Goal: Task Accomplishment & Management: Manage account settings

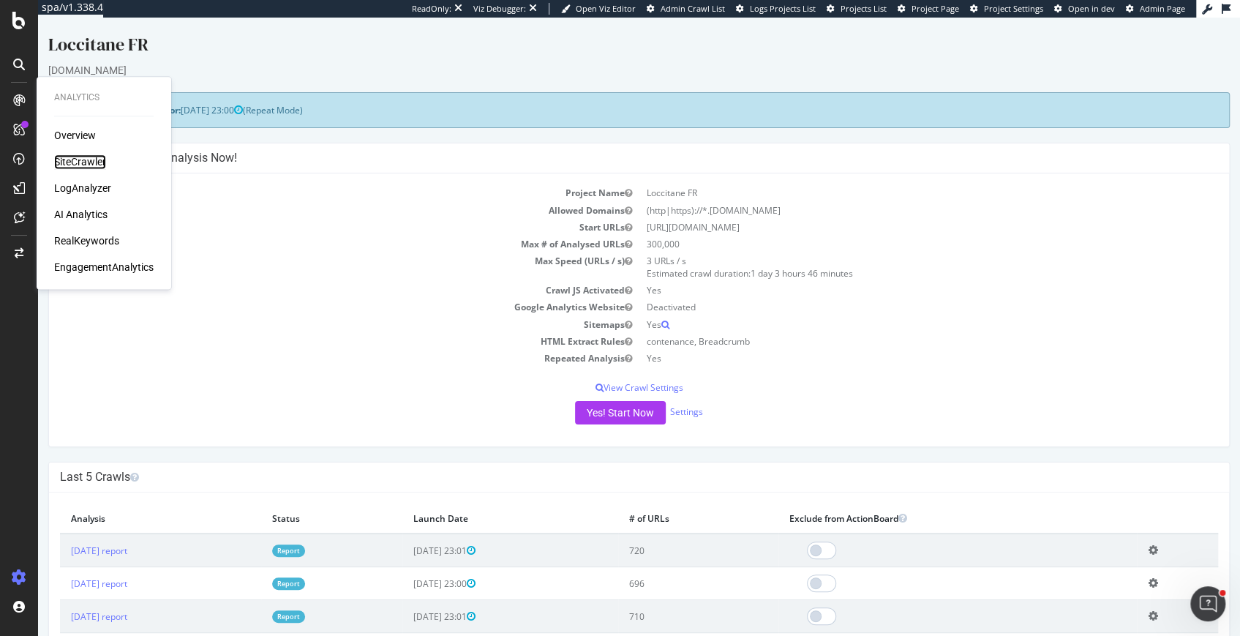
click at [80, 163] on div "SiteCrawler" at bounding box center [80, 161] width 52 height 15
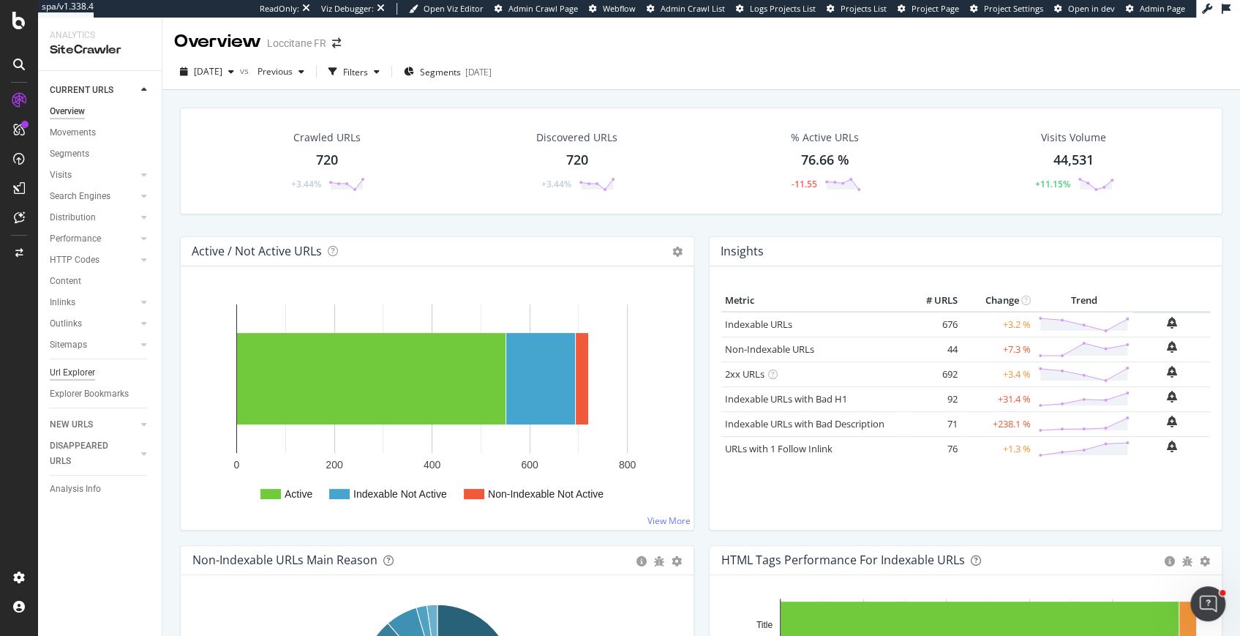
click at [75, 375] on div "Url Explorer" at bounding box center [72, 372] width 45 height 15
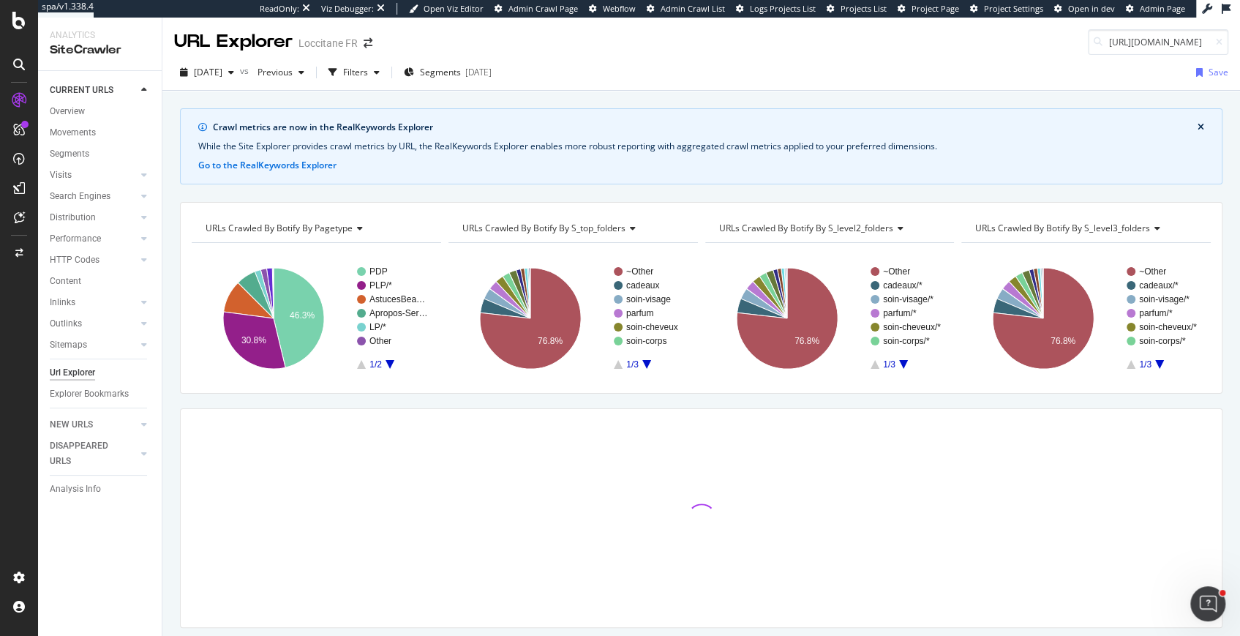
scroll to position [0, 290]
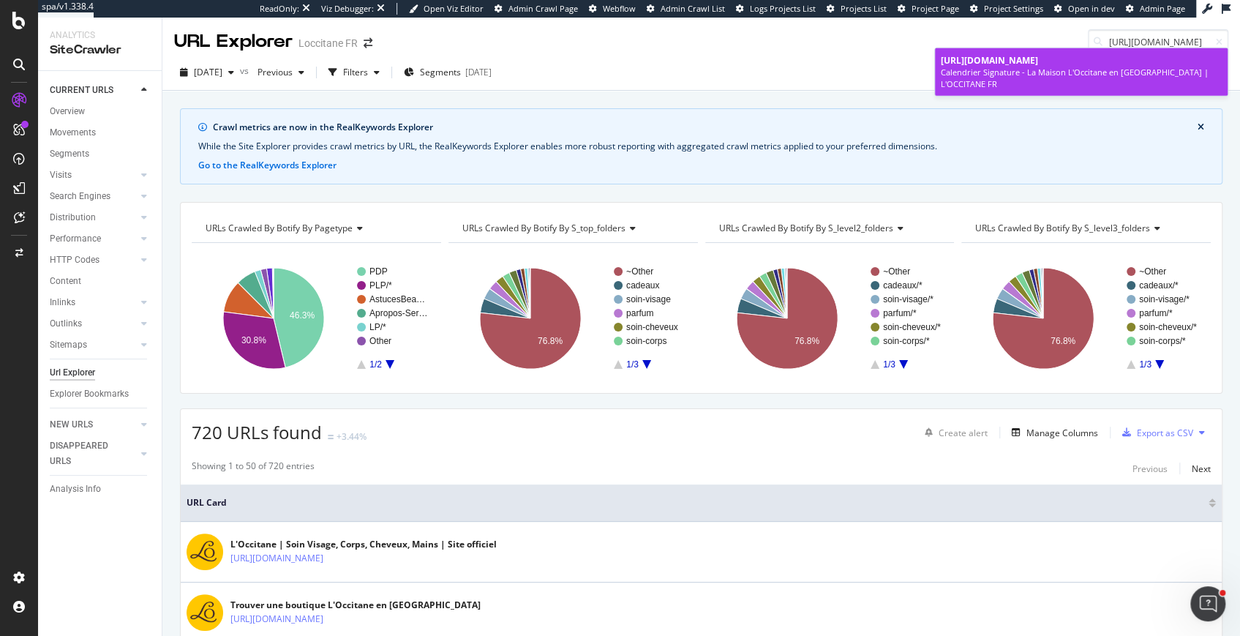
type input "[URL][DOMAIN_NAME]"
click at [985, 80] on div "Calendrier Signature - La Maison L'Occitane en [GEOGRAPHIC_DATA] | L'OCCITANE FR" at bounding box center [1081, 78] width 281 height 23
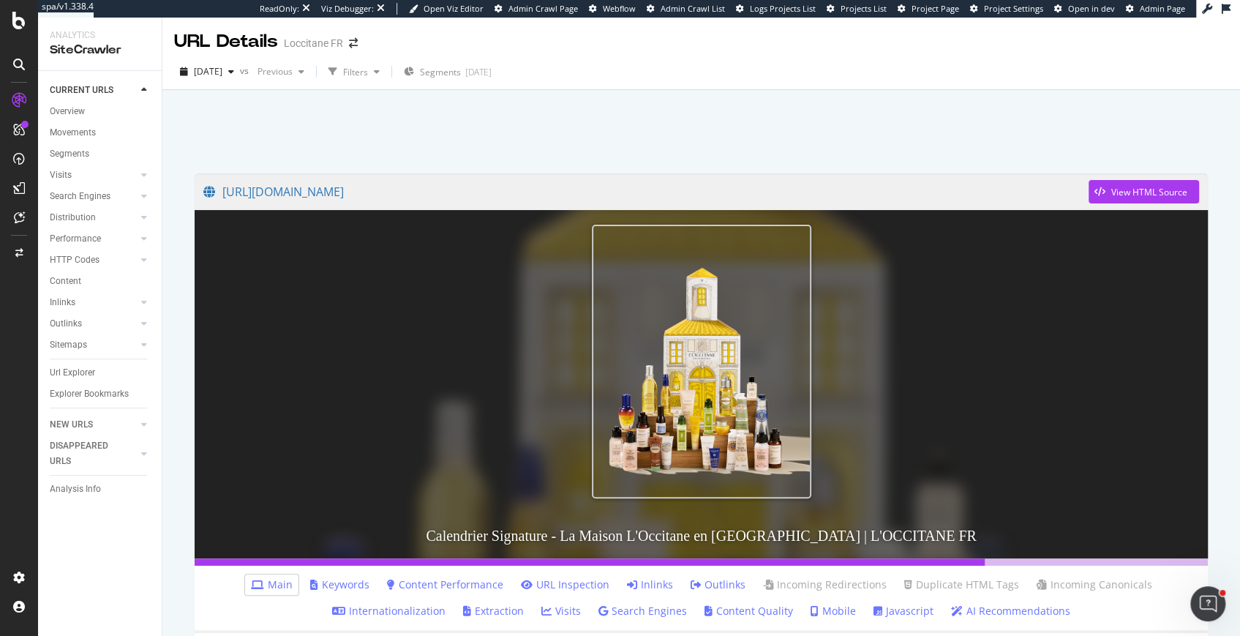
scroll to position [1479, 0]
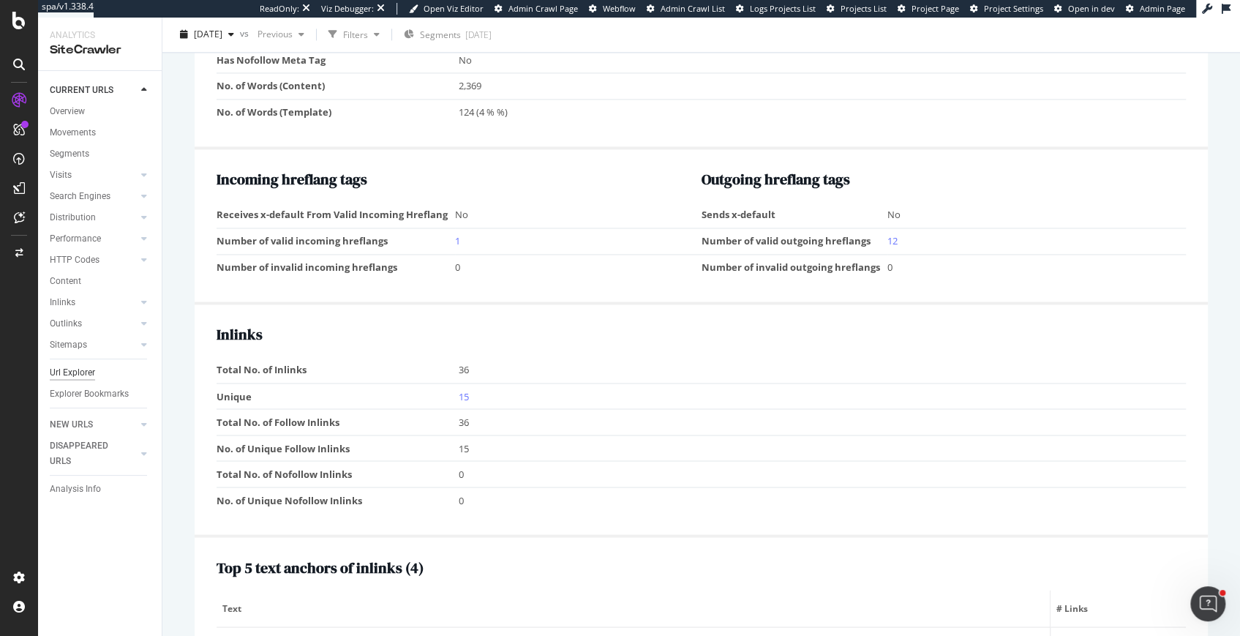
click at [72, 368] on div "Url Explorer" at bounding box center [72, 372] width 45 height 15
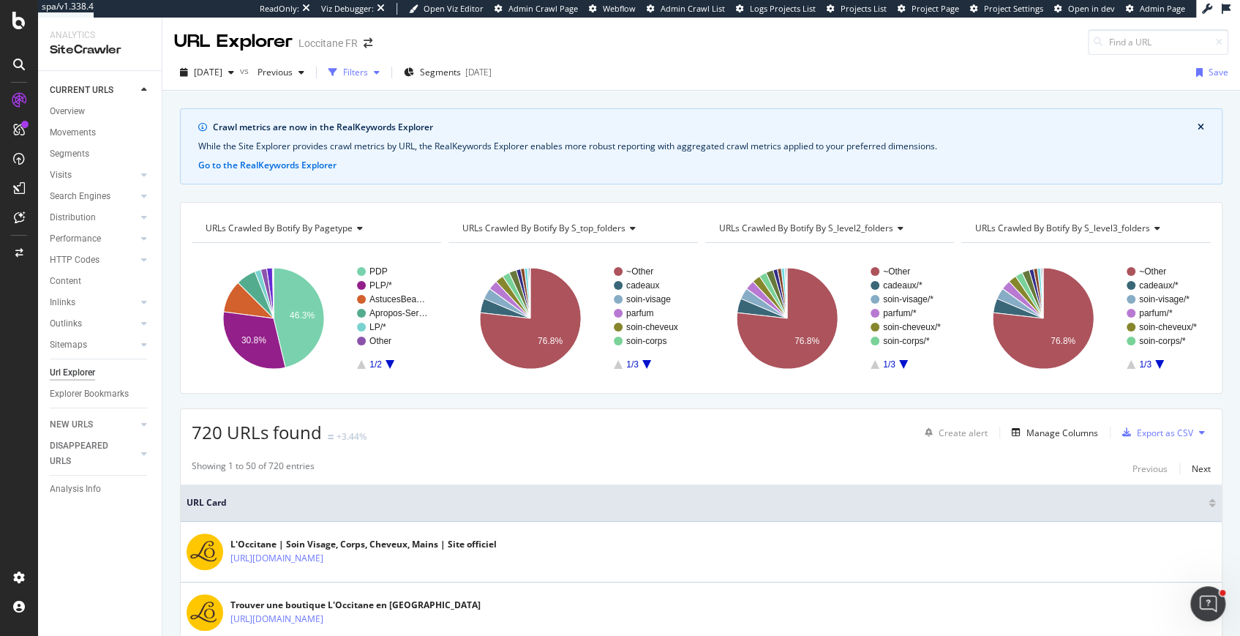
click at [368, 70] on div "Filters" at bounding box center [355, 72] width 25 height 12
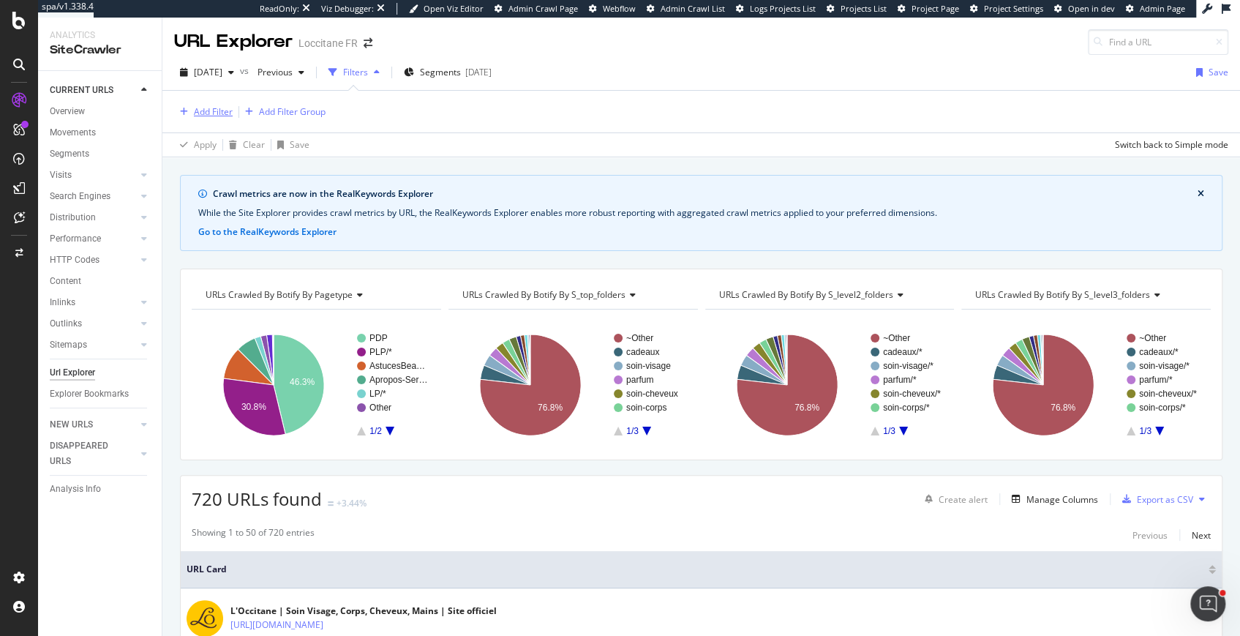
click at [209, 117] on div "Add Filter" at bounding box center [203, 112] width 59 height 16
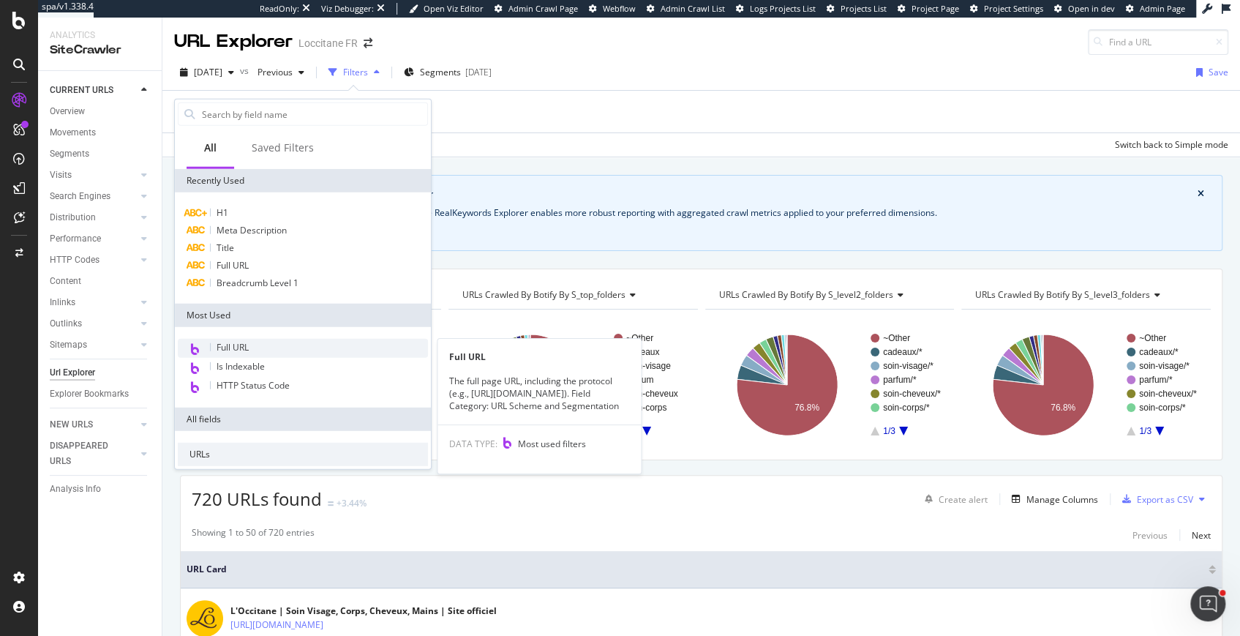
click at [226, 346] on span "Full URL" at bounding box center [233, 347] width 32 height 12
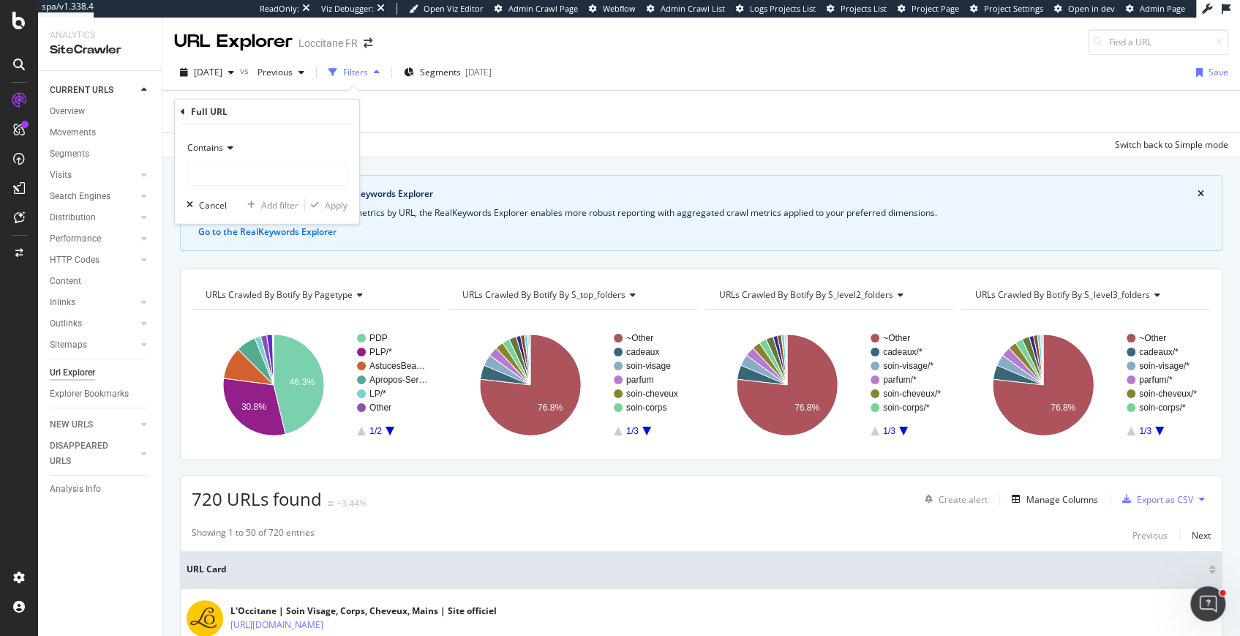
click at [211, 149] on span "Contains" at bounding box center [205, 147] width 36 height 12
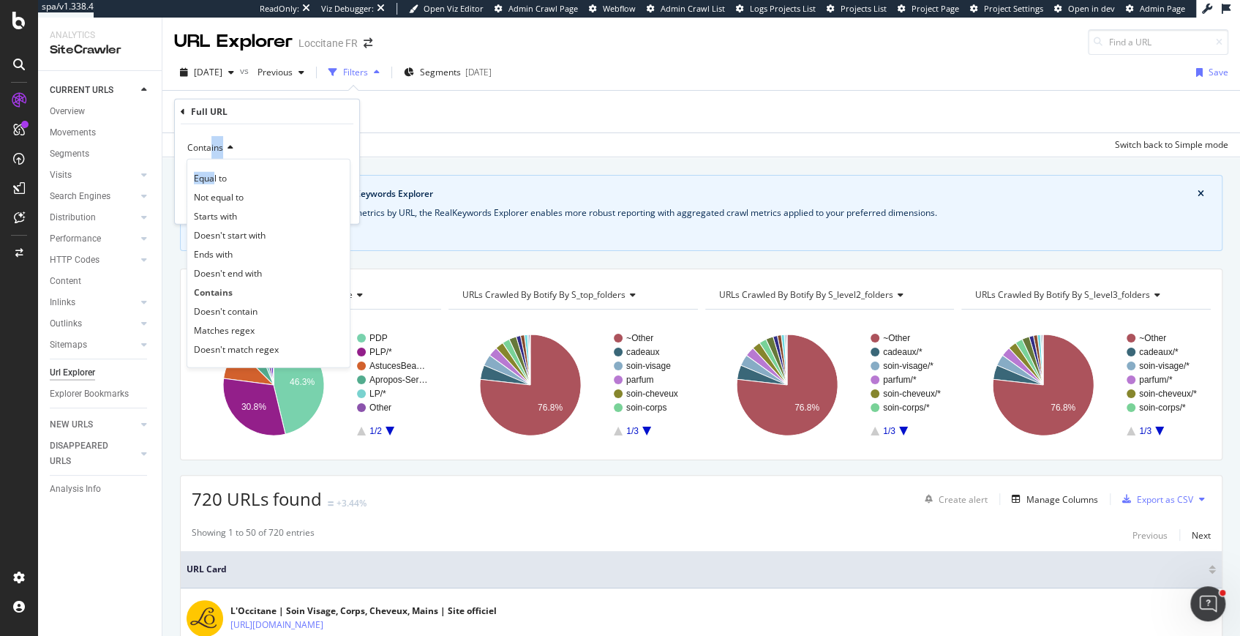
drag, startPoint x: 212, startPoint y: 176, endPoint x: 211, endPoint y: 155, distance: 21.2
click at [211, 154] on div "Contains Equal to Not equal to Starts with Doesn't start with Ends with Doesn't…" at bounding box center [267, 147] width 161 height 23
click at [215, 174] on span "Equal to" at bounding box center [210, 177] width 33 height 12
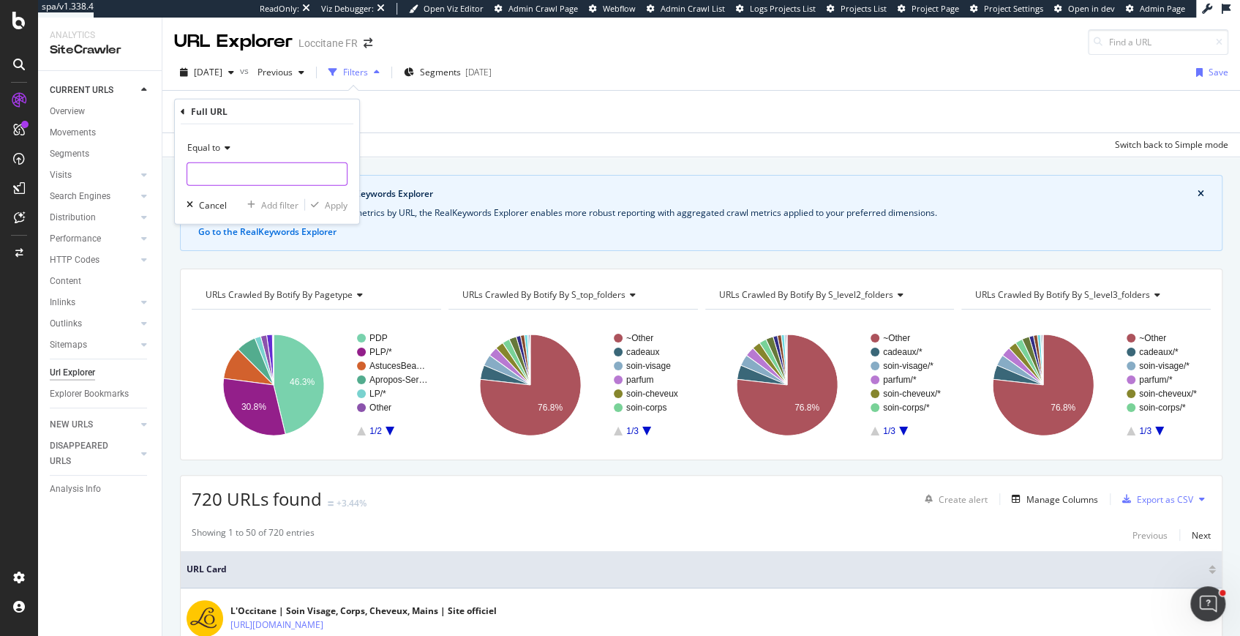
click at [215, 174] on input "text" at bounding box center [266, 173] width 159 height 23
paste input "[URL][DOMAIN_NAME]"
type input "[URL][DOMAIN_NAME]"
click at [329, 210] on div "Apply" at bounding box center [336, 204] width 23 height 12
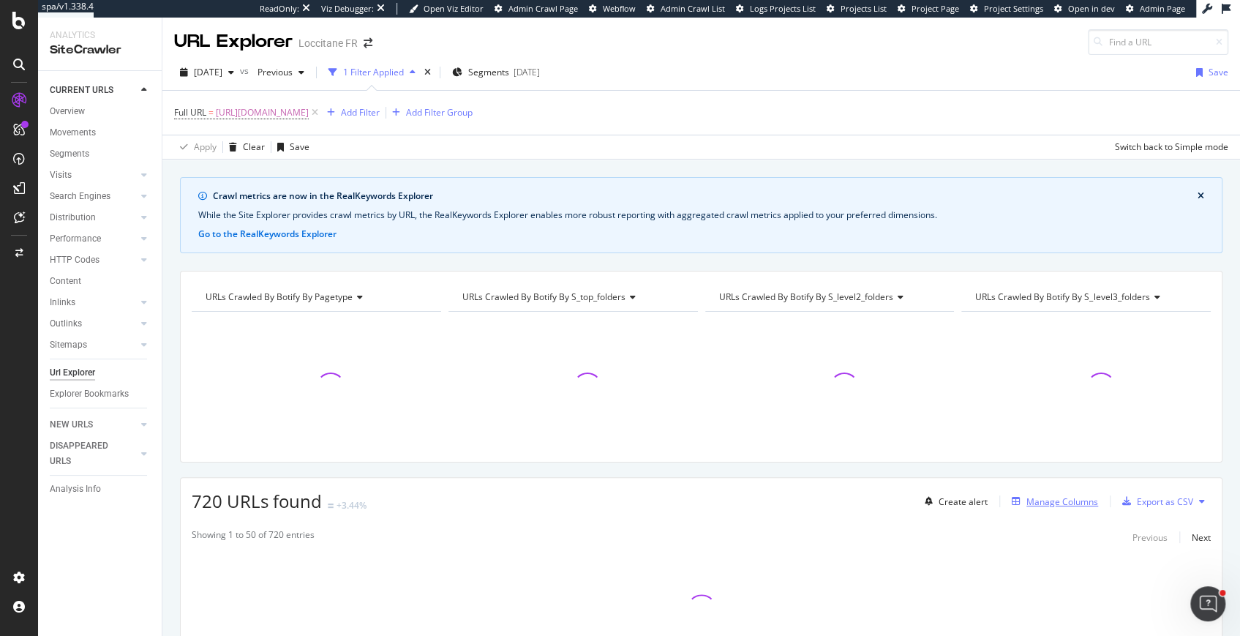
click at [1081, 503] on div "Manage Columns" at bounding box center [1062, 501] width 72 height 12
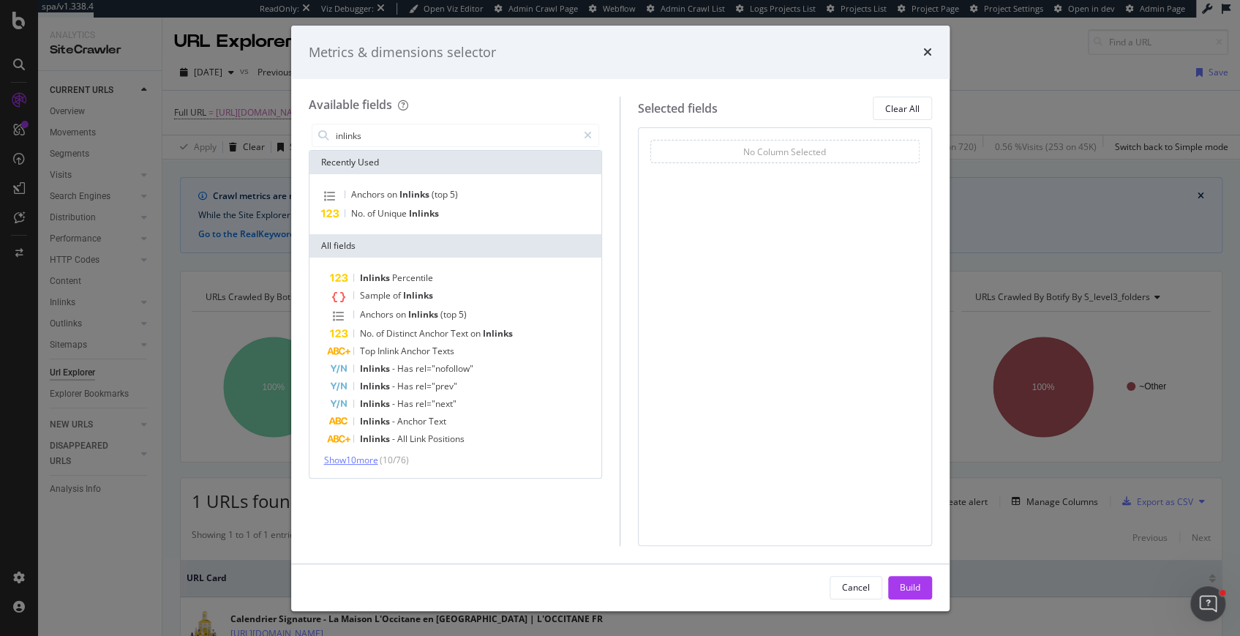
click at [364, 463] on span "Show 10 more" at bounding box center [351, 460] width 54 height 12
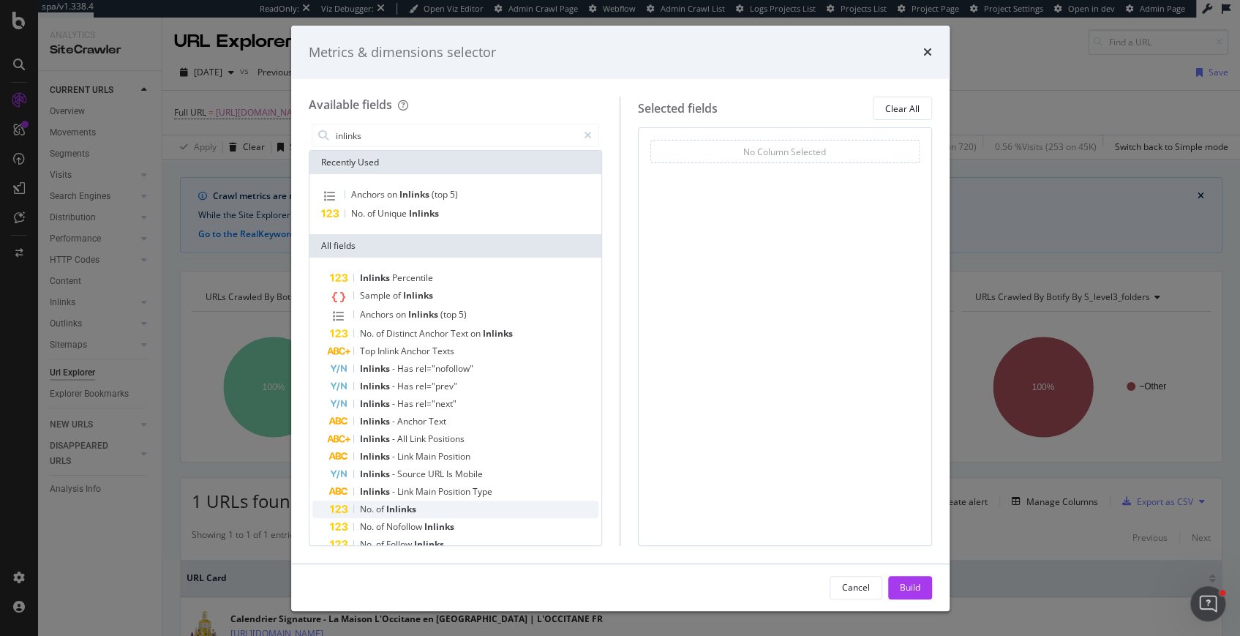
click at [380, 512] on span "of" at bounding box center [381, 509] width 10 height 12
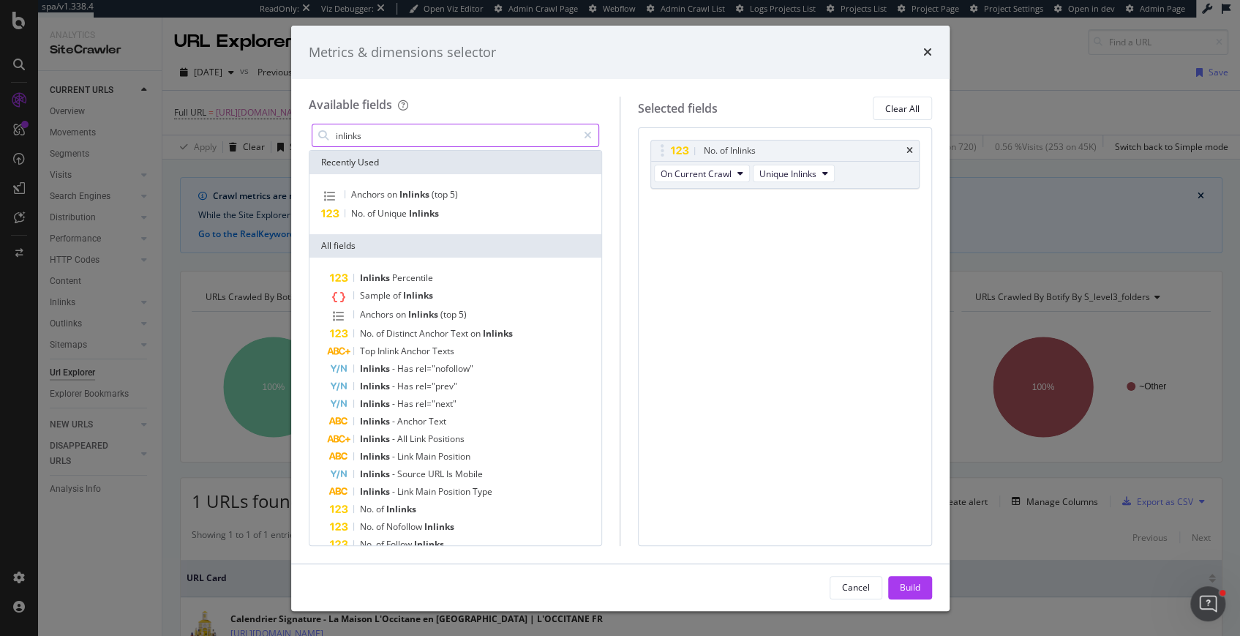
click at [370, 142] on input "inlinks" at bounding box center [456, 135] width 244 height 22
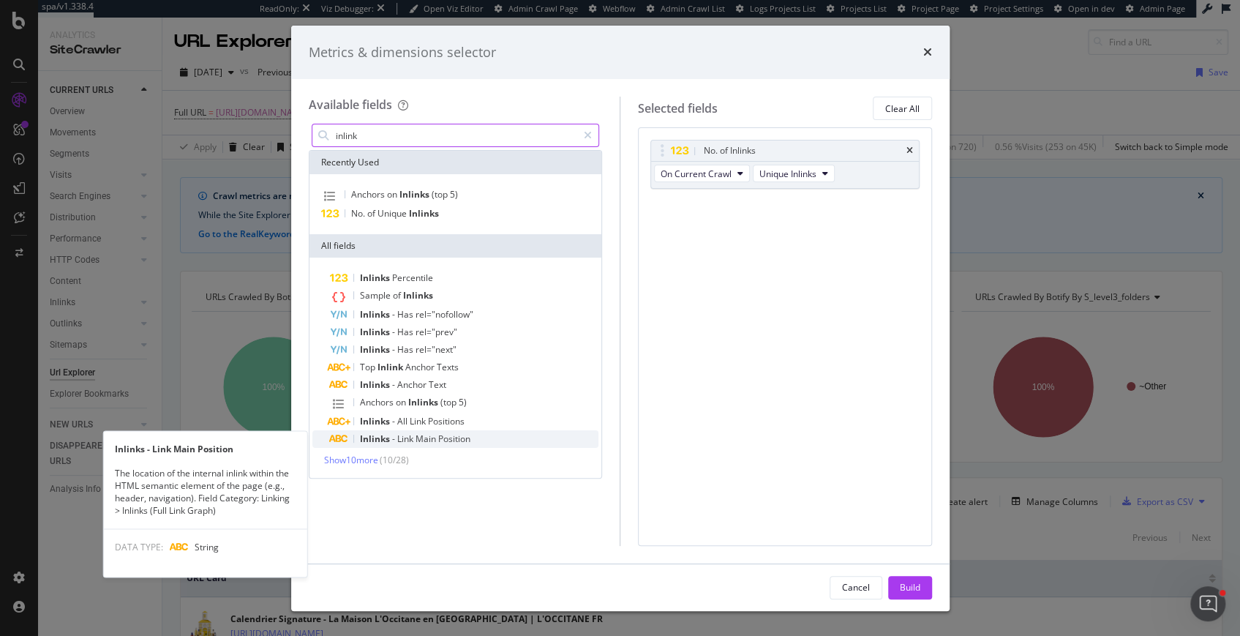
type input "inlink"
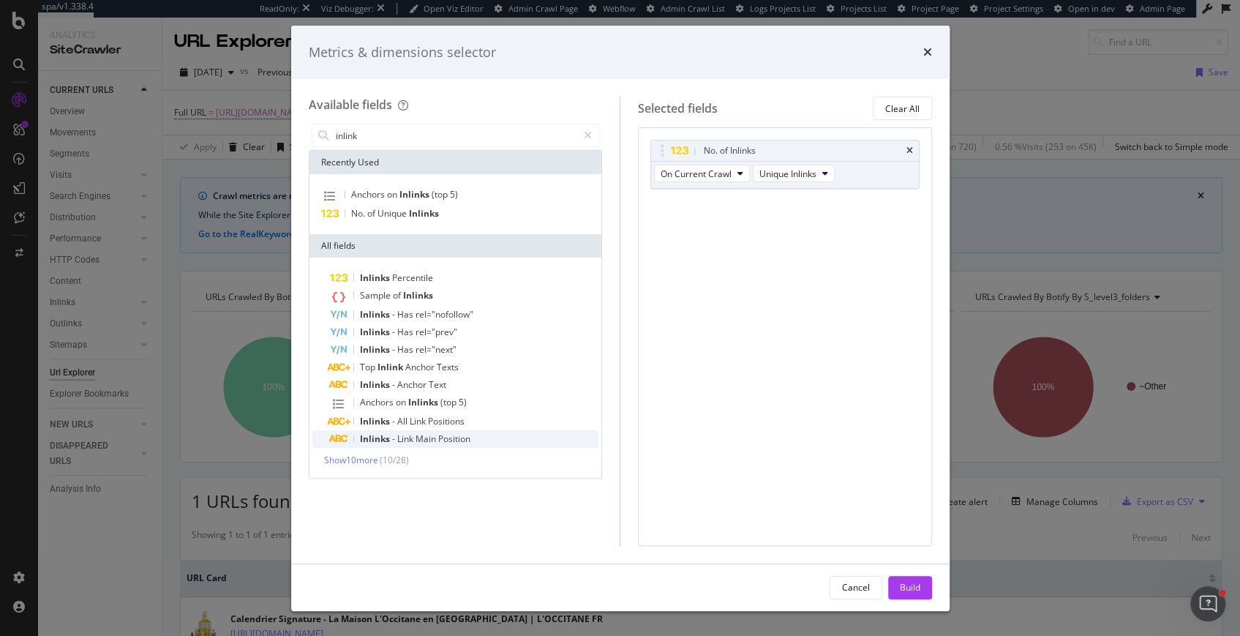
click at [392, 443] on span "-" at bounding box center [394, 438] width 5 height 12
click at [369, 461] on span "Show 10 more" at bounding box center [351, 460] width 54 height 12
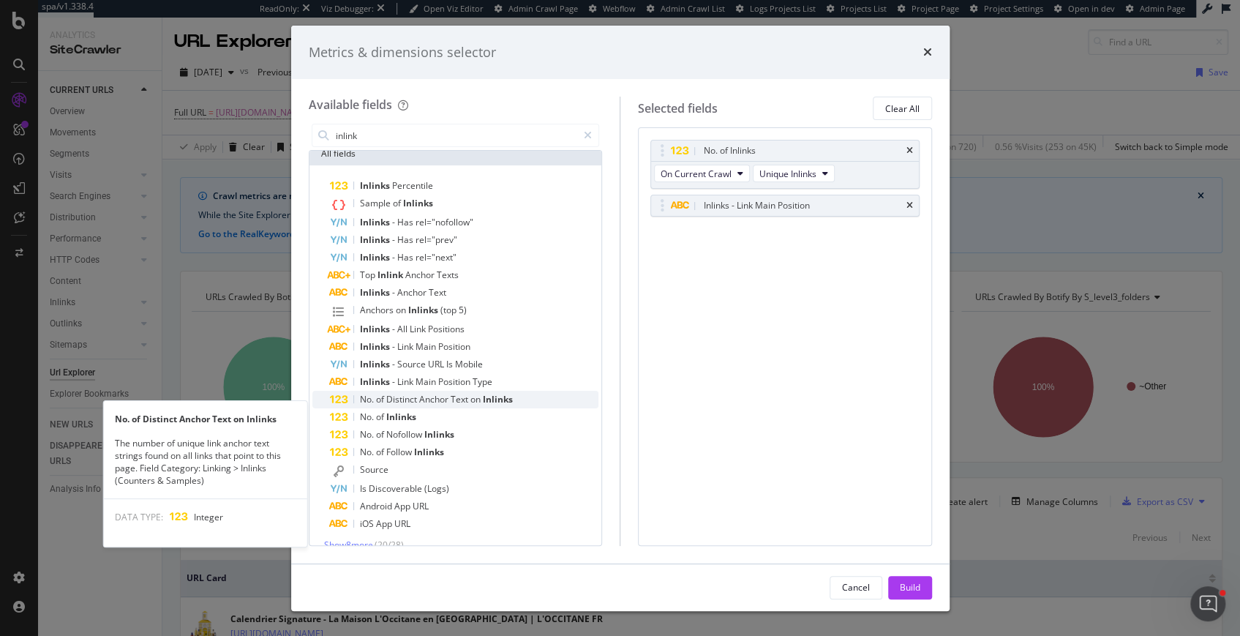
scroll to position [78, 0]
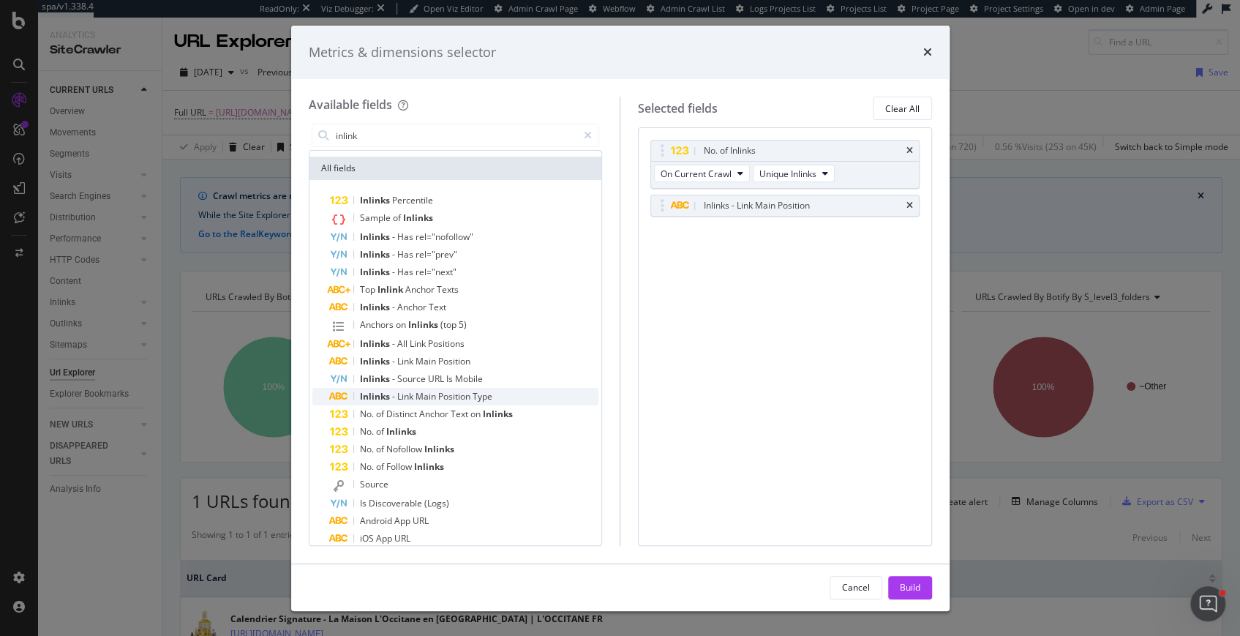
click at [394, 400] on span "-" at bounding box center [394, 396] width 5 height 12
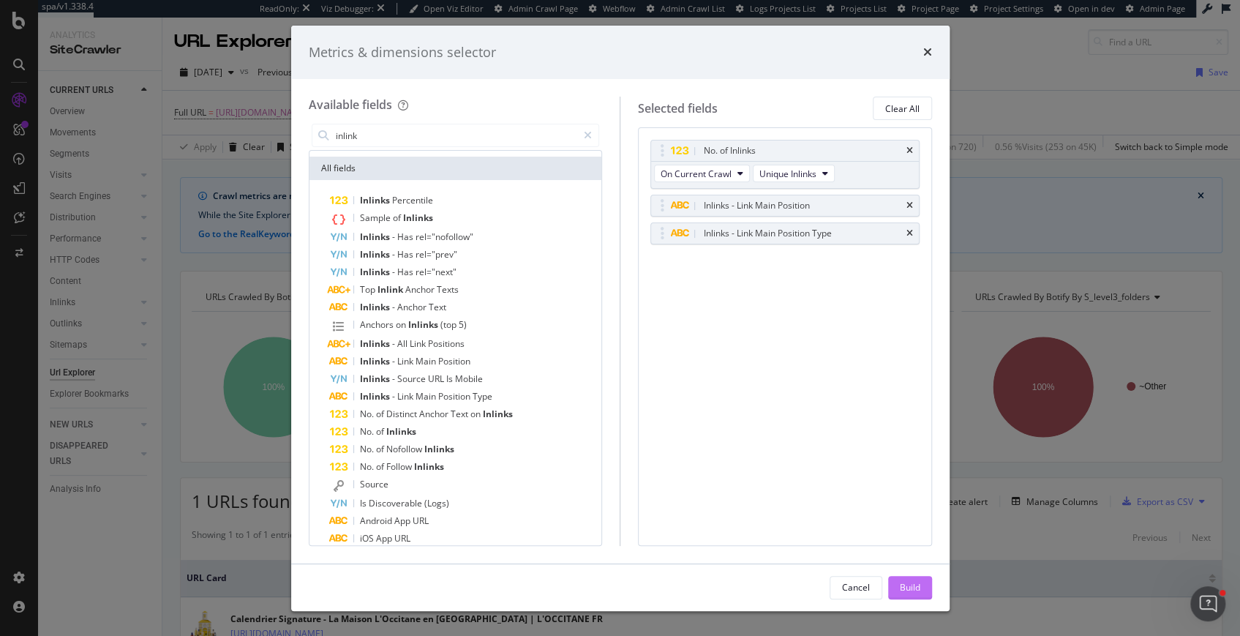
click at [914, 592] on div "Build" at bounding box center [910, 587] width 20 height 12
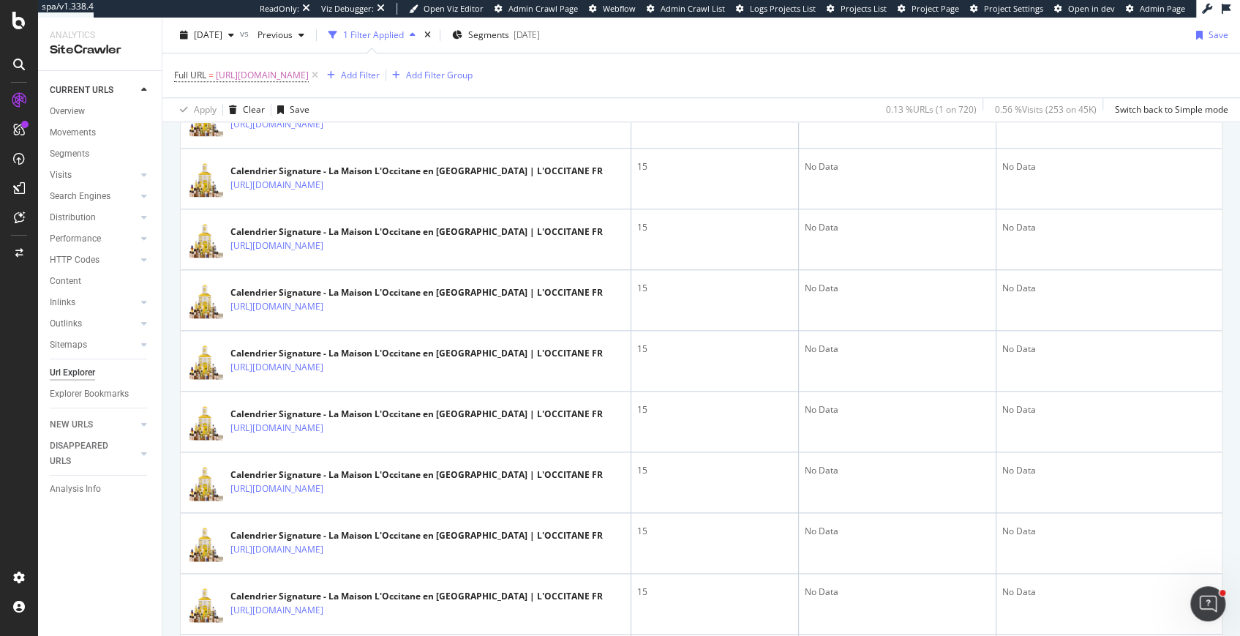
scroll to position [515, 0]
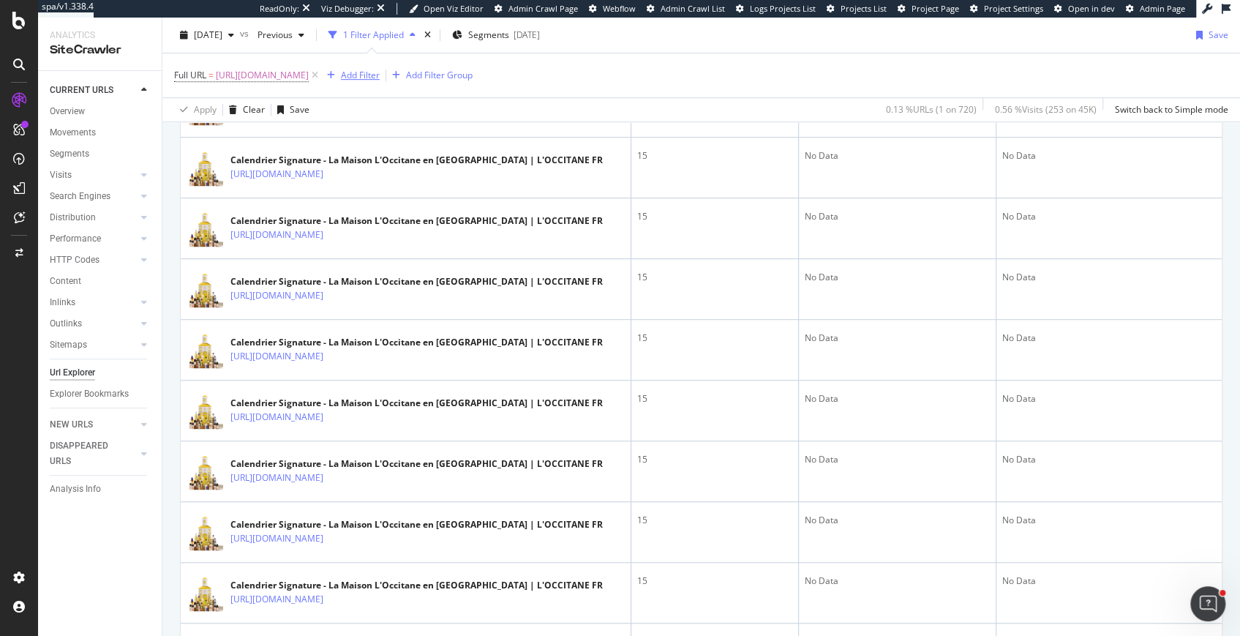
click at [380, 78] on div "Add Filter" at bounding box center [360, 75] width 39 height 12
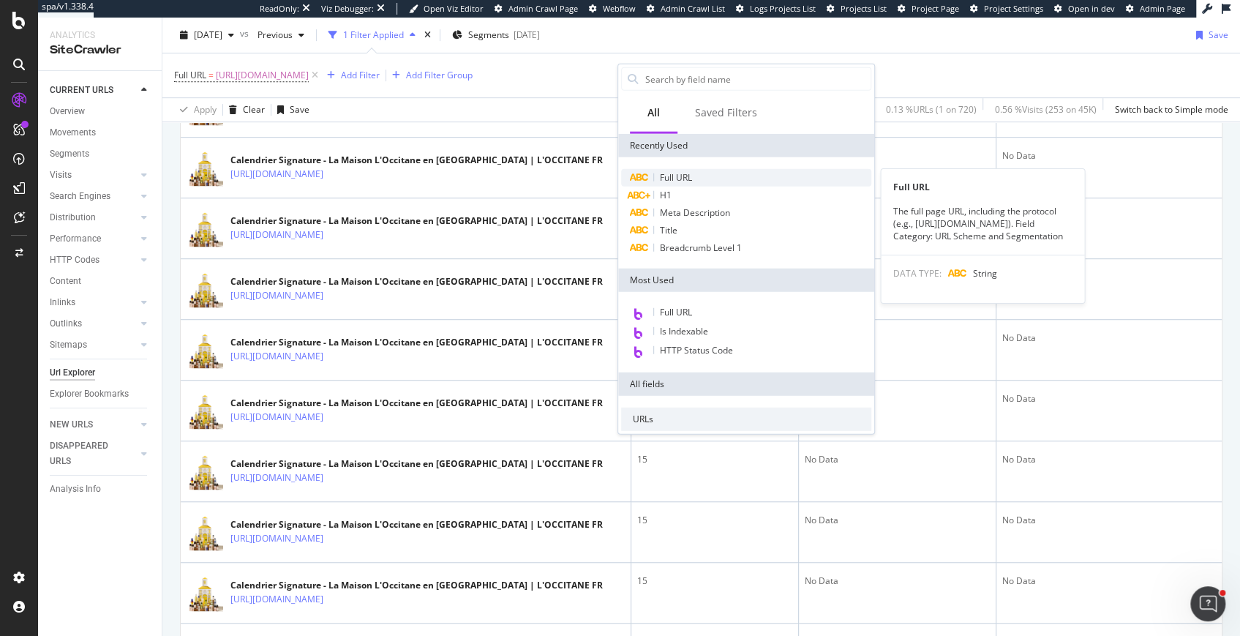
click at [668, 177] on span "Full URL" at bounding box center [676, 177] width 32 height 12
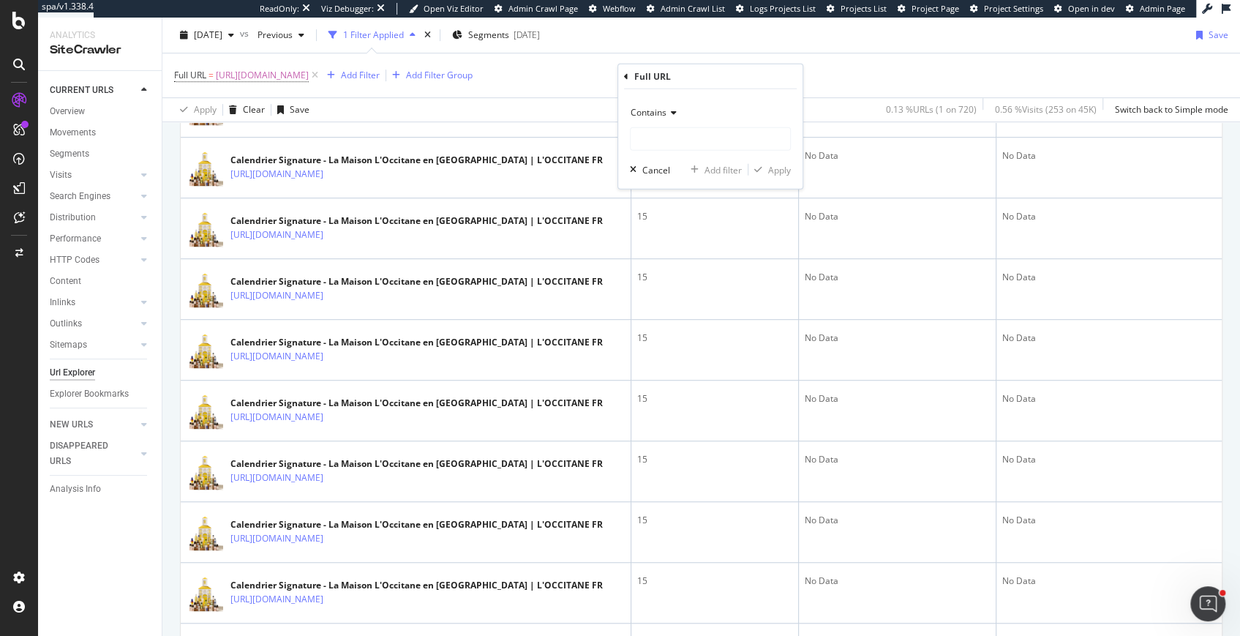
click at [649, 107] on span "Contains" at bounding box center [649, 112] width 36 height 12
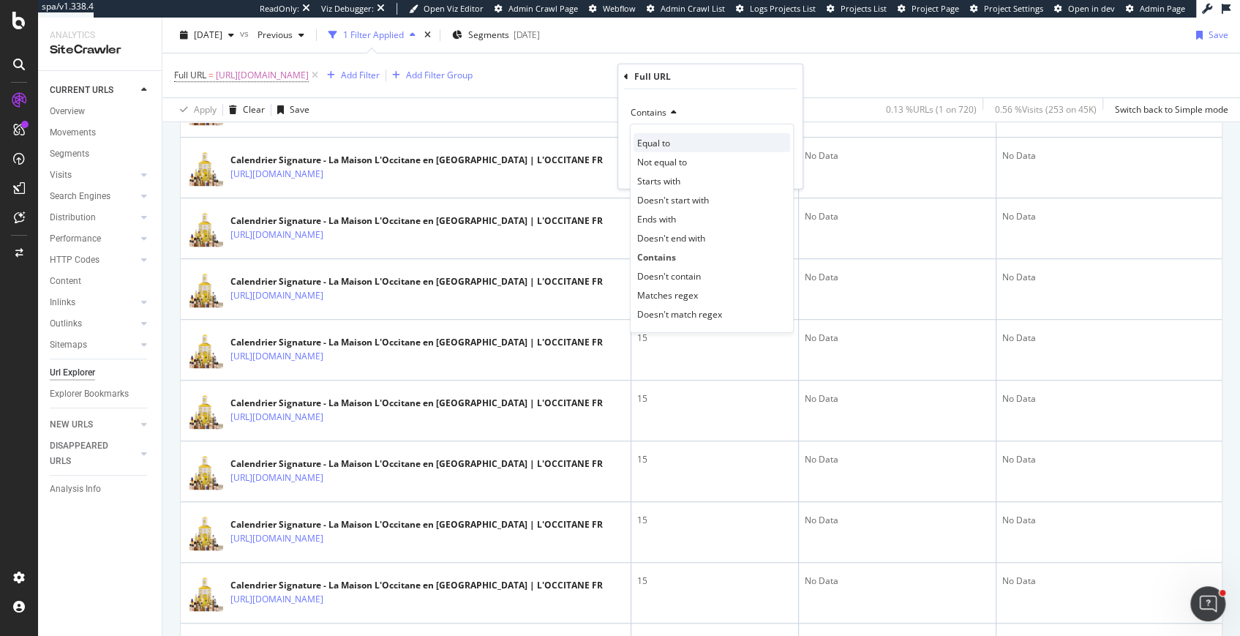
click at [649, 145] on span "Equal to" at bounding box center [653, 142] width 33 height 12
click at [649, 135] on input "text" at bounding box center [710, 138] width 159 height 23
paste input "[URL][DOMAIN_NAME]"
type input "[URL][DOMAIN_NAME]"
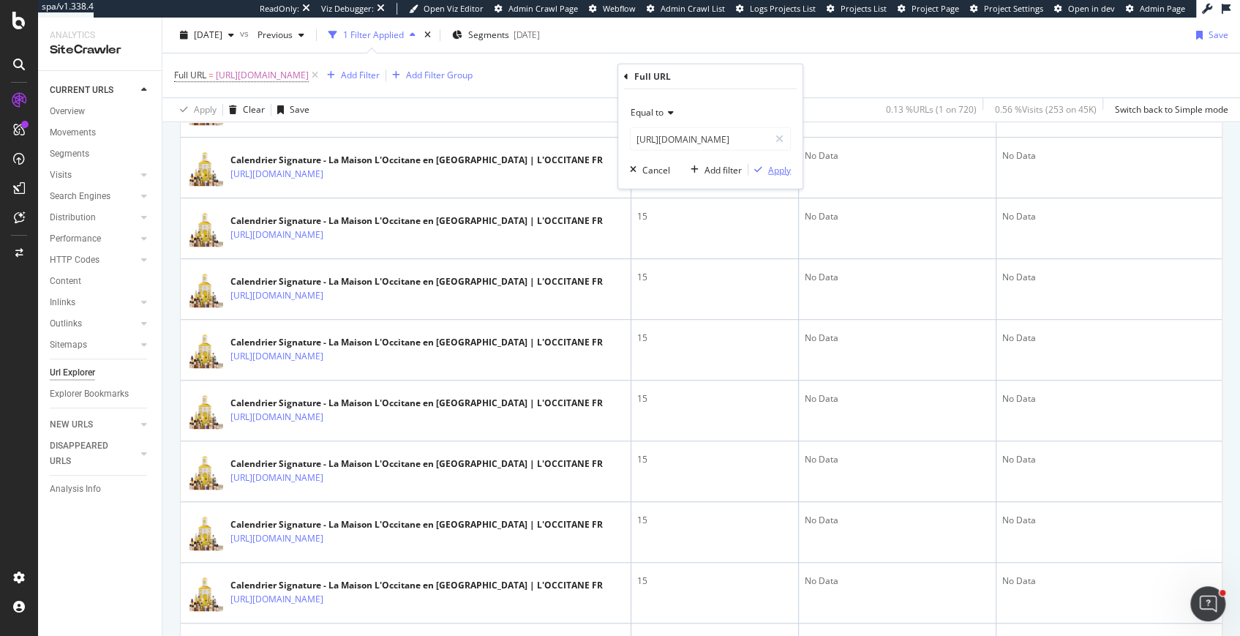
scroll to position [0, 0]
click at [765, 171] on div "button" at bounding box center [758, 169] width 20 height 9
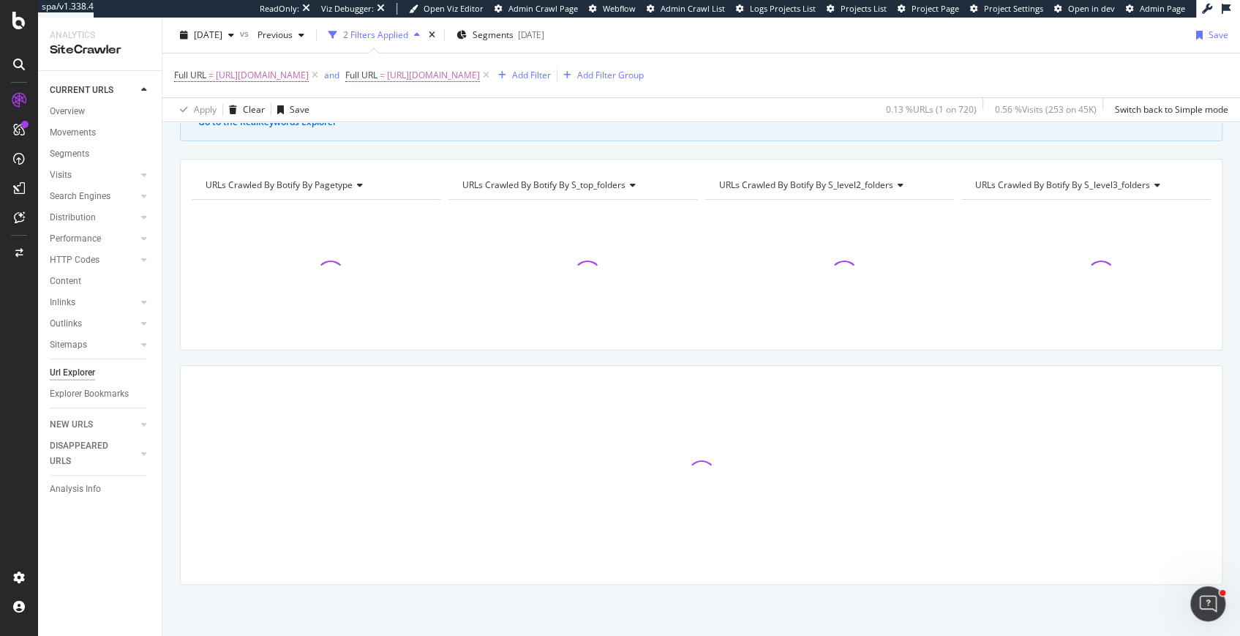
scroll to position [110, 0]
click at [339, 73] on div "and" at bounding box center [331, 75] width 15 height 12
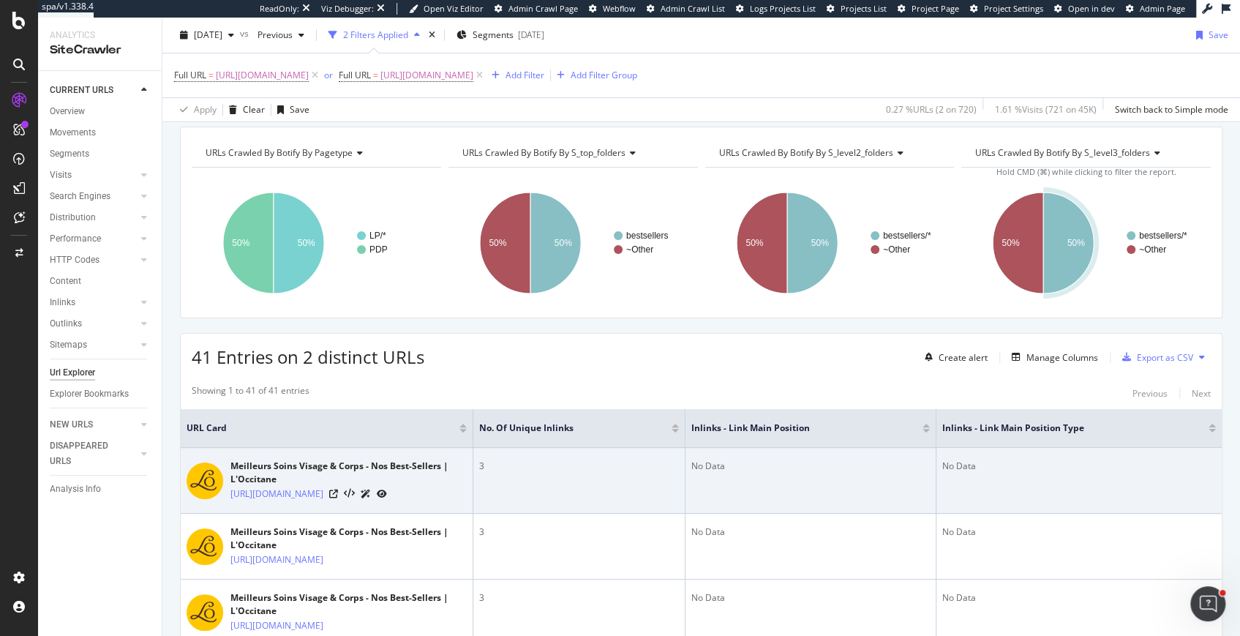
scroll to position [221, 0]
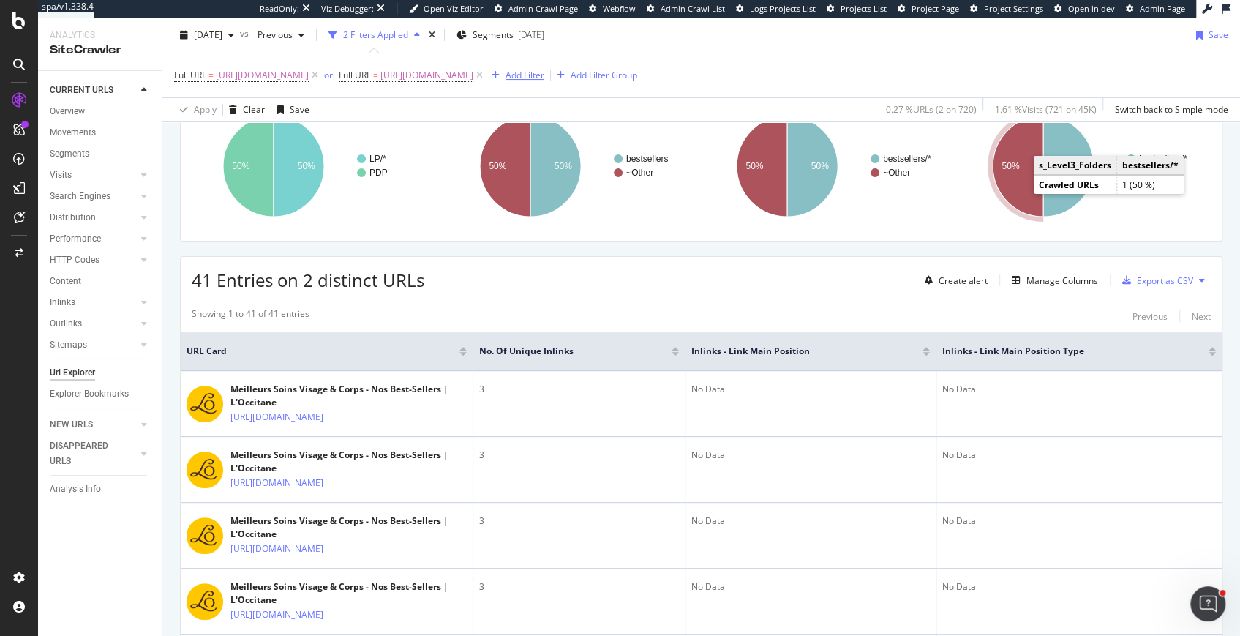
click at [544, 80] on div "Add Filter" at bounding box center [525, 75] width 39 height 12
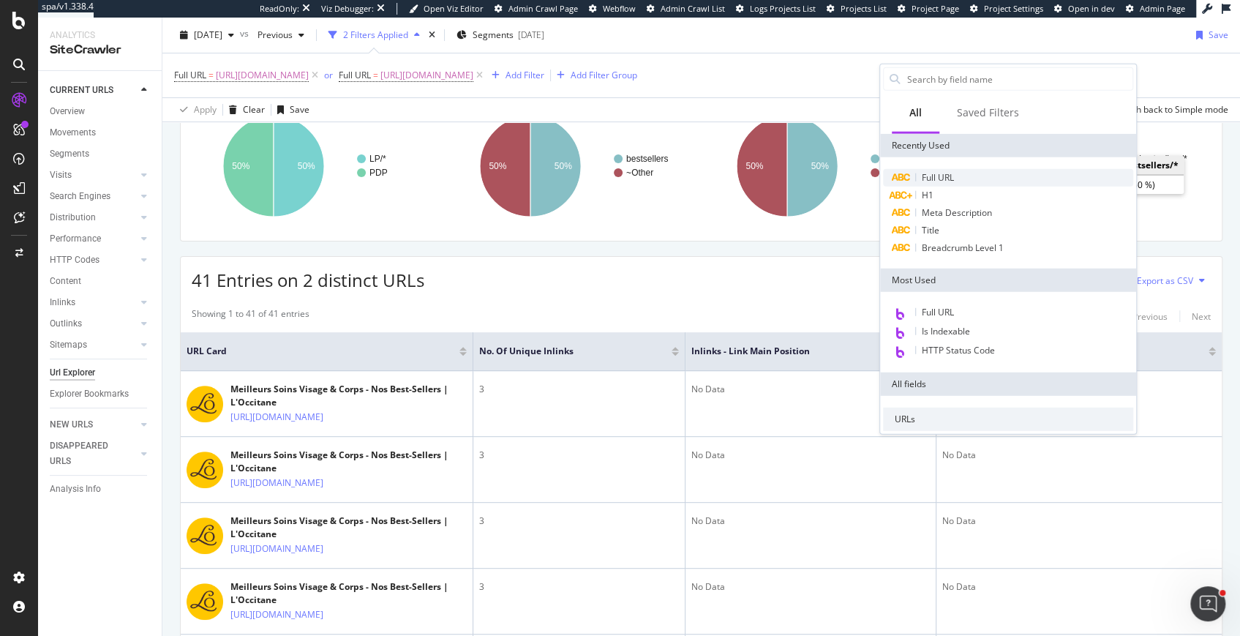
click at [915, 171] on div "Full URL" at bounding box center [1008, 178] width 250 height 18
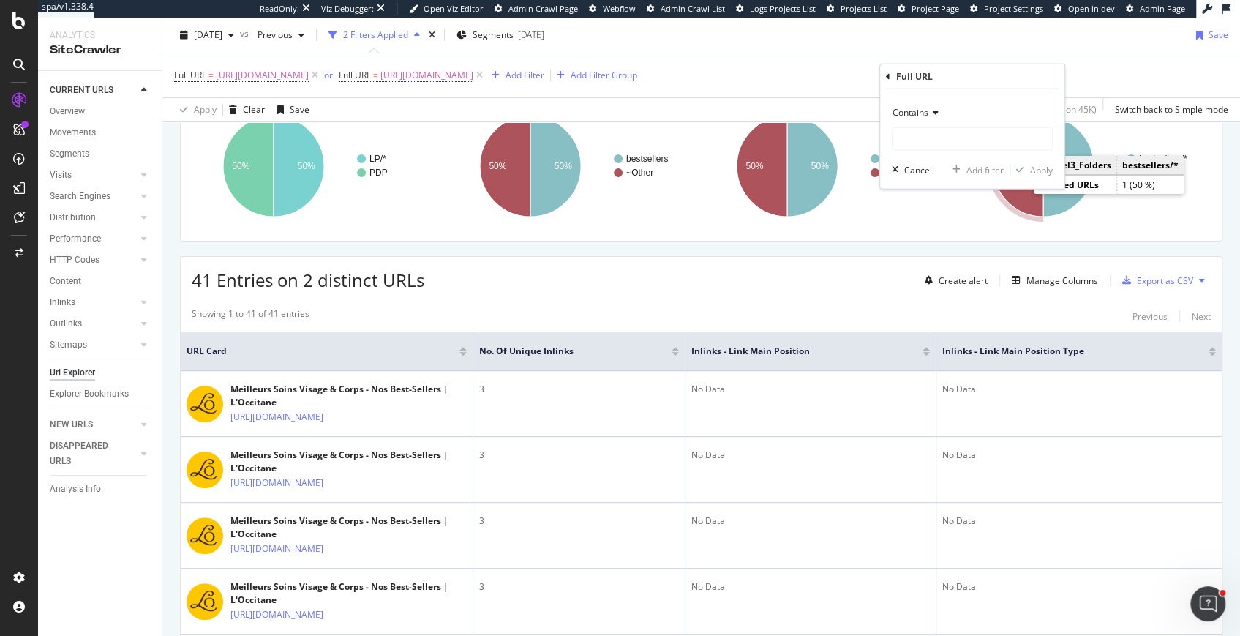
click at [908, 117] on span "Contains" at bounding box center [911, 112] width 36 height 12
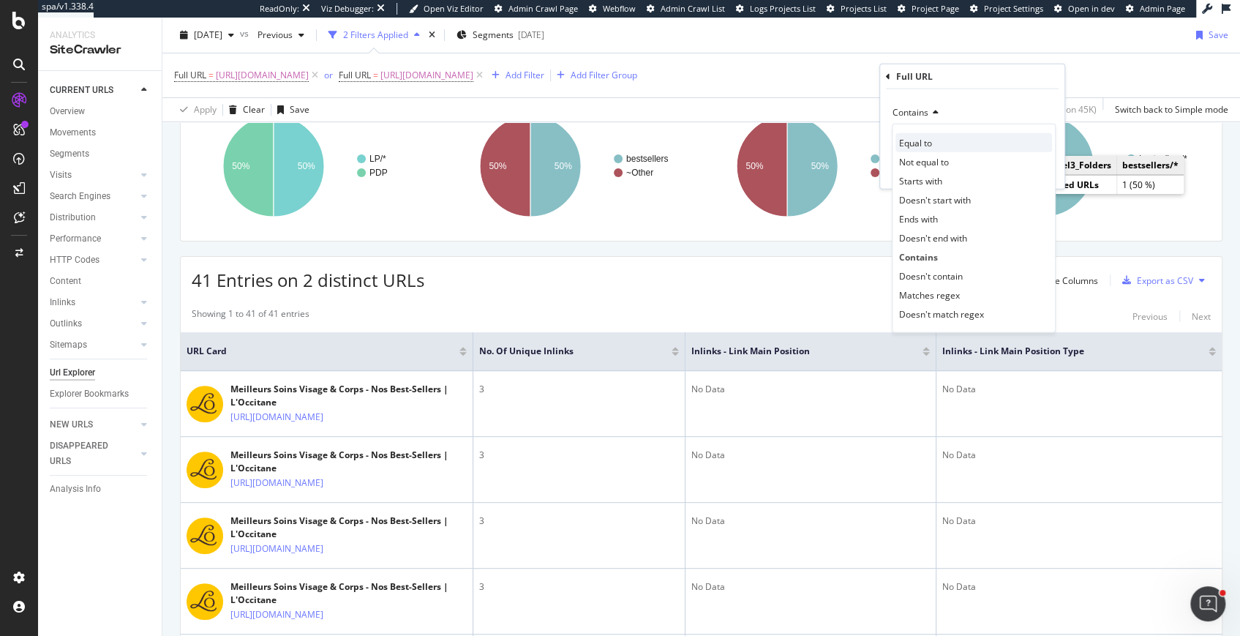
click at [908, 137] on span "Equal to" at bounding box center [915, 142] width 33 height 12
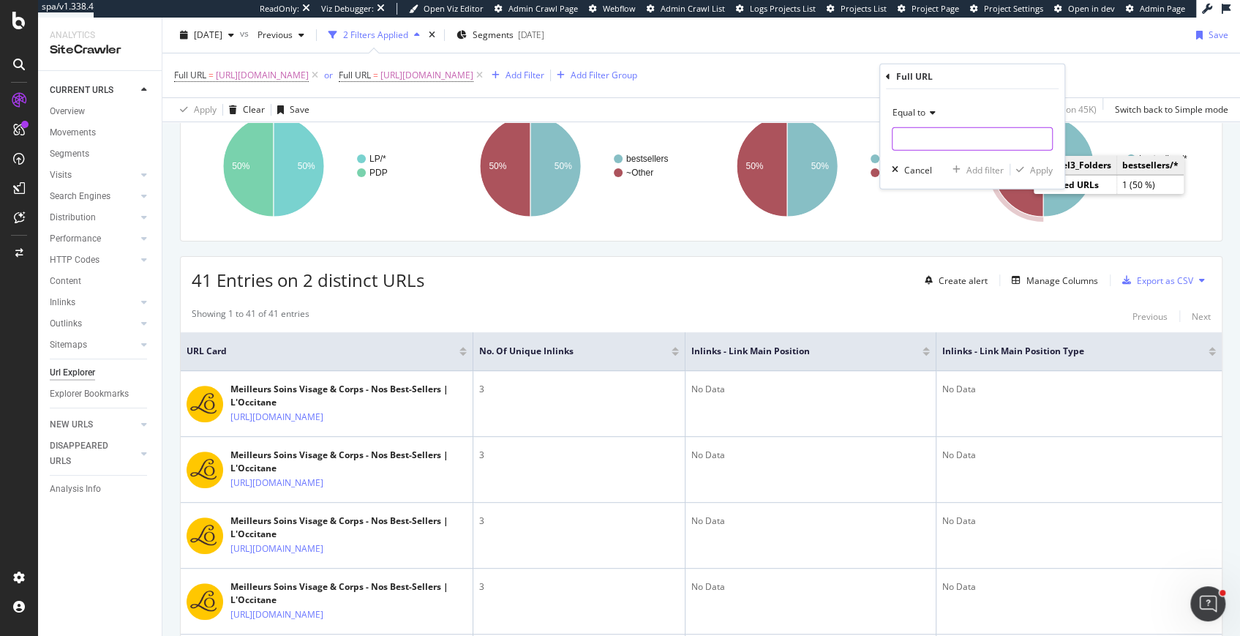
click at [908, 136] on input "text" at bounding box center [972, 138] width 159 height 23
paste input "[URL][DOMAIN_NAME]"
type input "[URL][DOMAIN_NAME]"
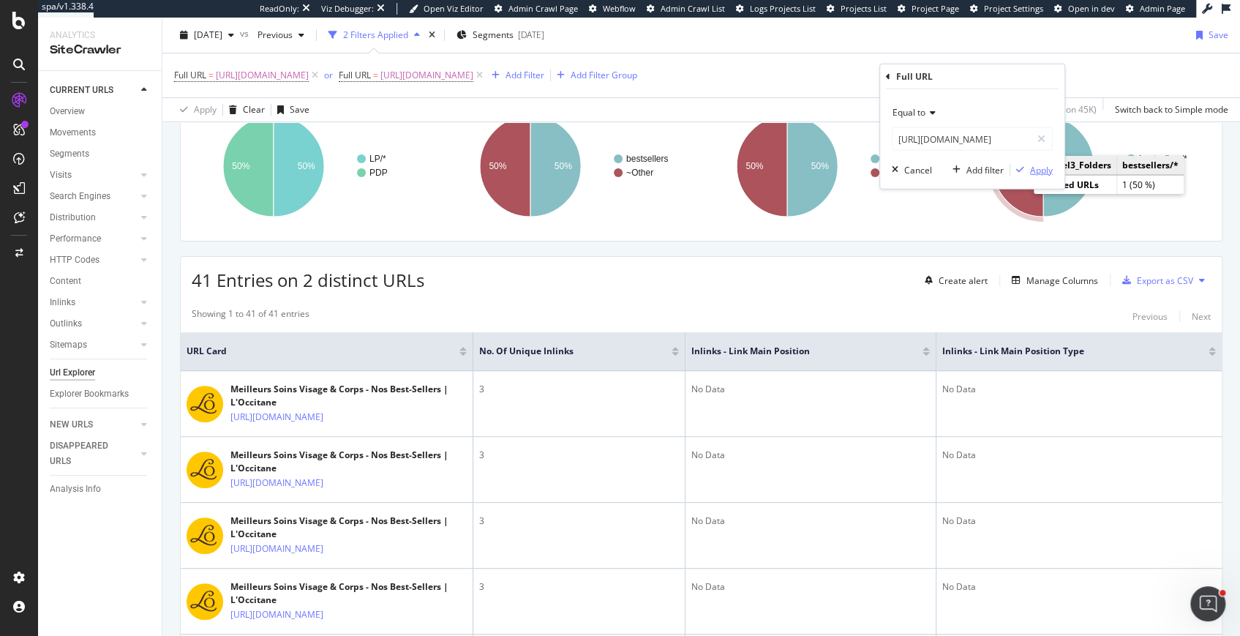
click at [1045, 170] on div "Apply" at bounding box center [1041, 169] width 23 height 12
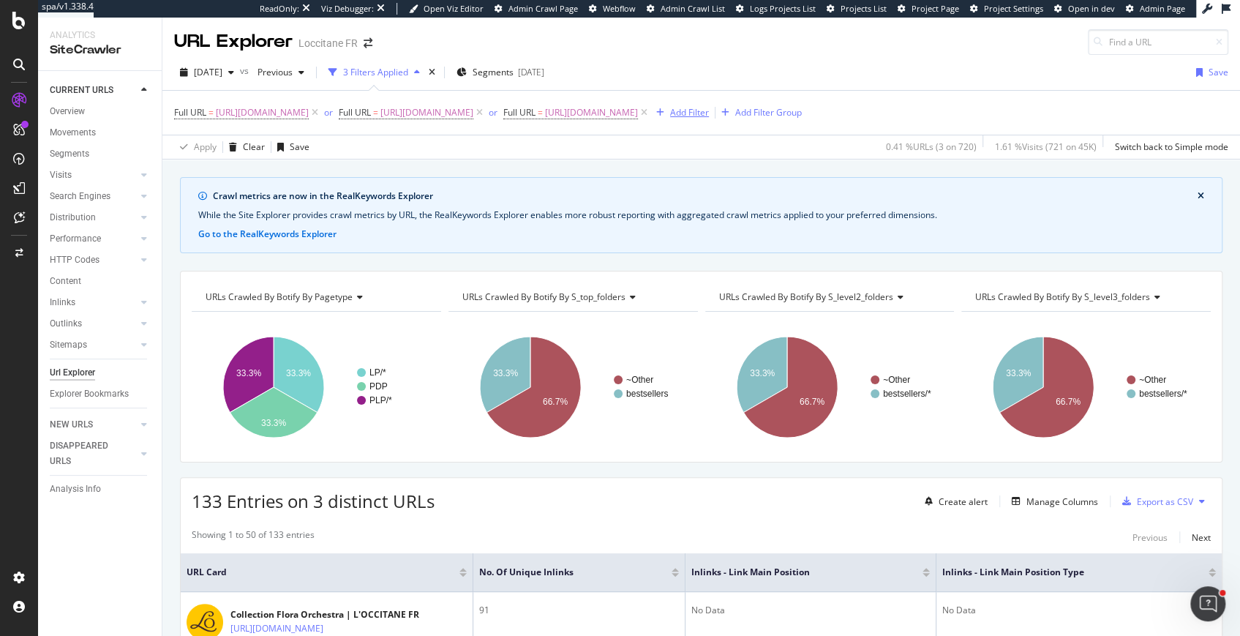
click at [650, 117] on div "button" at bounding box center [660, 112] width 20 height 9
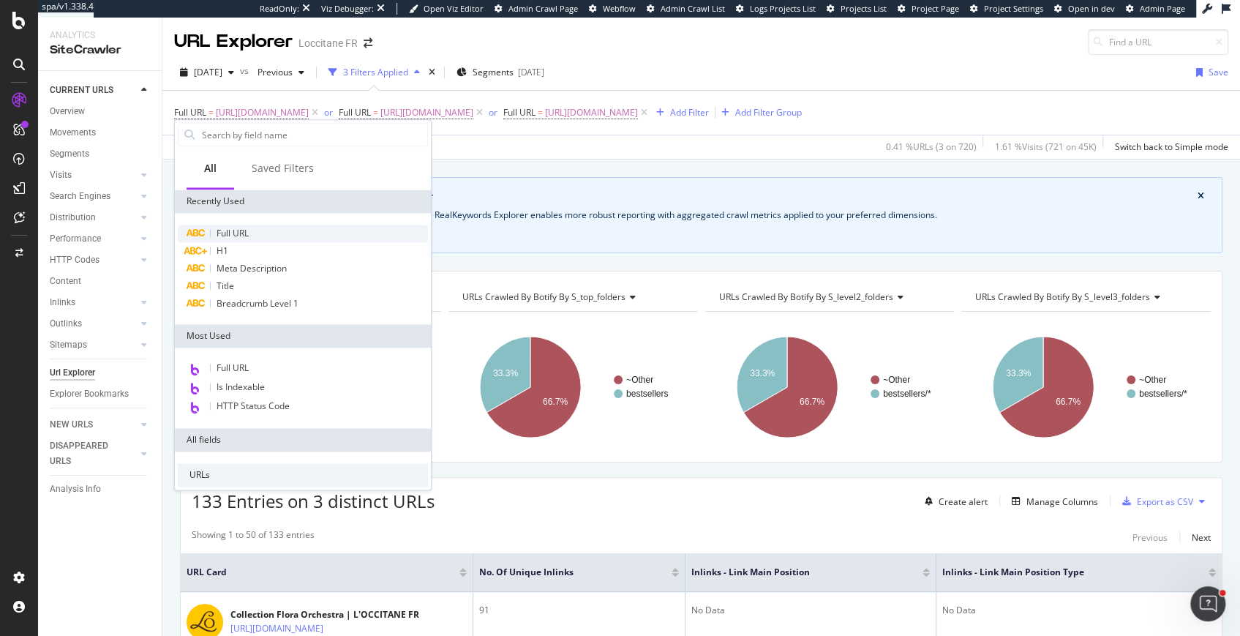
click at [247, 229] on span "Full URL" at bounding box center [233, 233] width 32 height 12
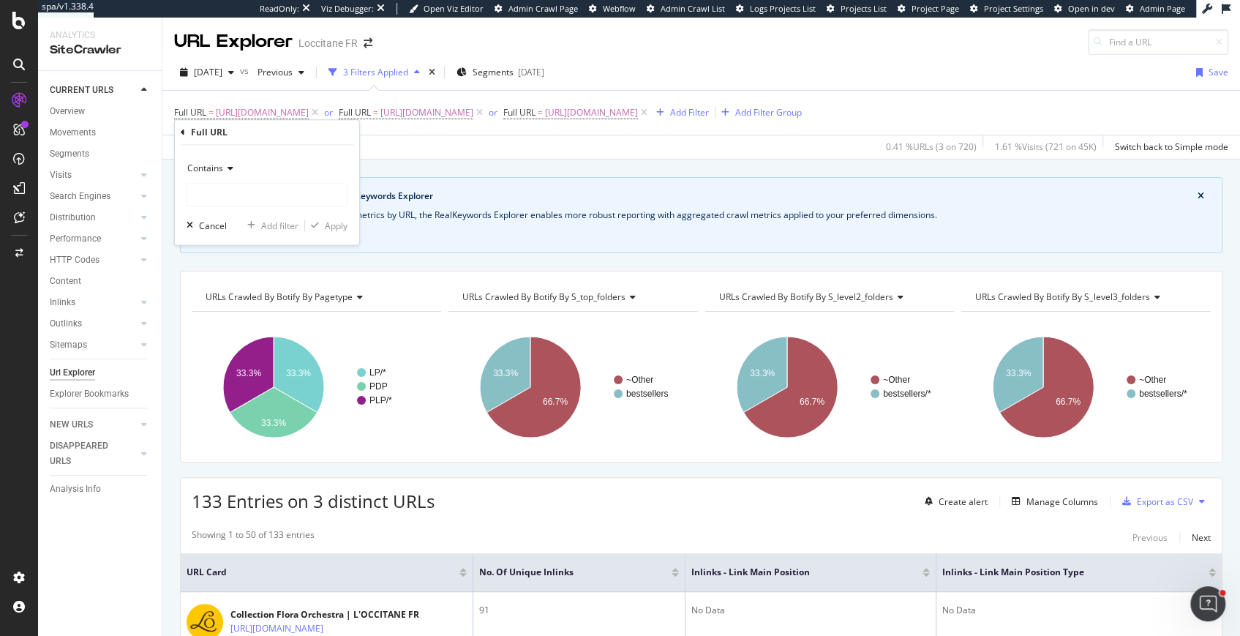
click at [229, 172] on icon at bounding box center [228, 168] width 10 height 9
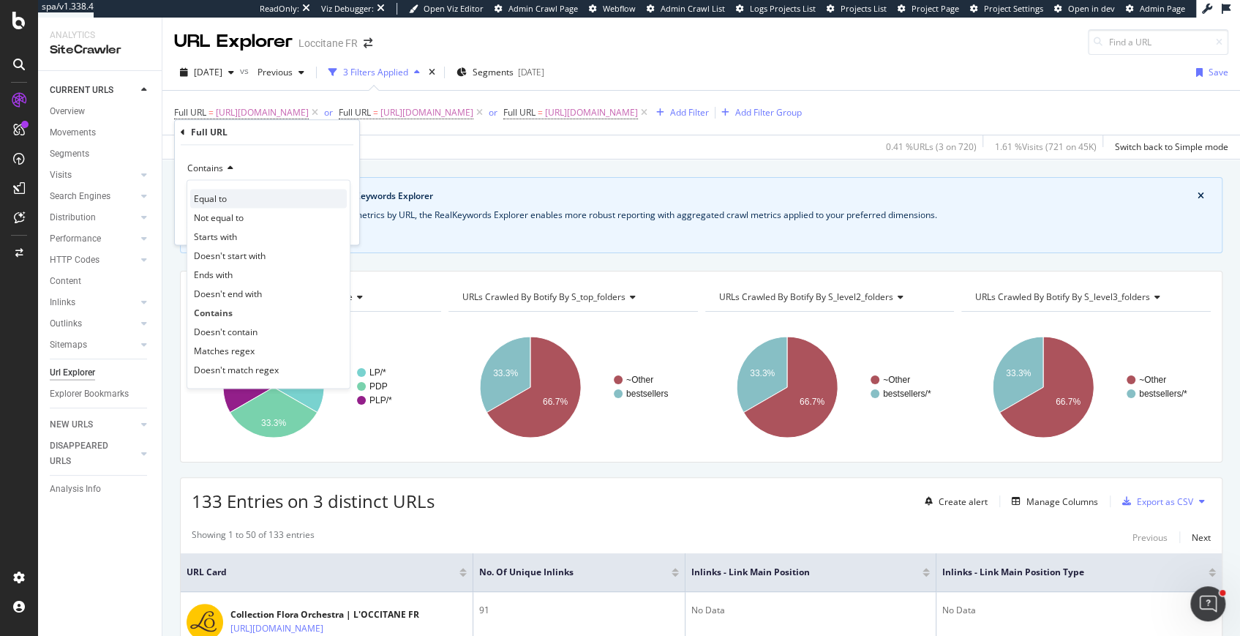
click at [229, 195] on div "Equal to" at bounding box center [268, 198] width 157 height 19
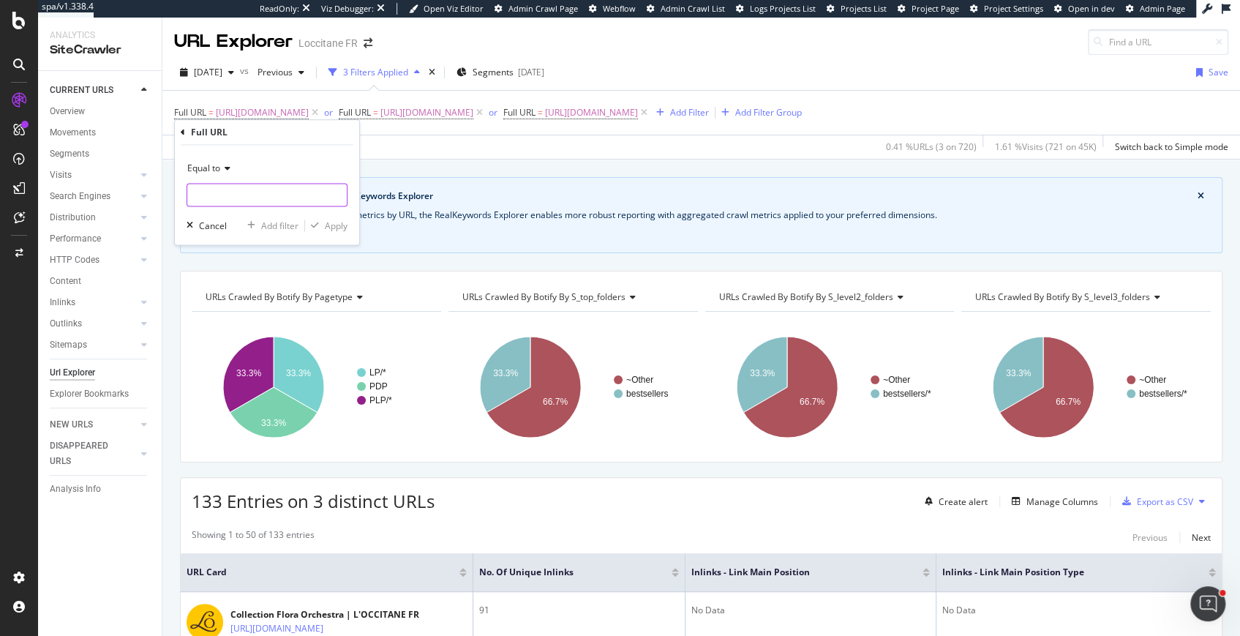
click at [229, 195] on input "text" at bounding box center [266, 194] width 159 height 23
paste input "[URL][DOMAIN_NAME]"
type input "[URL][DOMAIN_NAME]"
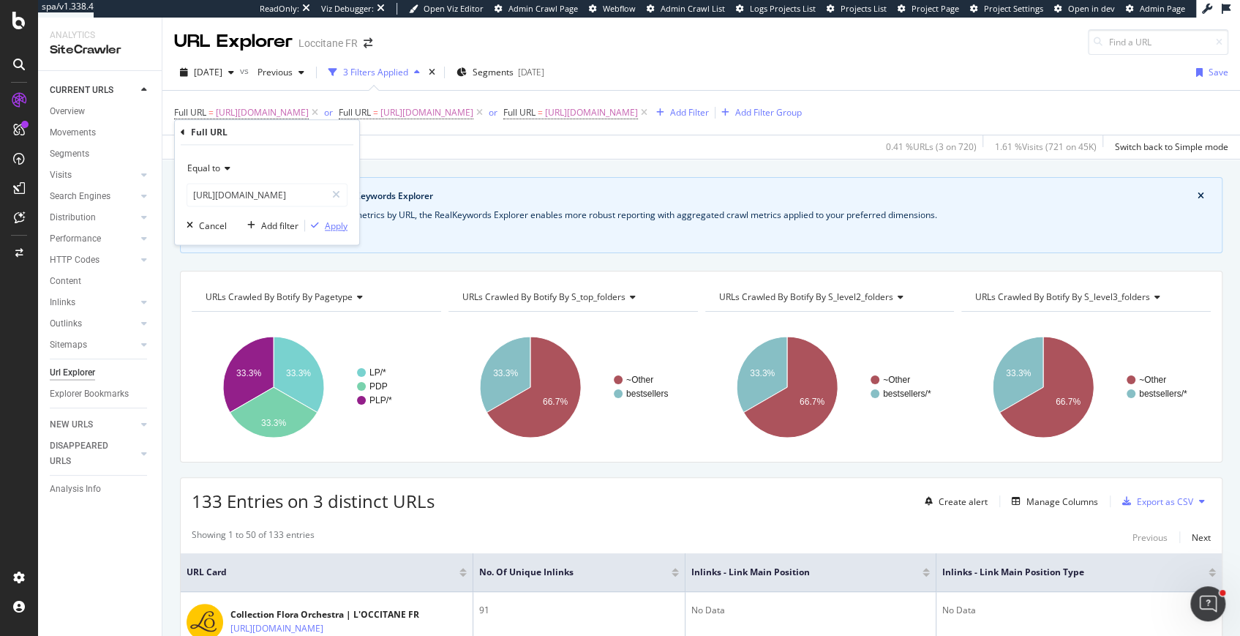
click at [342, 221] on div "Apply" at bounding box center [336, 225] width 23 height 12
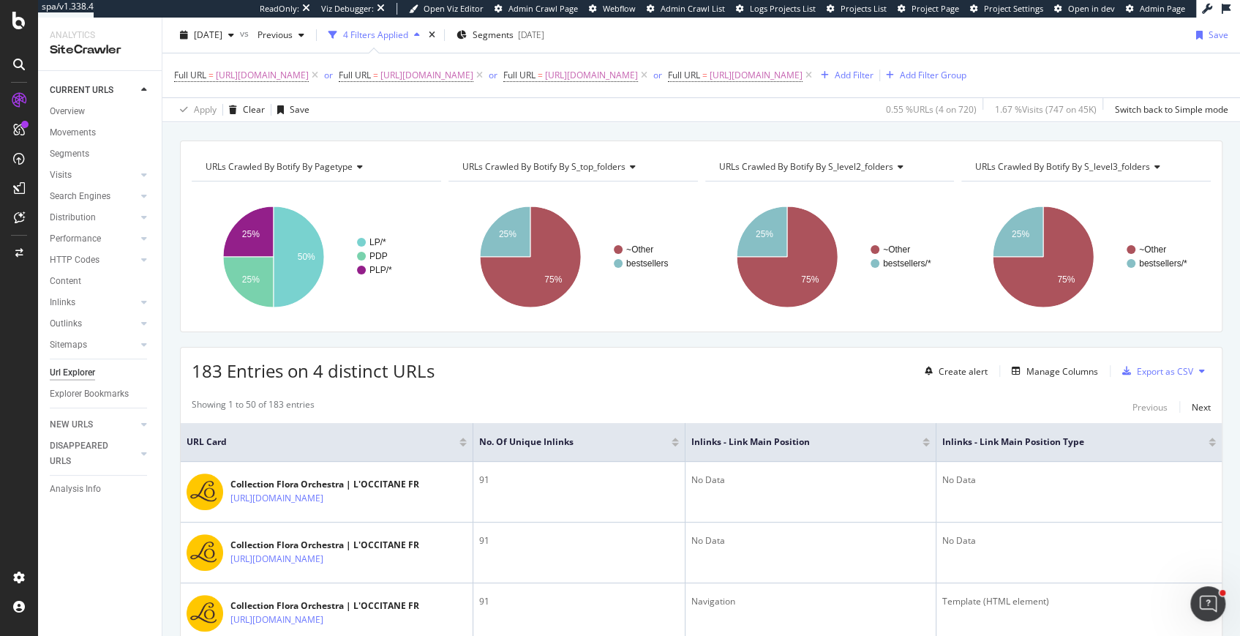
scroll to position [132, 0]
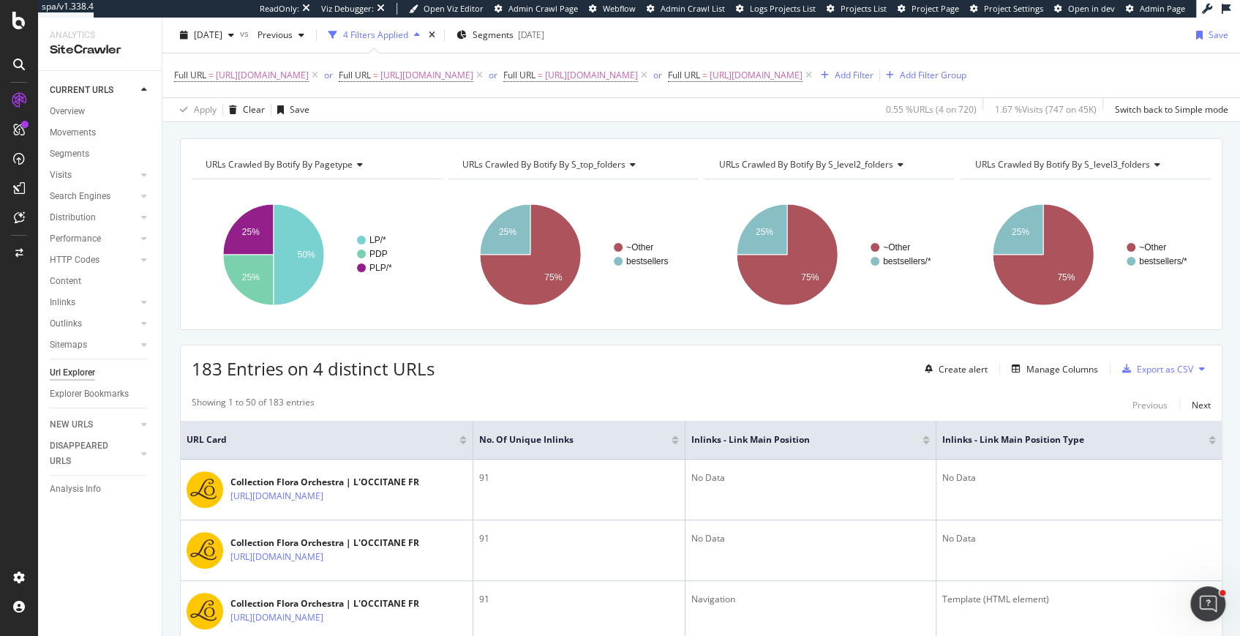
click at [676, 444] on div at bounding box center [675, 442] width 7 height 4
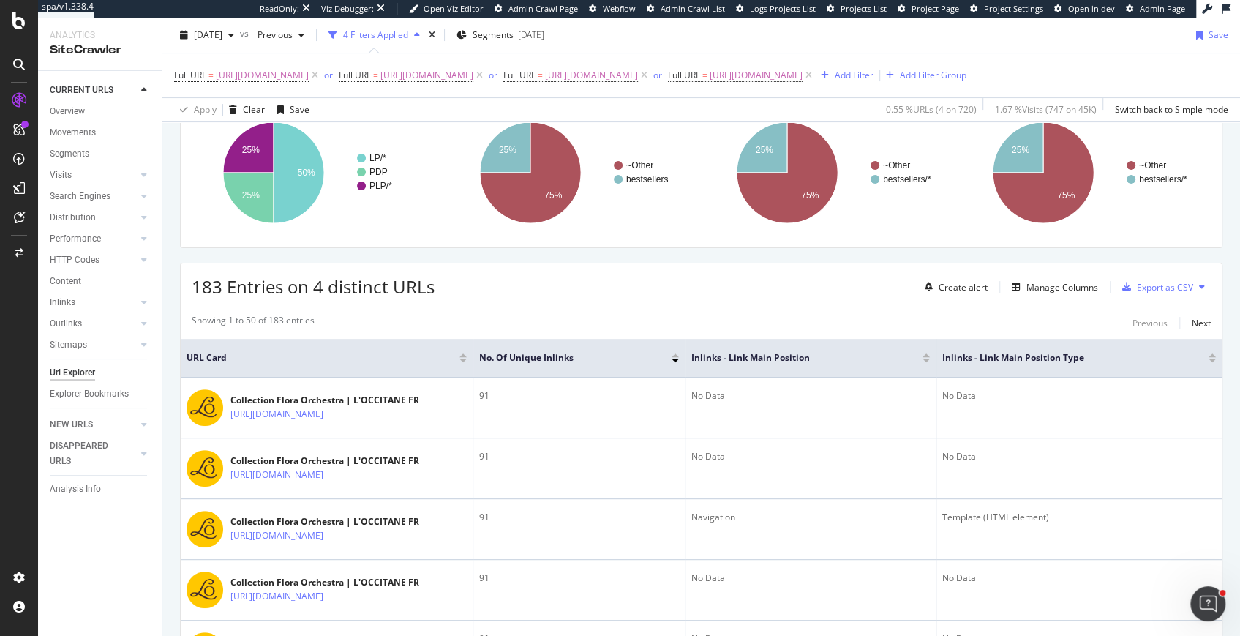
scroll to position [281, 0]
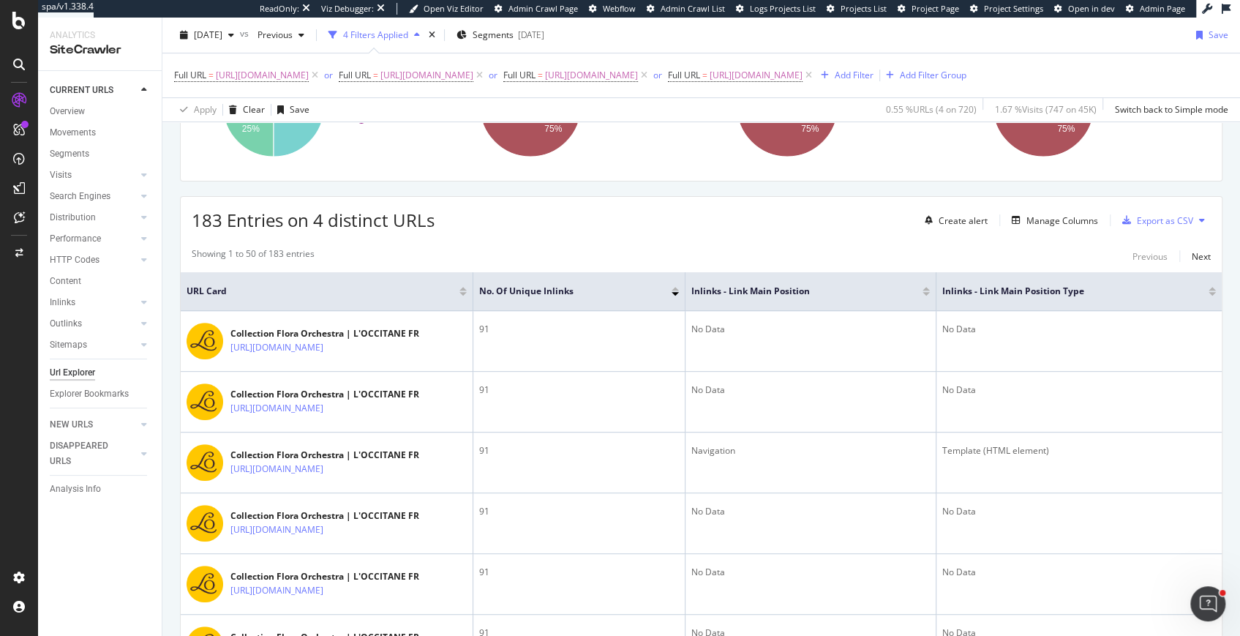
click at [675, 290] on div at bounding box center [675, 289] width 7 height 4
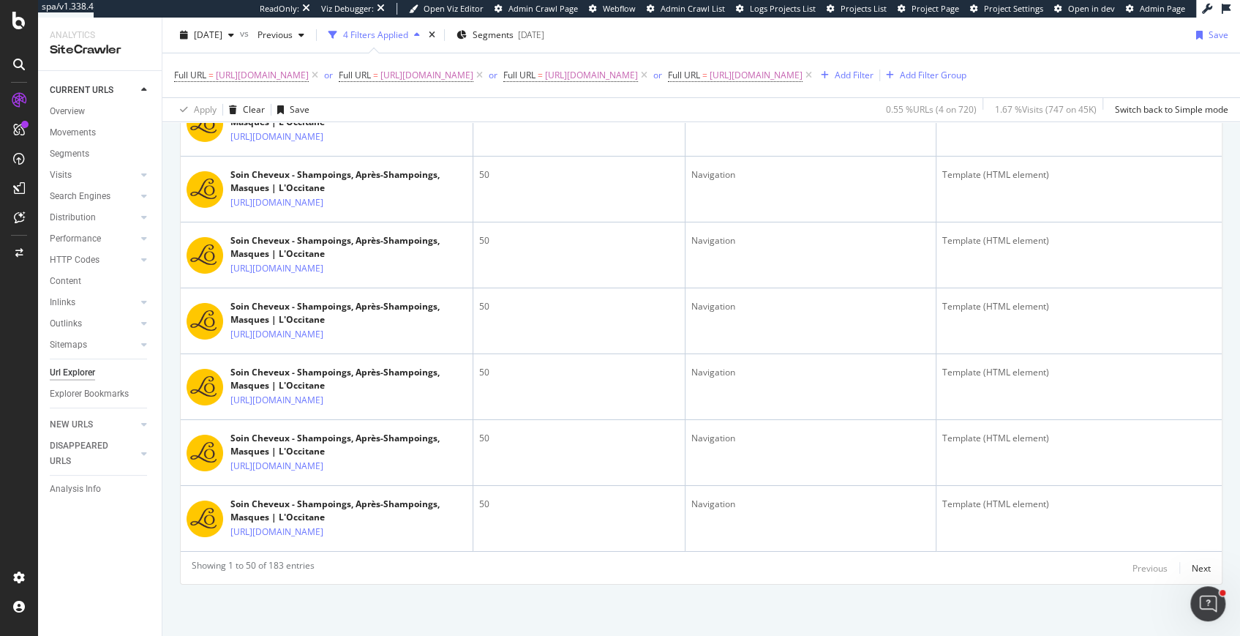
scroll to position [3771, 0]
click at [815, 80] on div "button" at bounding box center [825, 75] width 20 height 9
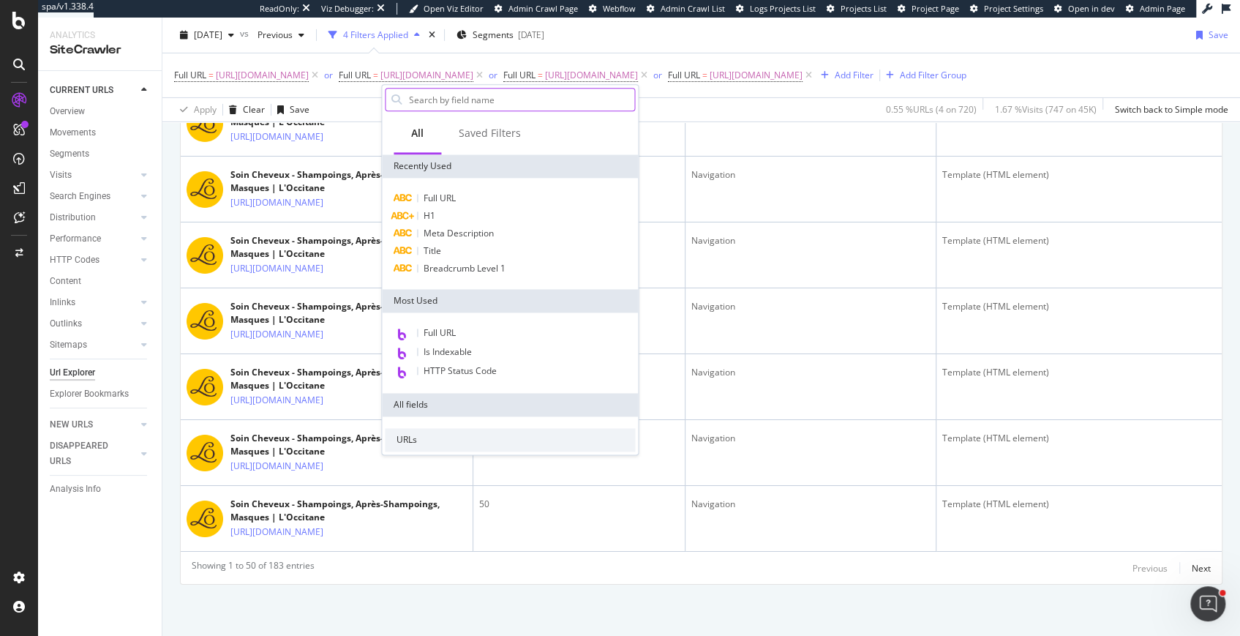
type input "[URL][DOMAIN_NAME]"
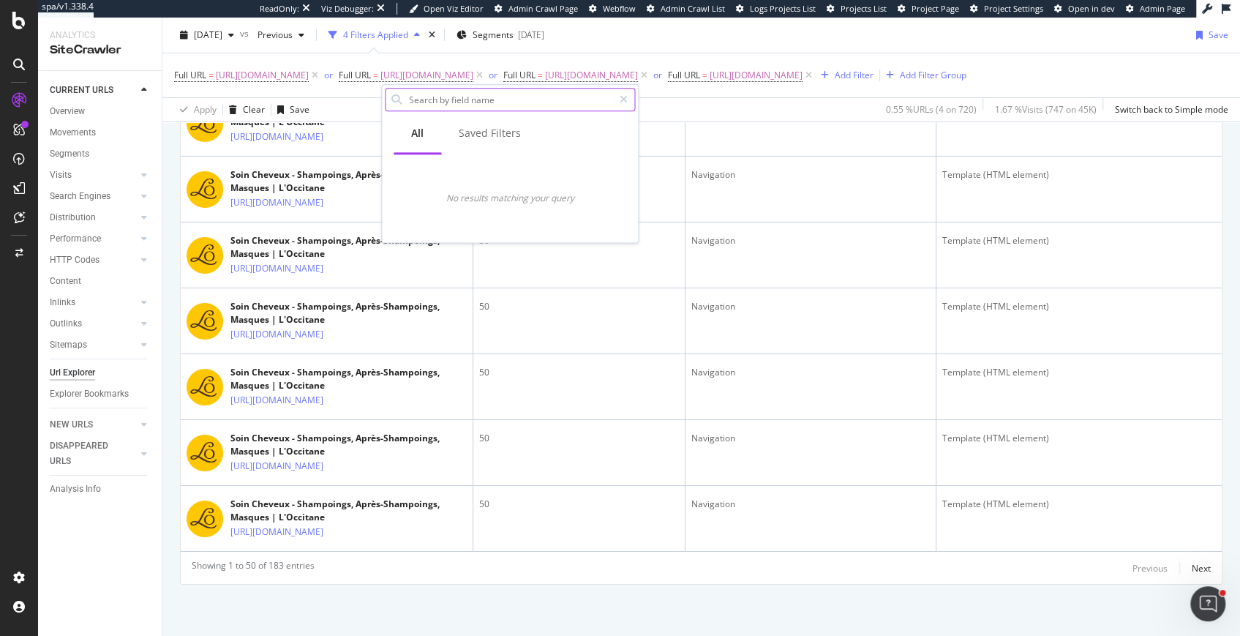
scroll to position [0, 0]
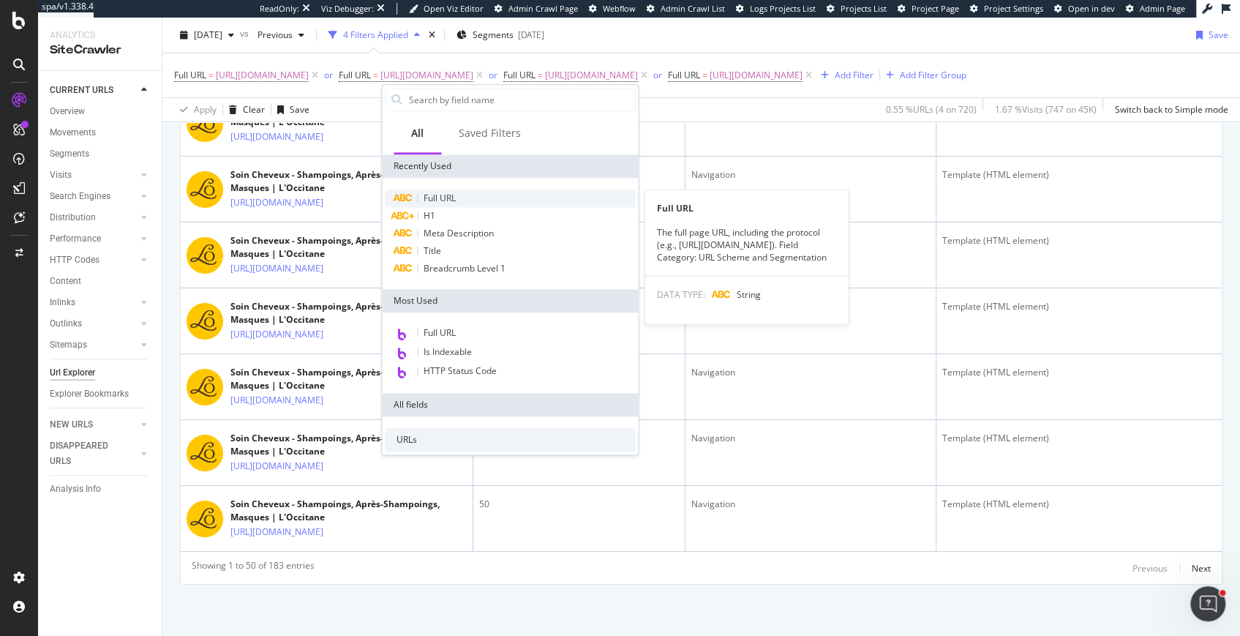
click at [432, 197] on span "Full URL" at bounding box center [440, 198] width 32 height 12
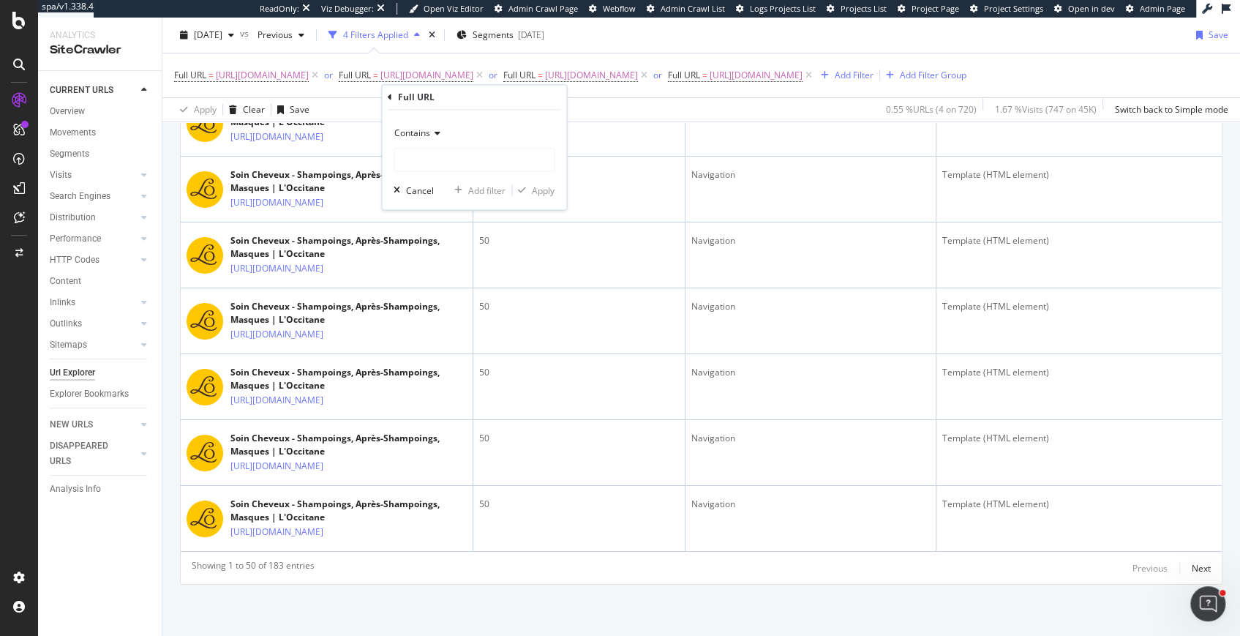
click at [427, 135] on span "Contains" at bounding box center [412, 133] width 36 height 12
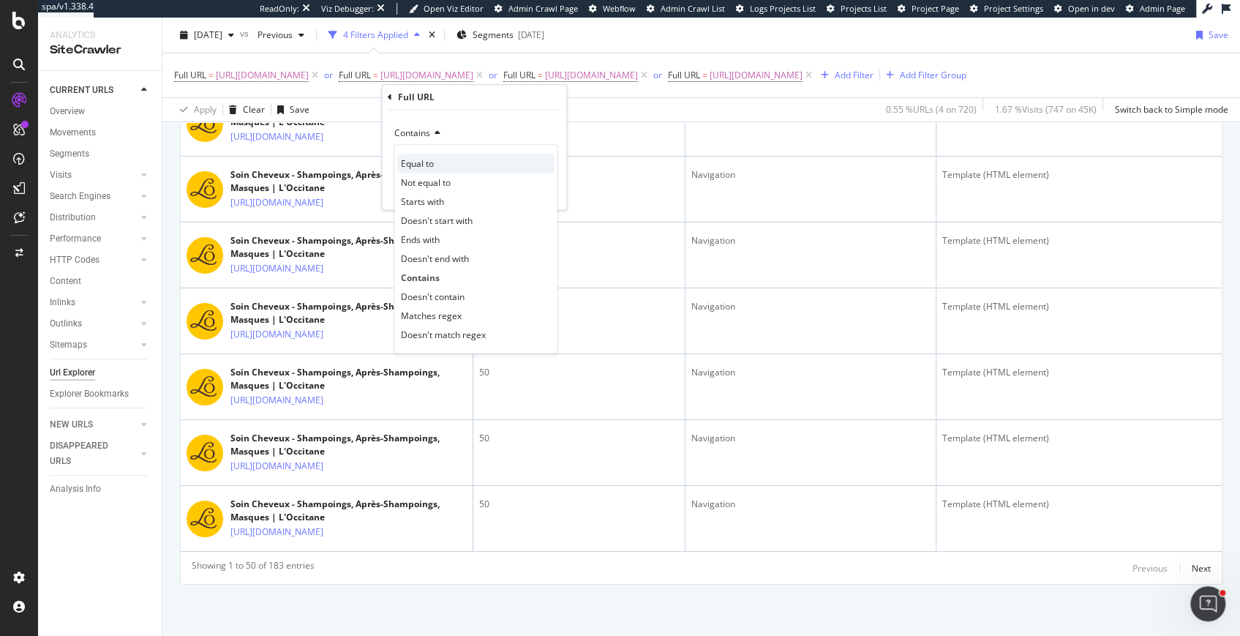
click at [432, 164] on span "Equal to" at bounding box center [417, 163] width 33 height 12
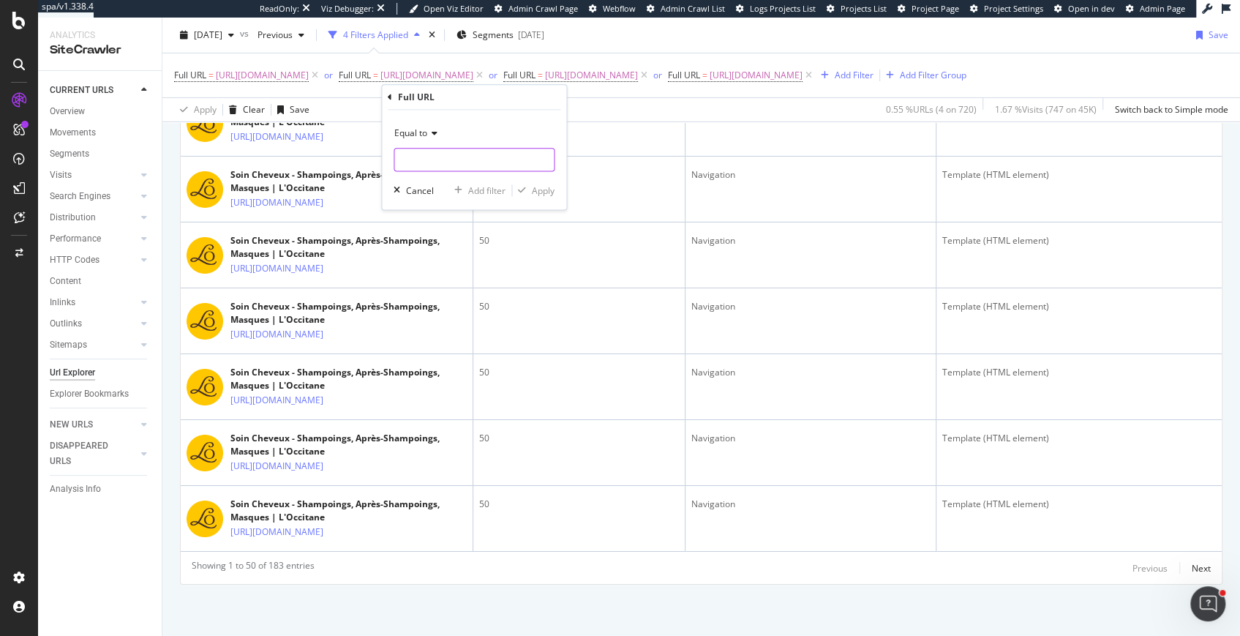
click at [432, 156] on input "text" at bounding box center [473, 159] width 159 height 23
paste input "[URL][DOMAIN_NAME]"
type input "[URL][DOMAIN_NAME]"
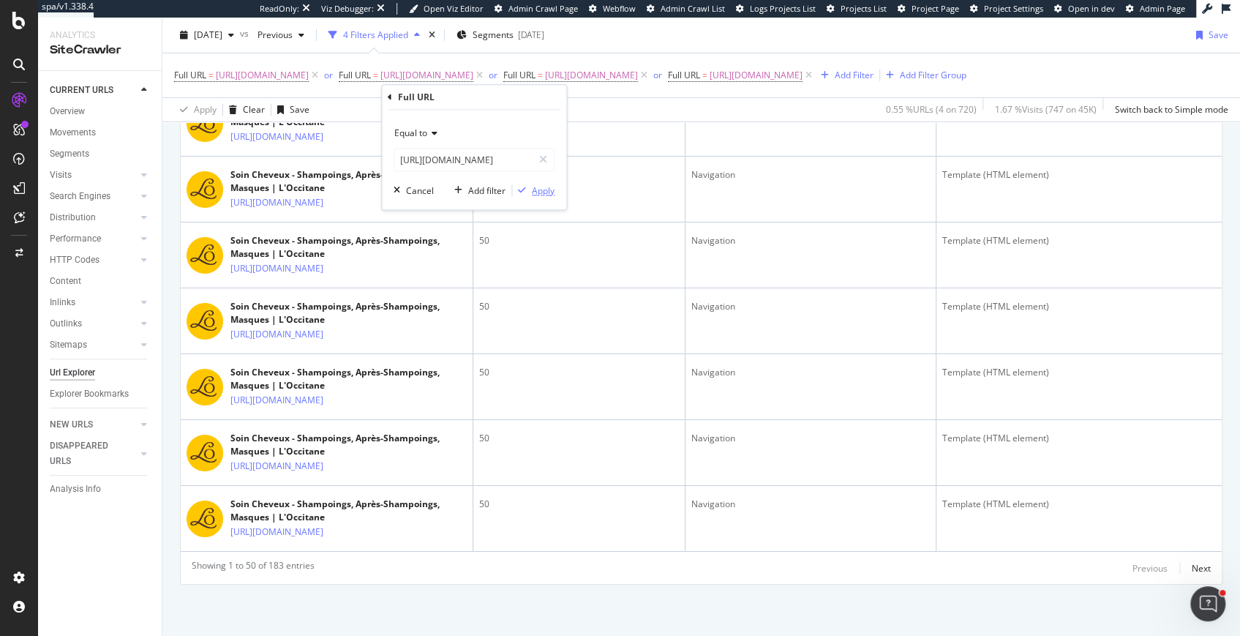
click at [542, 194] on div "Apply" at bounding box center [543, 190] width 23 height 12
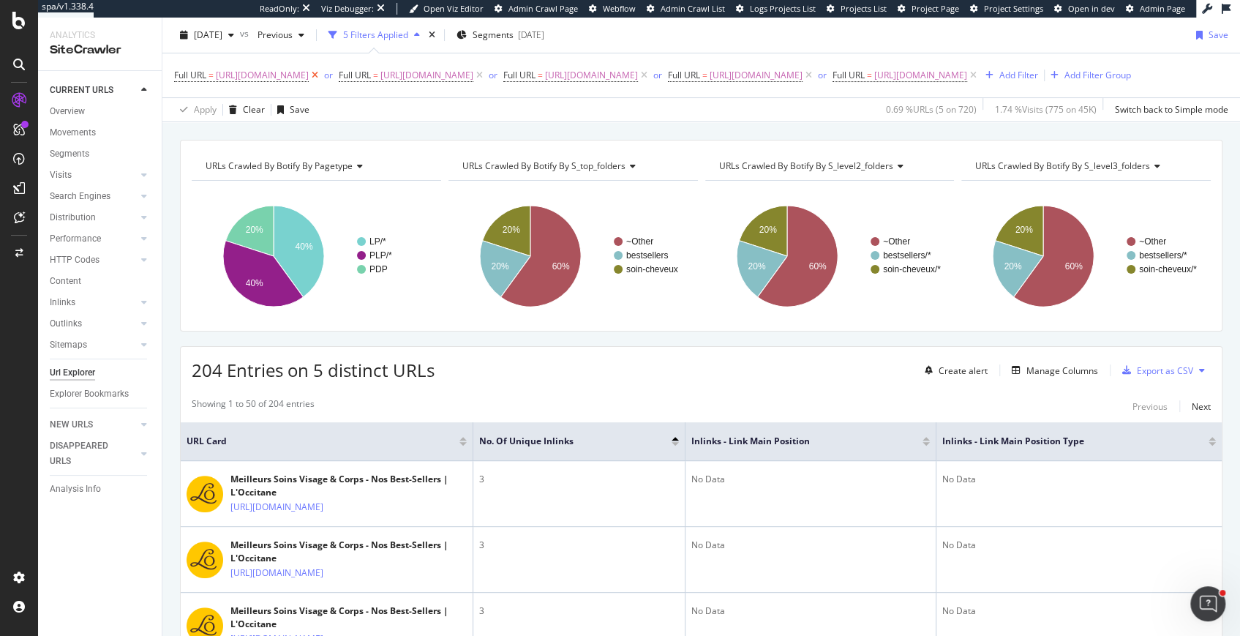
scroll to position [3771, 0]
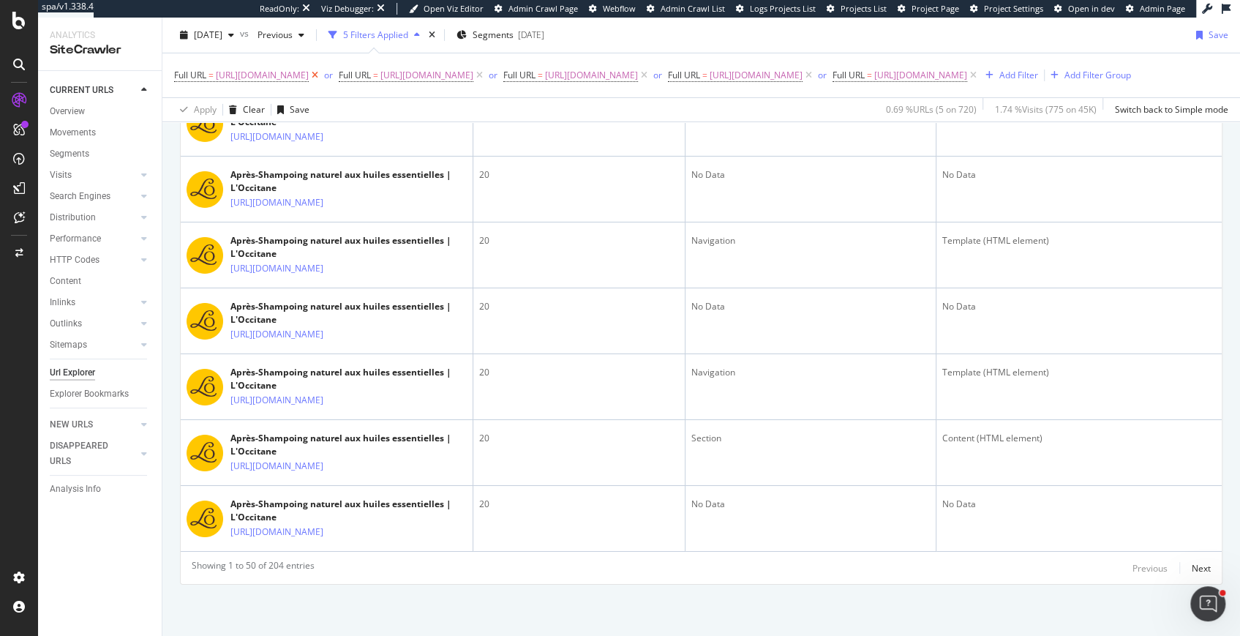
click at [321, 74] on icon at bounding box center [315, 75] width 12 height 15
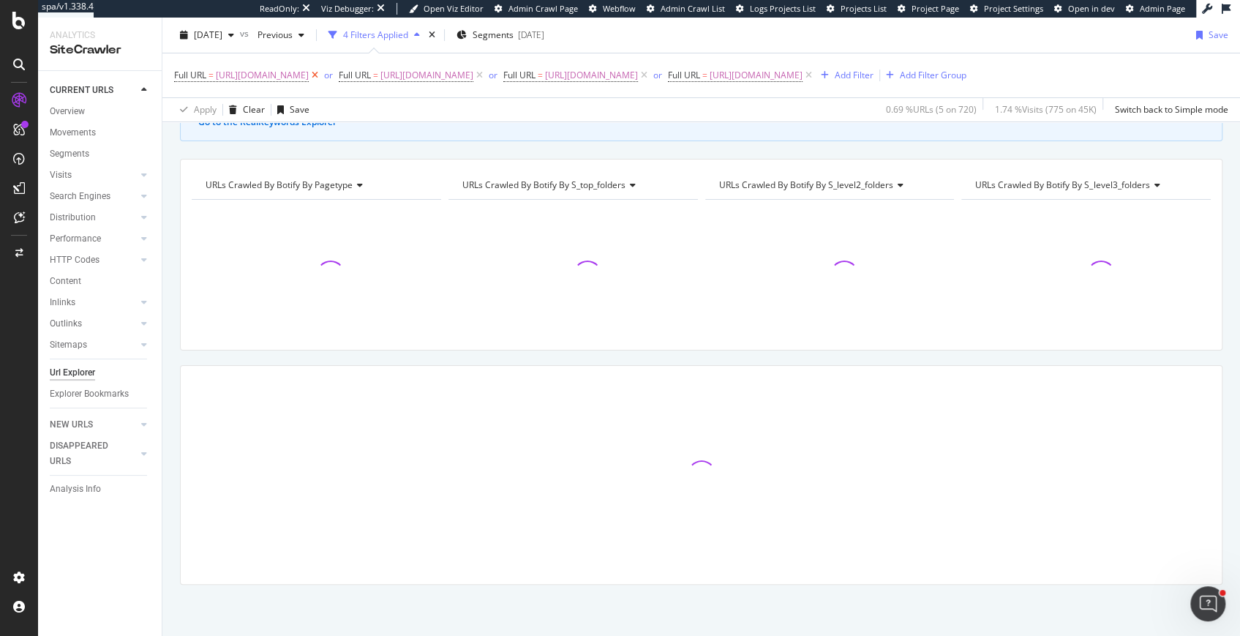
scroll to position [131, 0]
click at [321, 72] on icon at bounding box center [315, 75] width 12 height 15
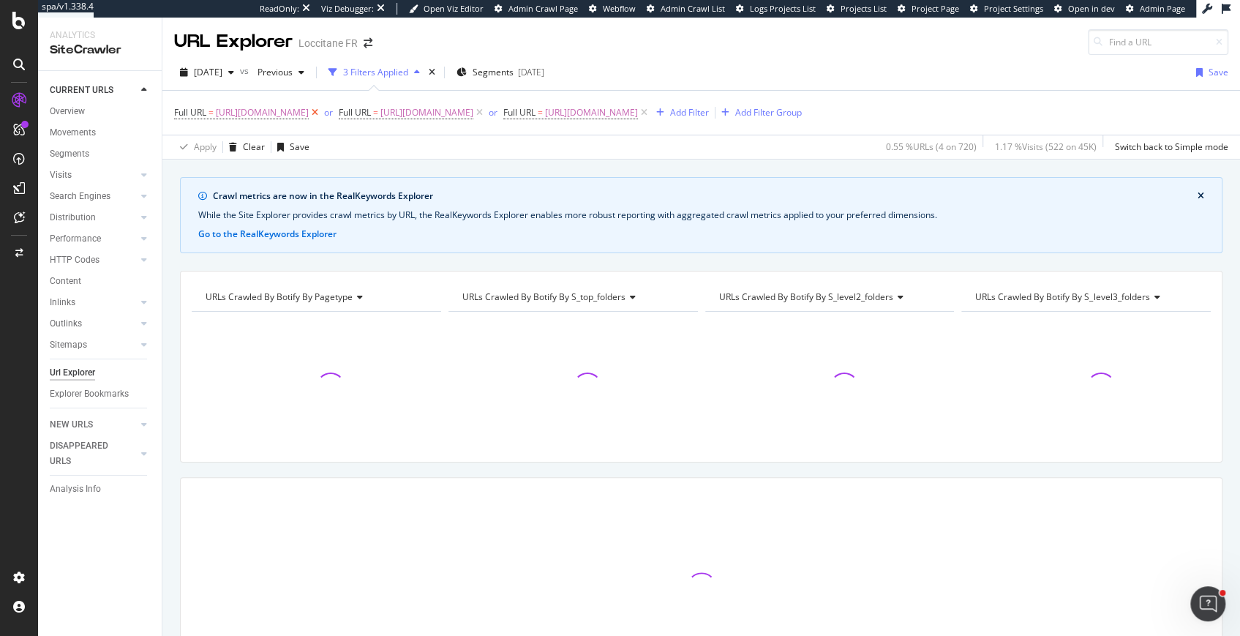
click at [321, 113] on icon at bounding box center [315, 112] width 12 height 15
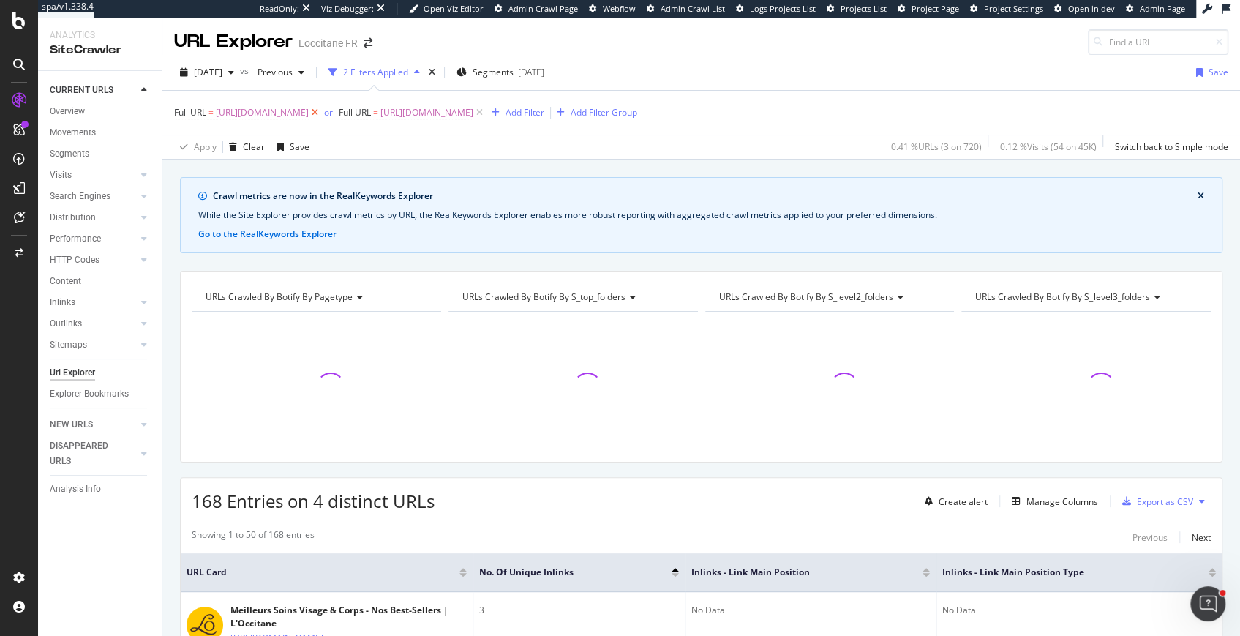
click at [321, 112] on icon at bounding box center [315, 112] width 12 height 15
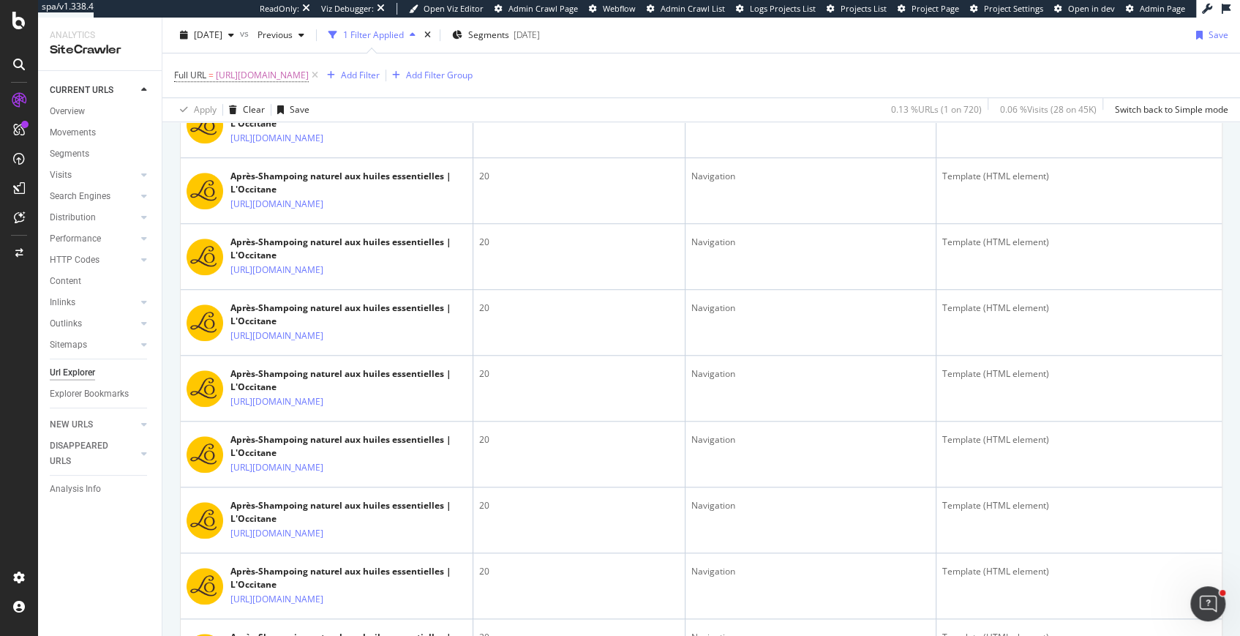
scroll to position [417, 0]
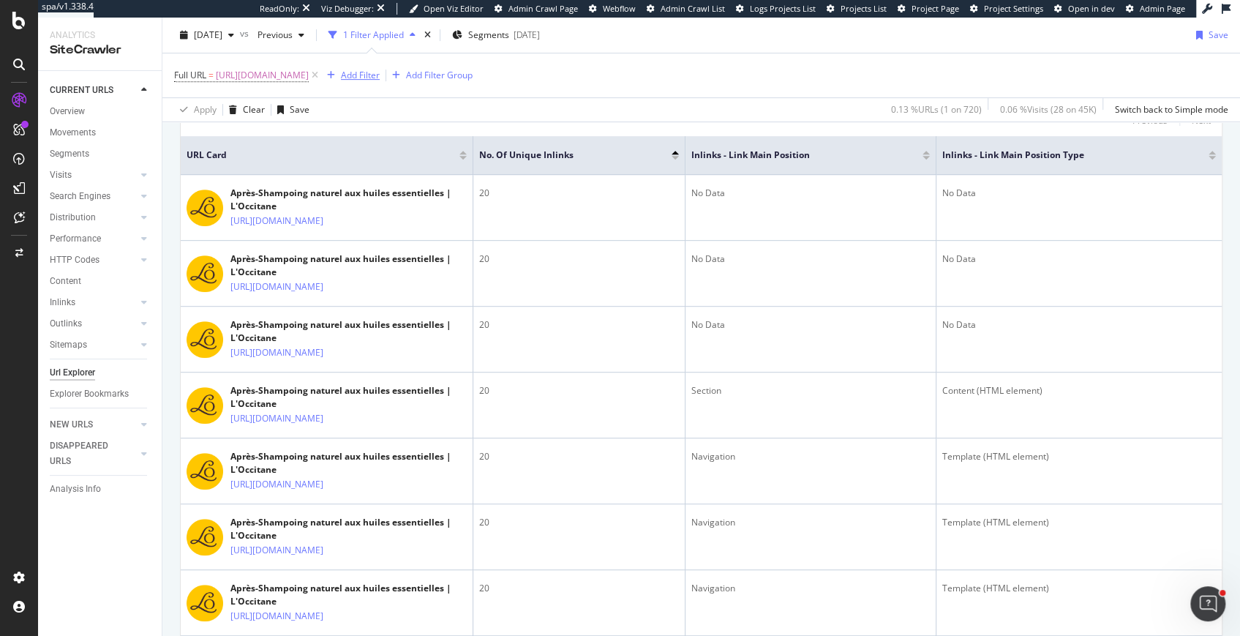
click at [380, 75] on div "Add Filter" at bounding box center [360, 75] width 39 height 12
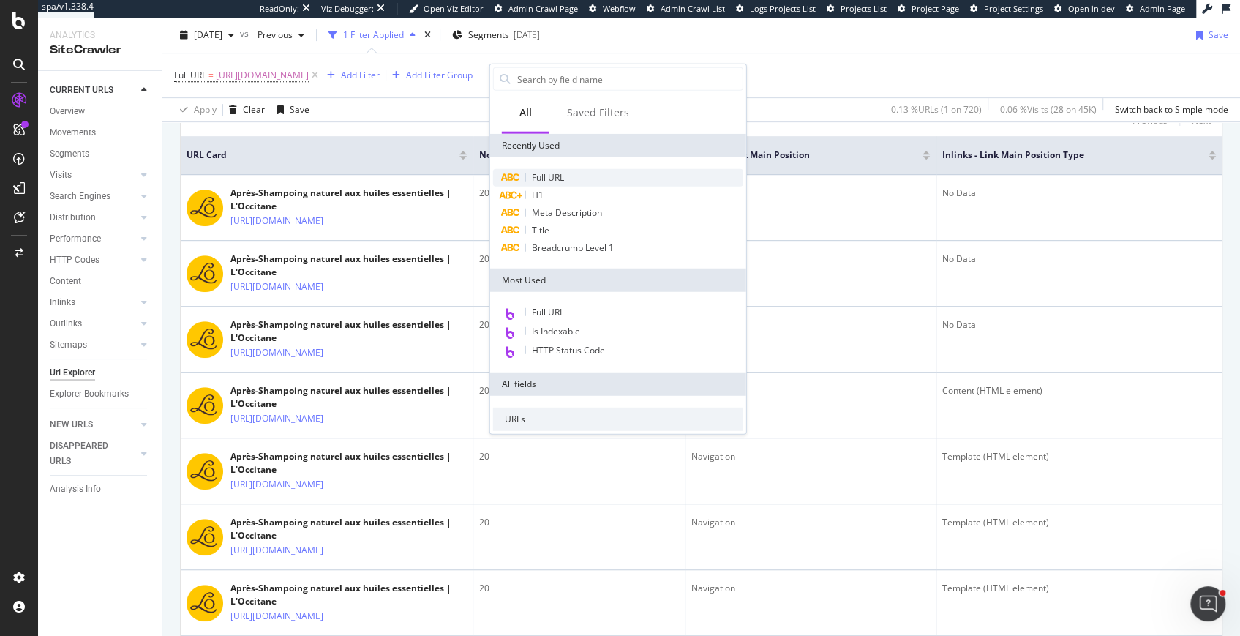
click at [543, 179] on span "Full URL" at bounding box center [548, 177] width 32 height 12
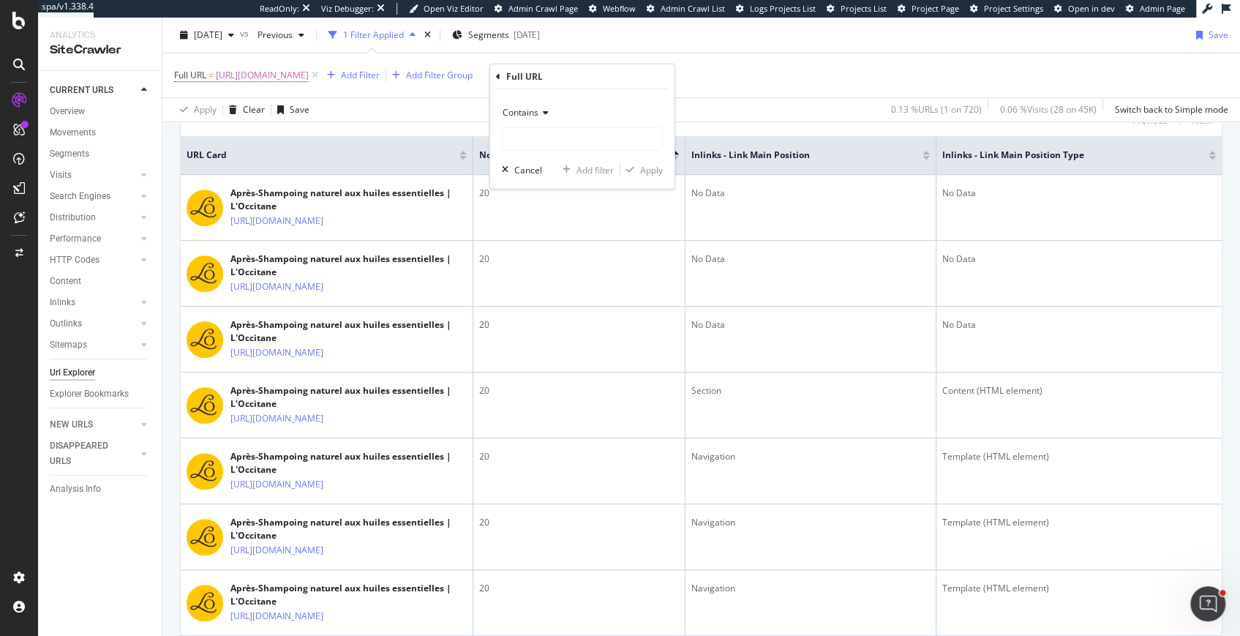
click at [526, 115] on span "Contains" at bounding box center [521, 112] width 36 height 12
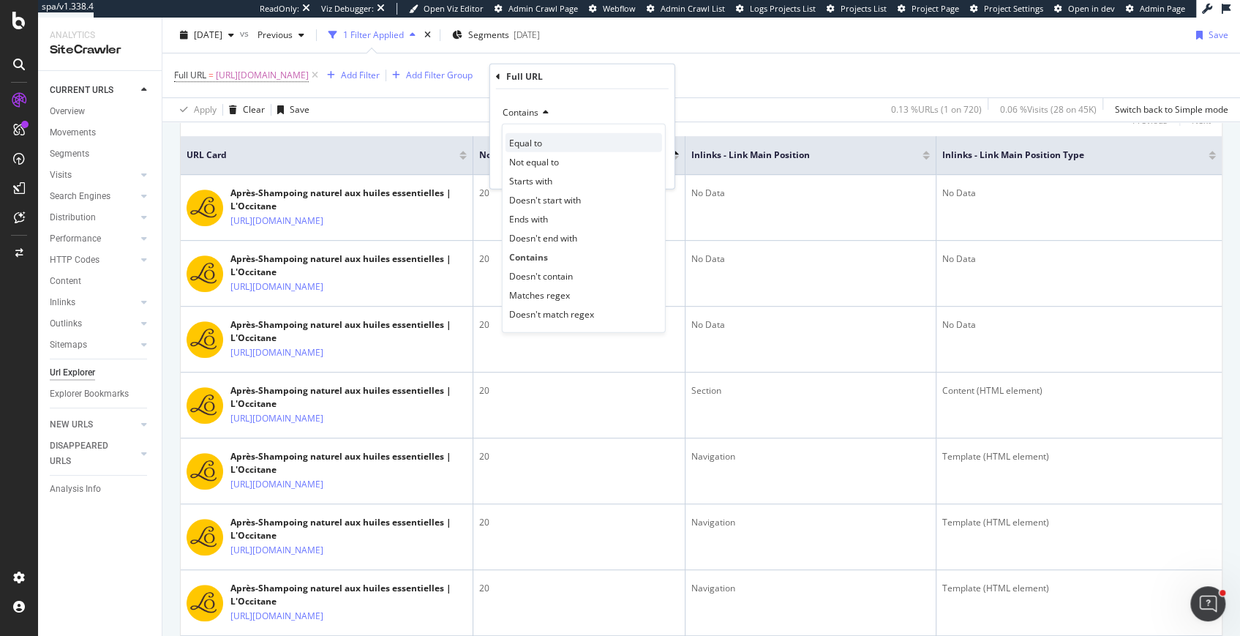
click at [527, 139] on span "Equal to" at bounding box center [525, 142] width 33 height 12
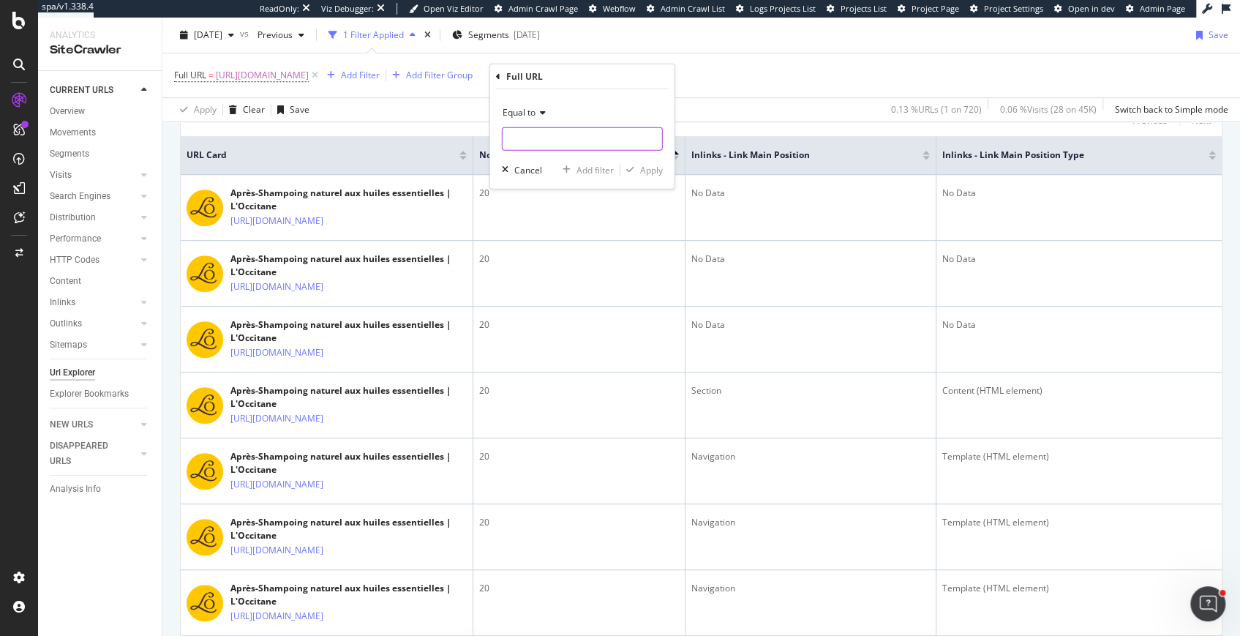
click at [531, 139] on input "text" at bounding box center [582, 138] width 159 height 23
paste input "[URL][DOMAIN_NAME]"
type input "[URL][DOMAIN_NAME]"
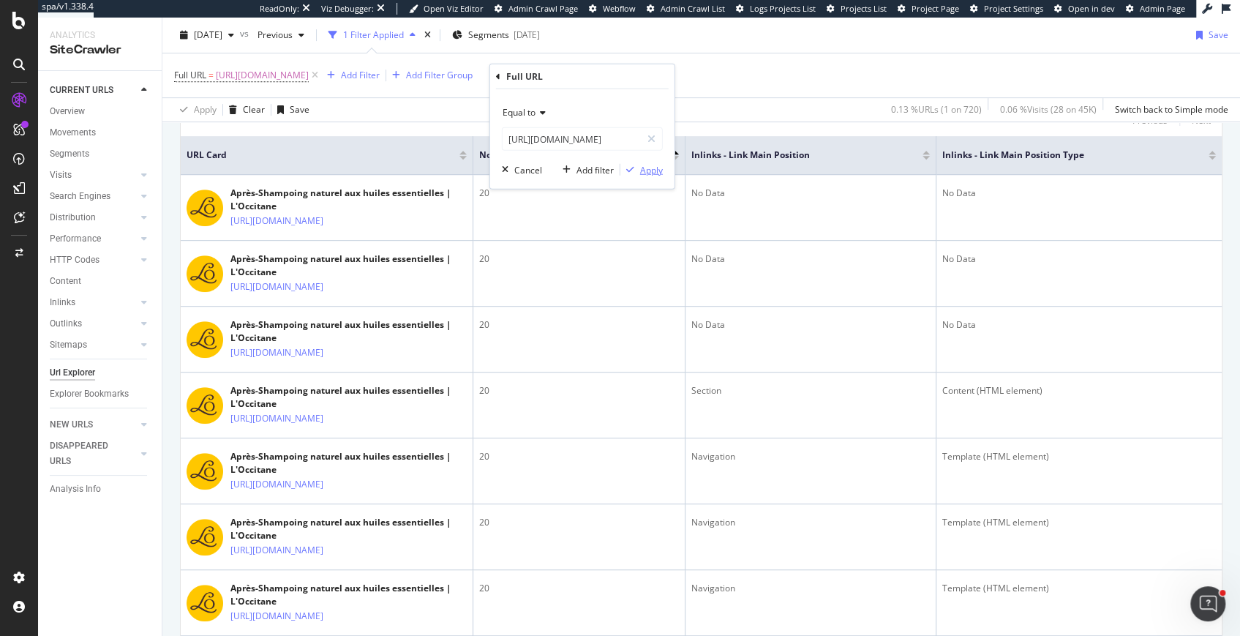
click at [641, 170] on div "Apply" at bounding box center [651, 169] width 23 height 12
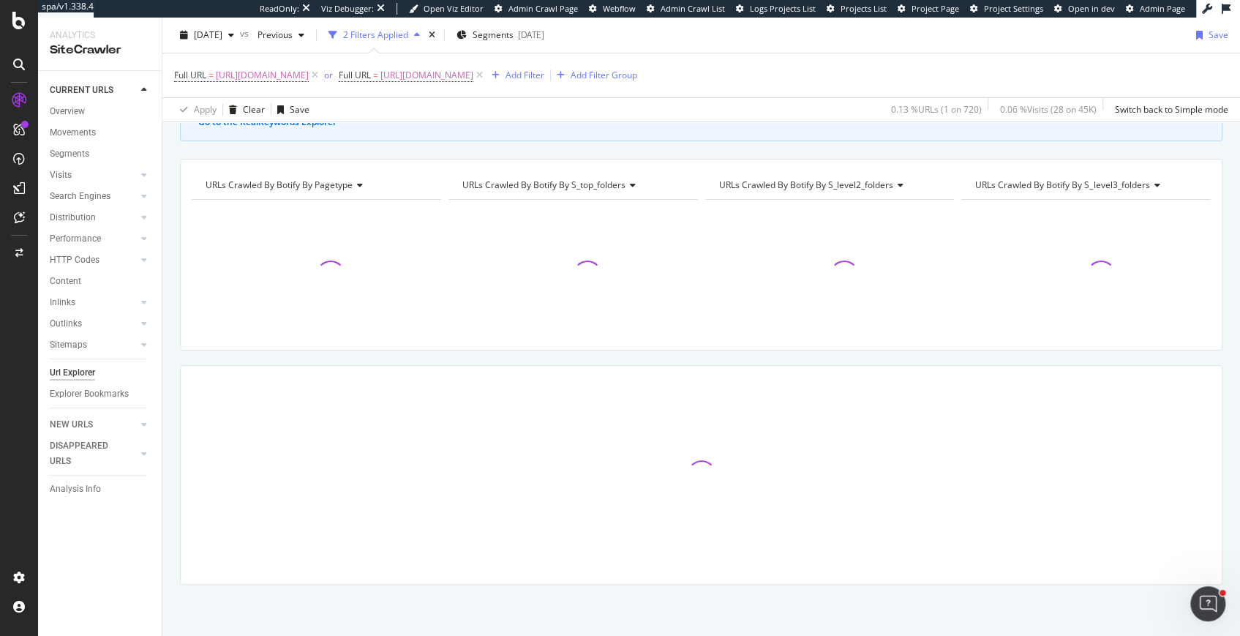
scroll to position [110, 0]
click at [321, 77] on icon at bounding box center [315, 75] width 12 height 15
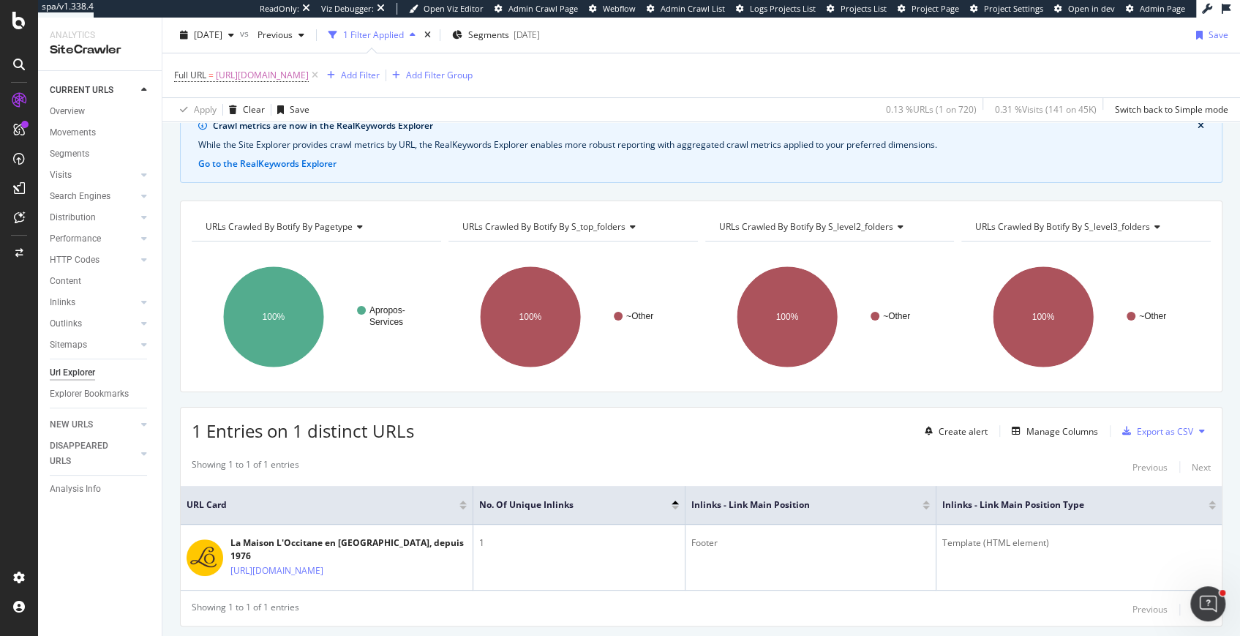
scroll to position [72, 0]
click at [1040, 417] on div "Create alert Manage Columns Export as CSV" at bounding box center [1065, 429] width 292 height 25
click at [1040, 424] on div "Manage Columns" at bounding box center [1062, 430] width 72 height 12
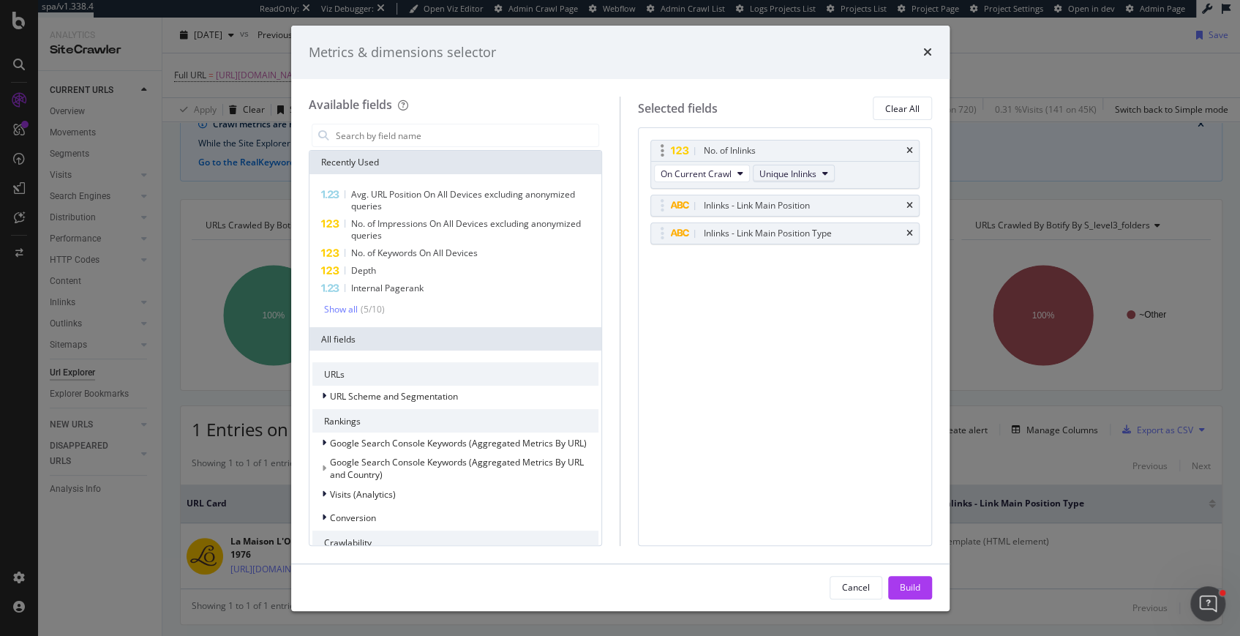
click at [773, 173] on span "Unique Inlinks" at bounding box center [787, 174] width 57 height 12
click at [790, 226] on span "Total Inlinks" at bounding box center [794, 225] width 61 height 13
click at [895, 577] on button "Build" at bounding box center [910, 587] width 44 height 23
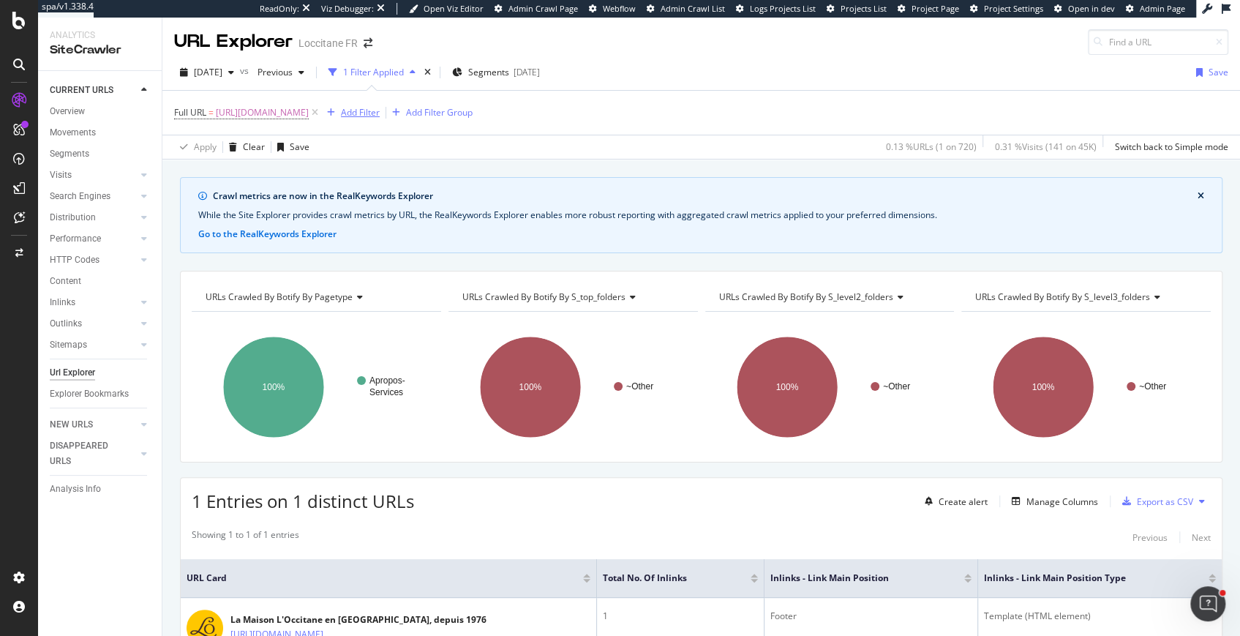
click at [380, 111] on div "Add Filter" at bounding box center [360, 112] width 39 height 12
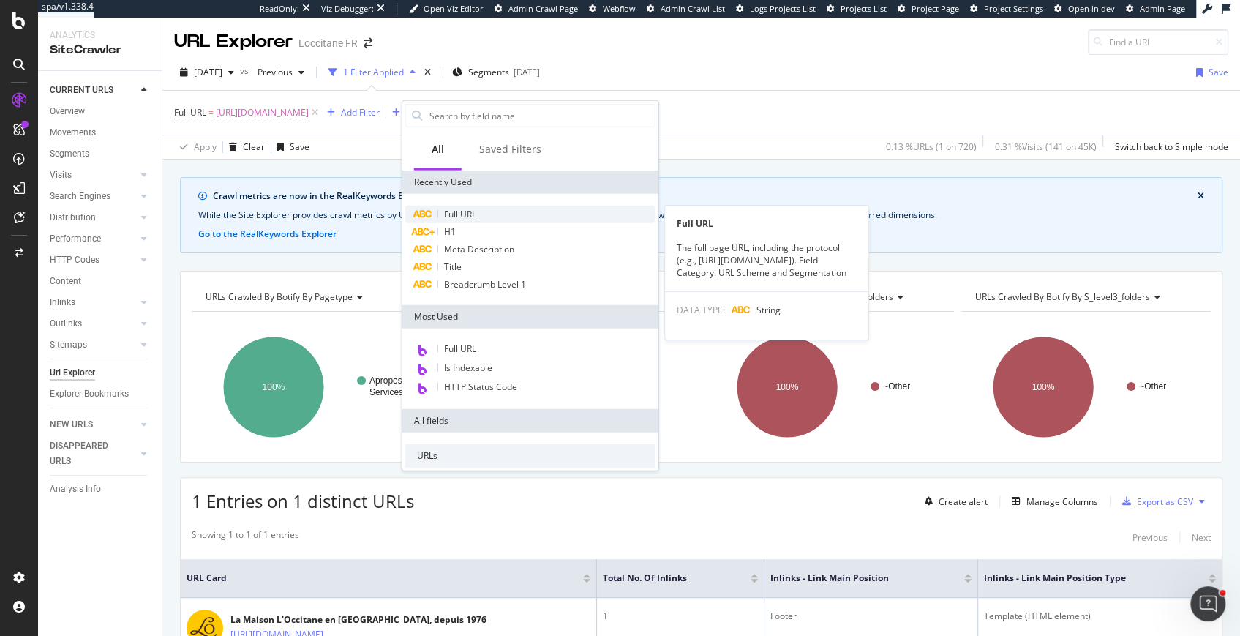
click at [466, 209] on span "Full URL" at bounding box center [460, 214] width 32 height 12
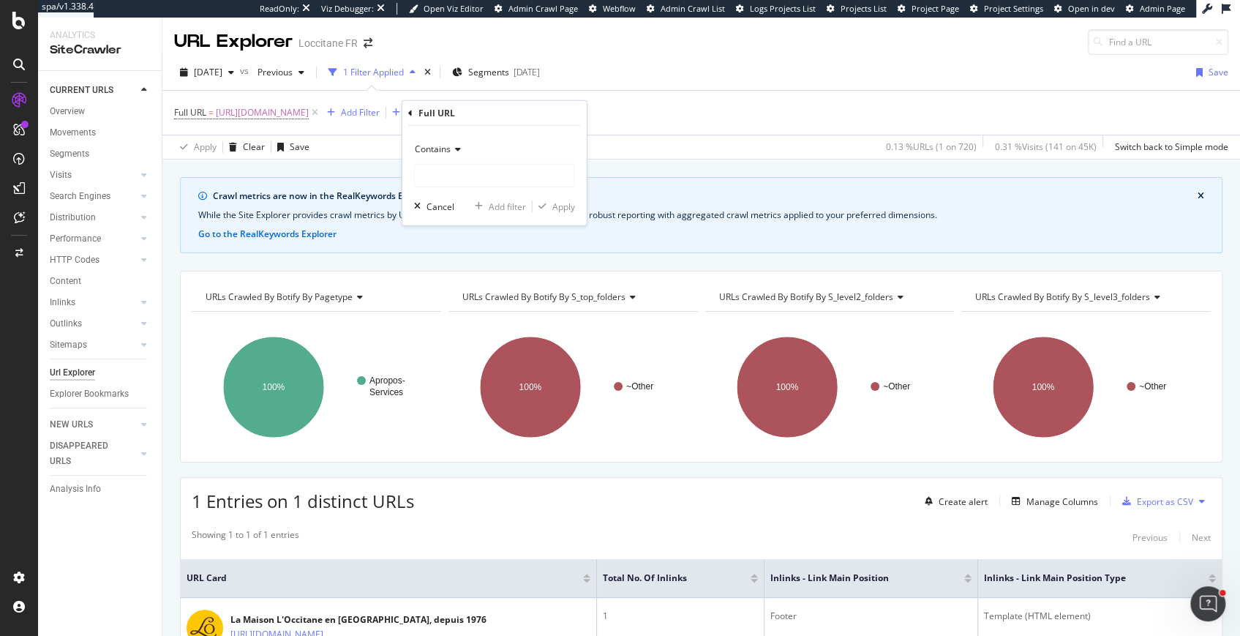
click at [452, 151] on icon at bounding box center [456, 149] width 10 height 9
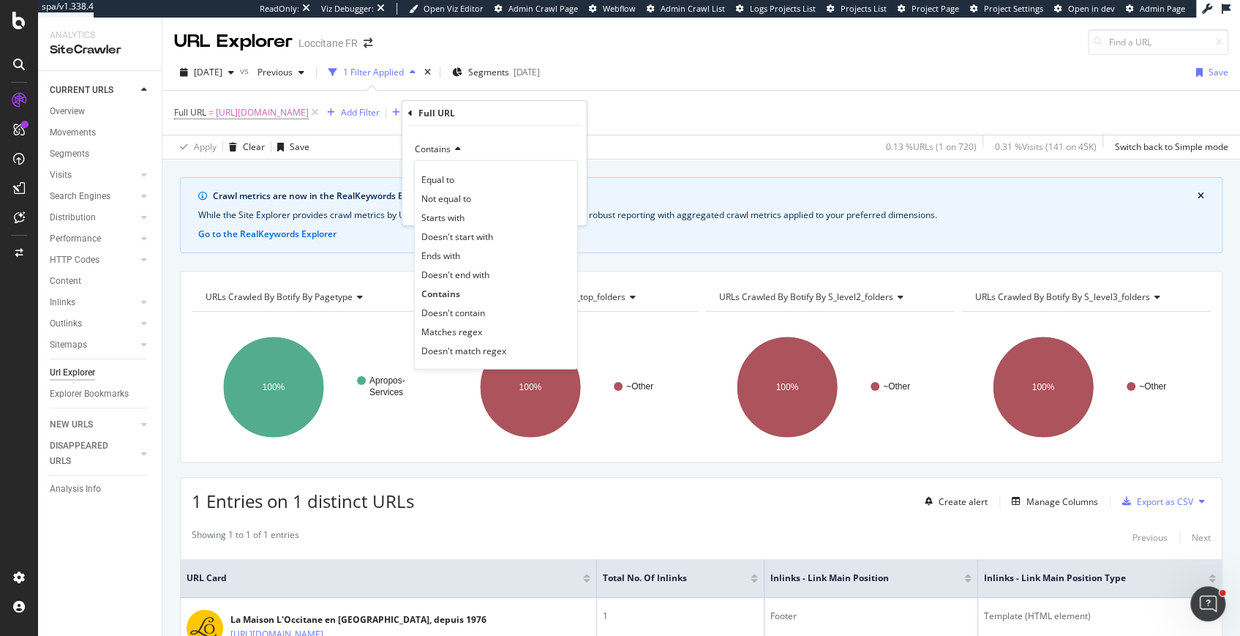
click at [453, 168] on div "Equal to Not equal to Starts with Doesn't start with Ends with Doesn't end with…" at bounding box center [496, 264] width 164 height 209
click at [453, 179] on span "Equal to" at bounding box center [437, 179] width 33 height 12
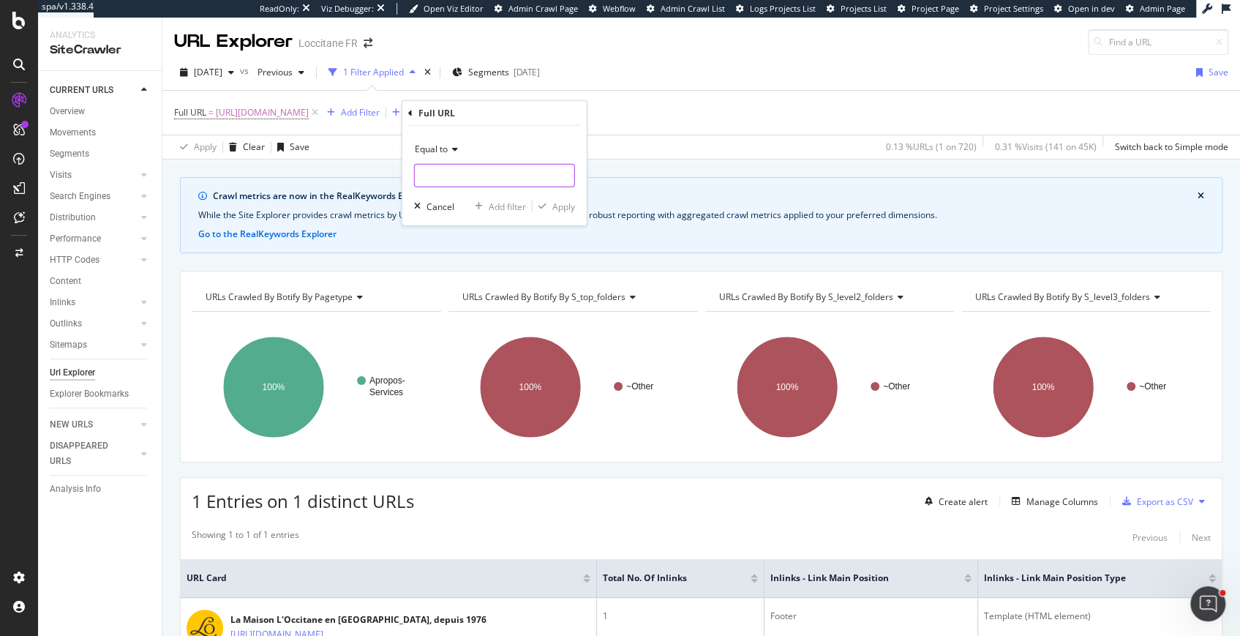
click at [453, 176] on input "text" at bounding box center [494, 175] width 159 height 23
paste input "[URL][DOMAIN_NAME]"
type input "[URL][DOMAIN_NAME]"
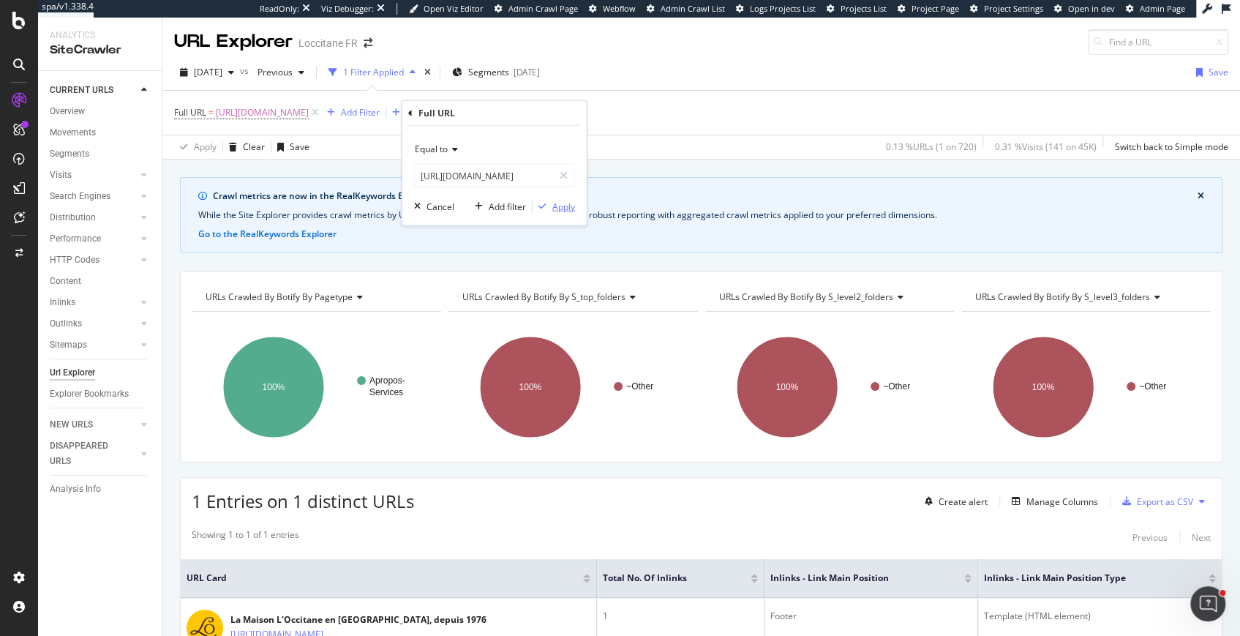
click at [566, 200] on div "Apply" at bounding box center [563, 206] width 23 height 12
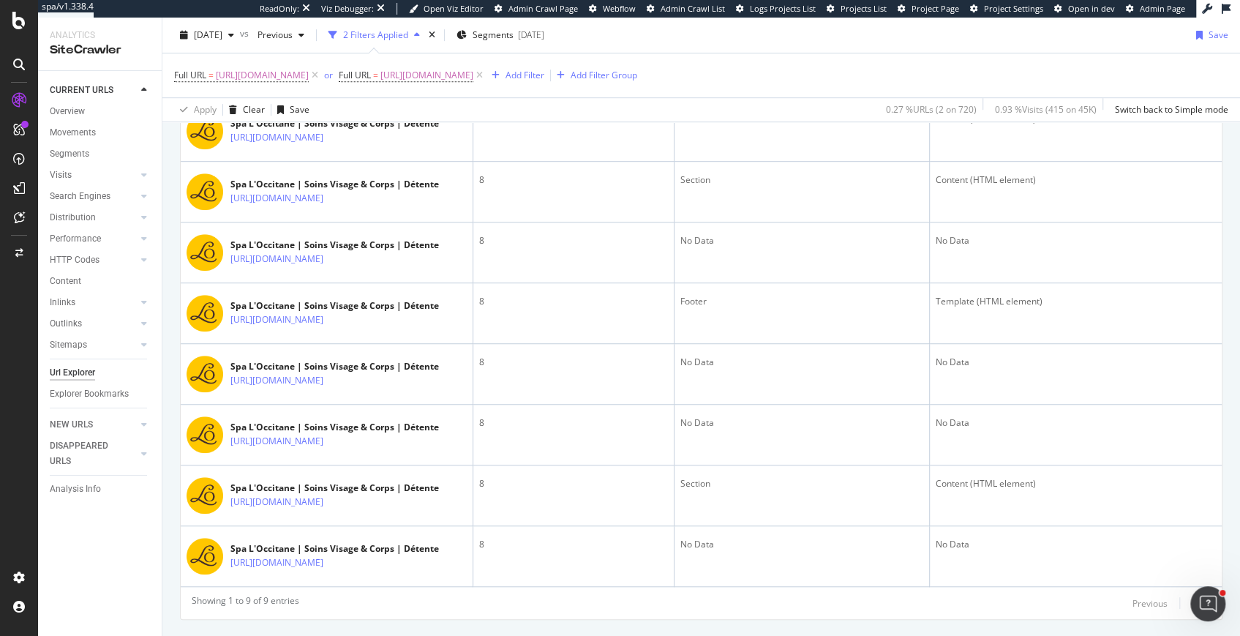
scroll to position [582, 0]
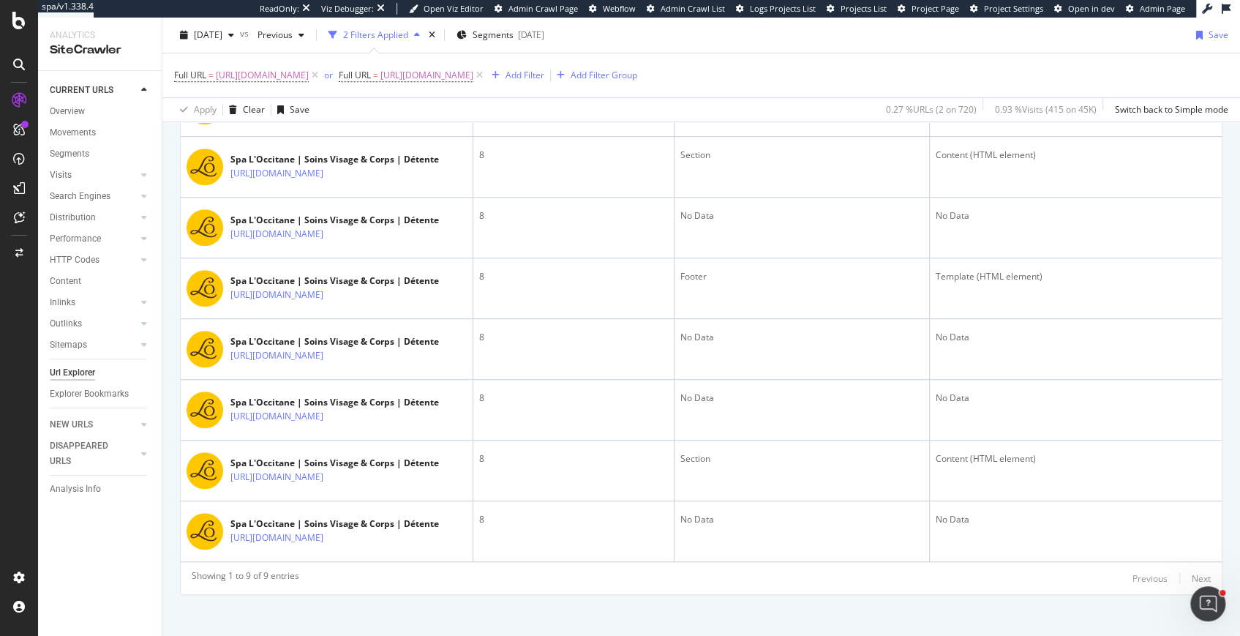
click at [637, 84] on div "Full URL = [URL][DOMAIN_NAME] or Full URL = [URL][DOMAIN_NAME] Add Filter Add F…" at bounding box center [405, 75] width 463 height 20
click at [544, 79] on div "Add Filter" at bounding box center [525, 75] width 39 height 12
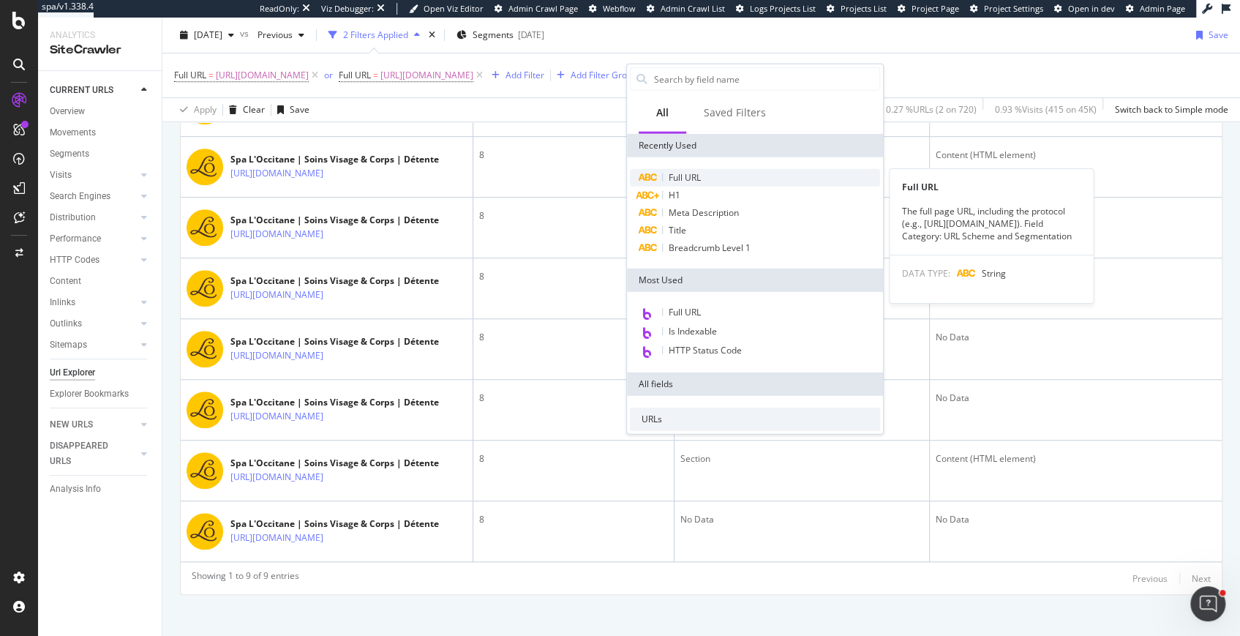
click at [682, 176] on span "Full URL" at bounding box center [685, 177] width 32 height 12
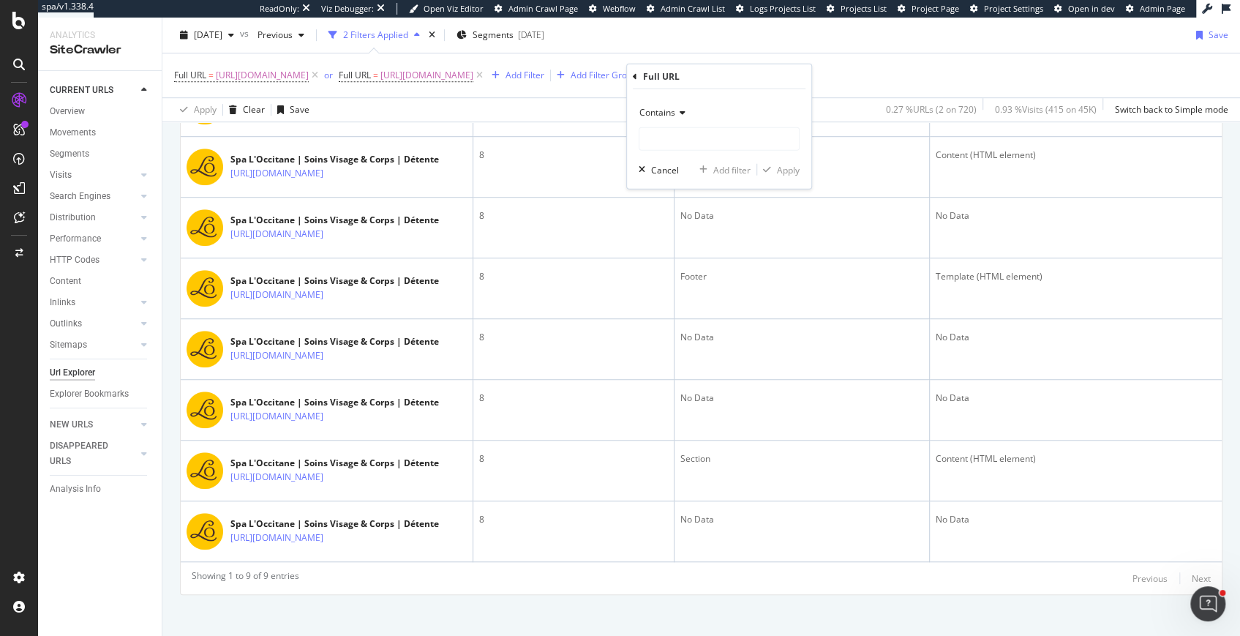
click at [668, 116] on span "Contains" at bounding box center [657, 112] width 36 height 12
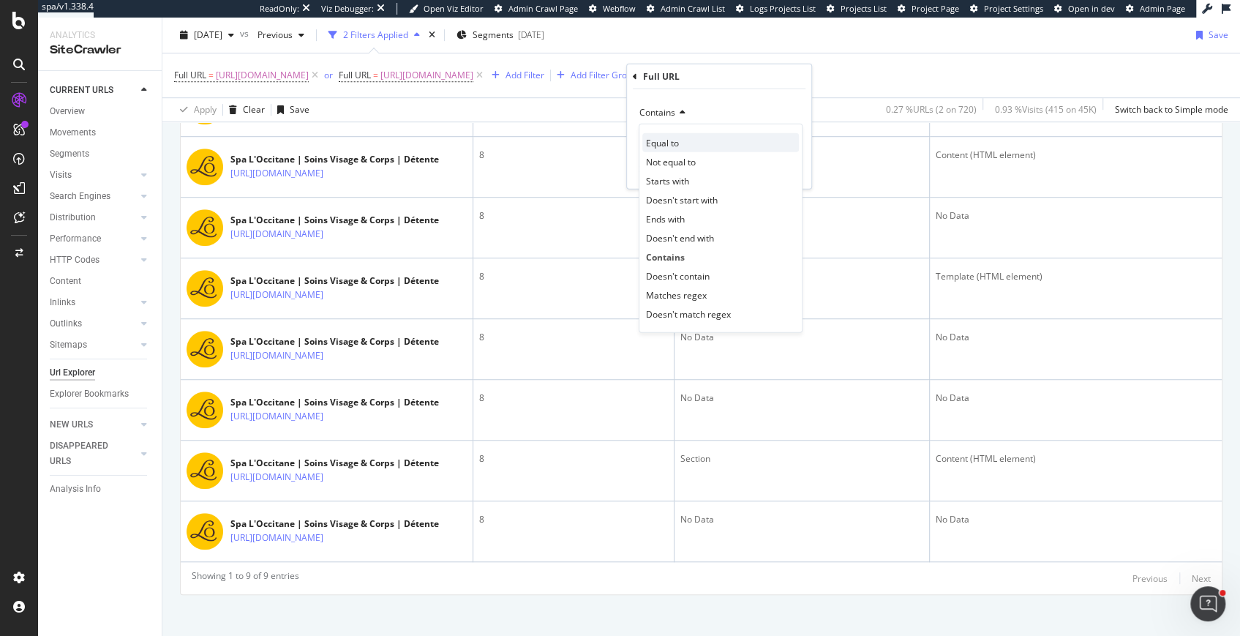
click at [670, 140] on span "Equal to" at bounding box center [662, 142] width 33 height 12
click at [670, 140] on input "text" at bounding box center [718, 138] width 159 height 23
paste input "[URL][DOMAIN_NAME]"
type input "[URL][DOMAIN_NAME]"
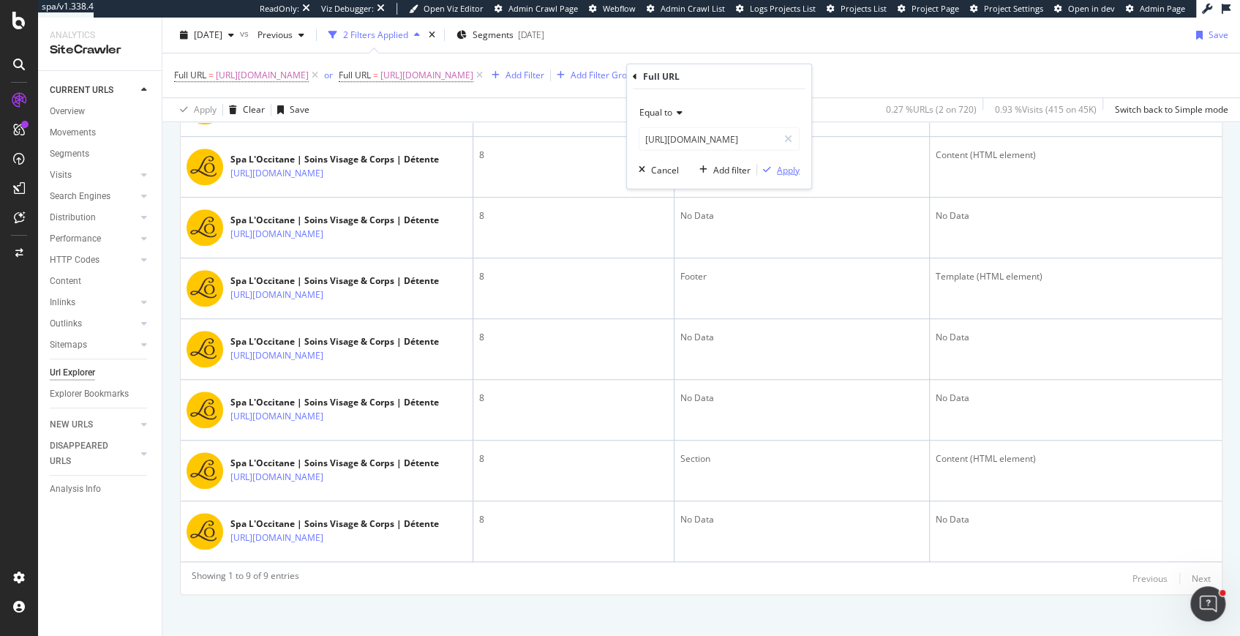
click at [772, 173] on div "button" at bounding box center [767, 169] width 20 height 9
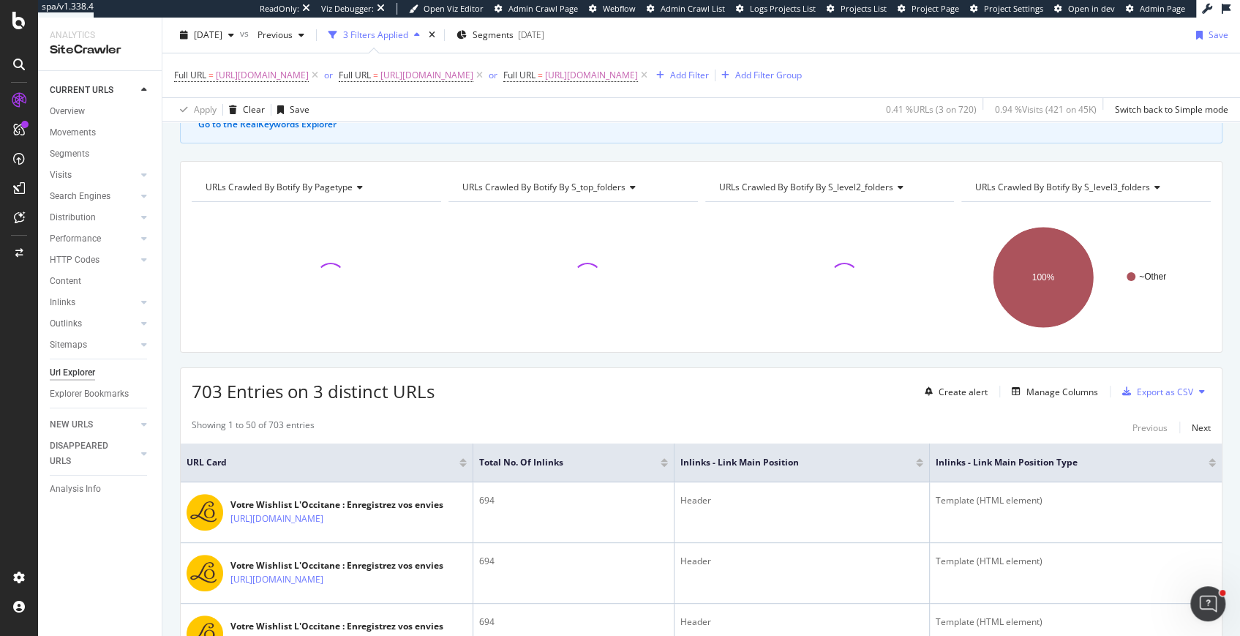
scroll to position [582, 0]
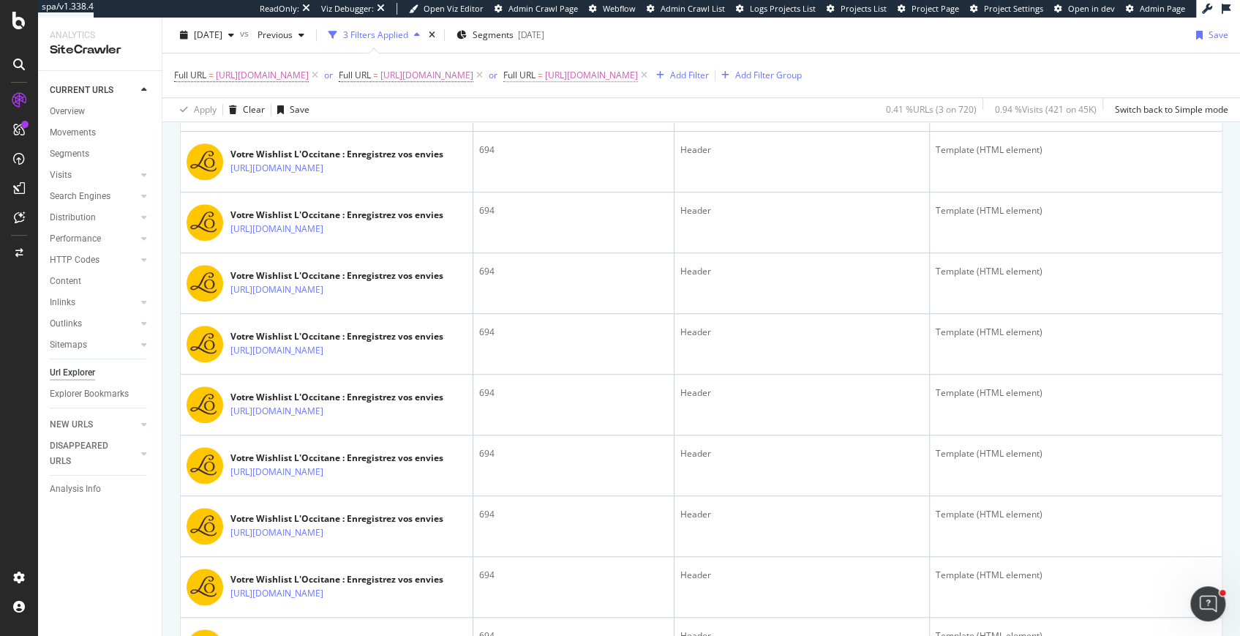
click at [638, 74] on span "[URL][DOMAIN_NAME]" at bounding box center [591, 75] width 93 height 20
click at [732, 141] on input "[URL][DOMAIN_NAME]" at bounding box center [726, 135] width 138 height 23
paste input "[URL][DOMAIN_NAME]"
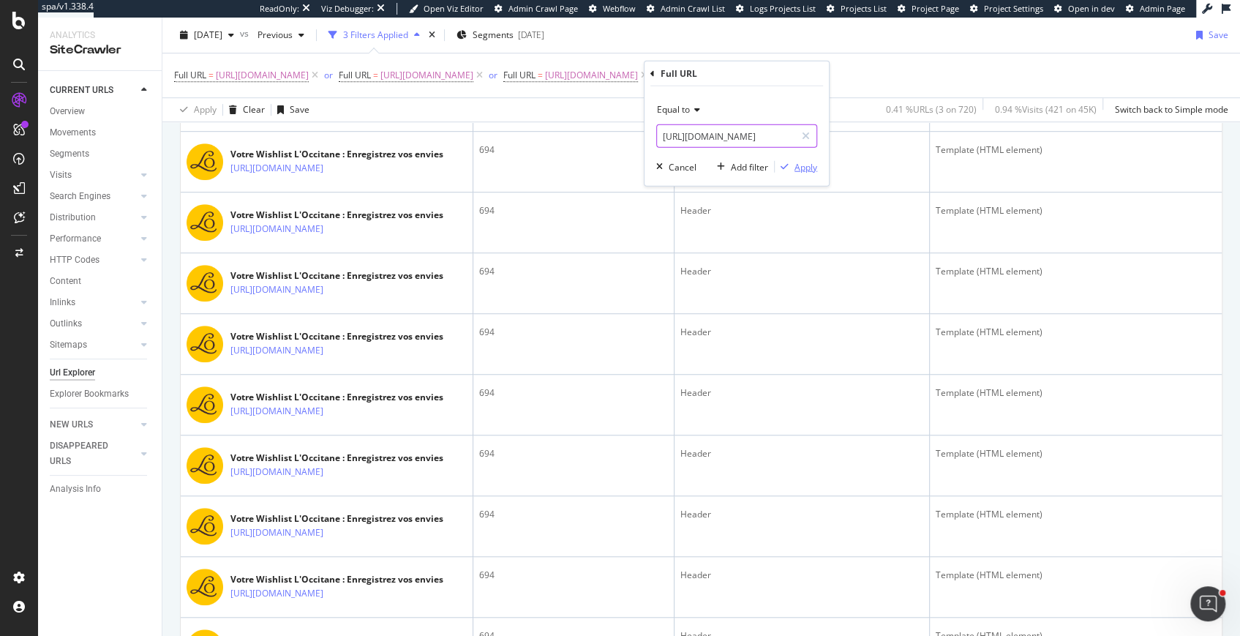
type input "[URL][DOMAIN_NAME]"
click at [808, 165] on div "Apply" at bounding box center [806, 166] width 23 height 12
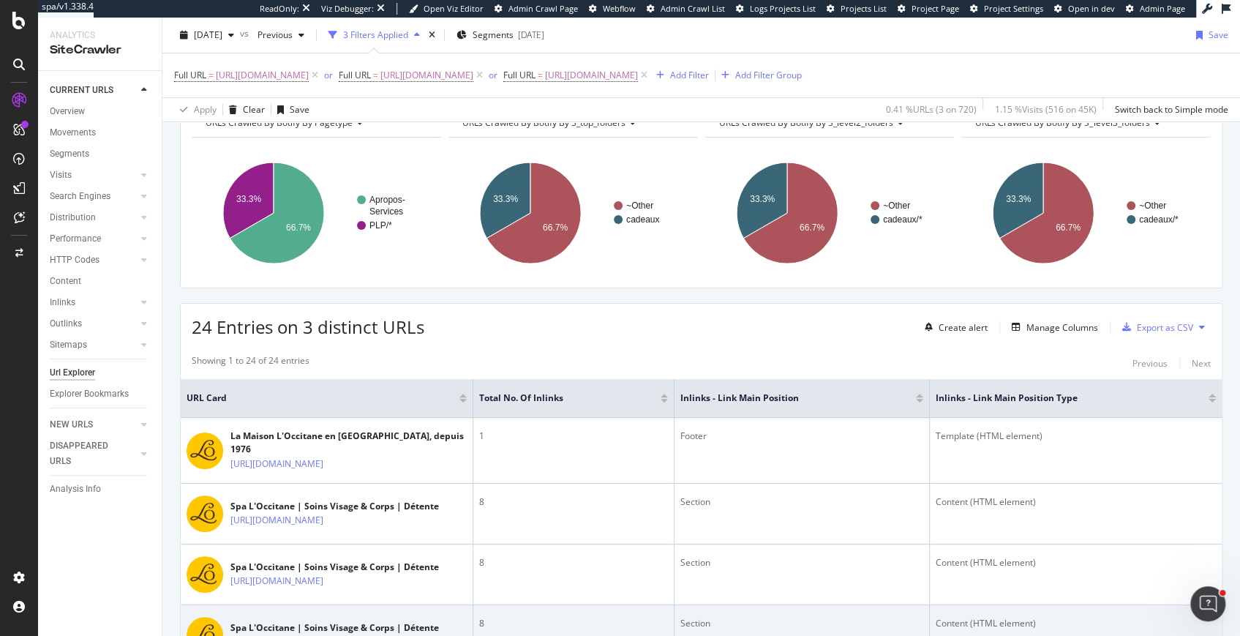
scroll to position [166, 0]
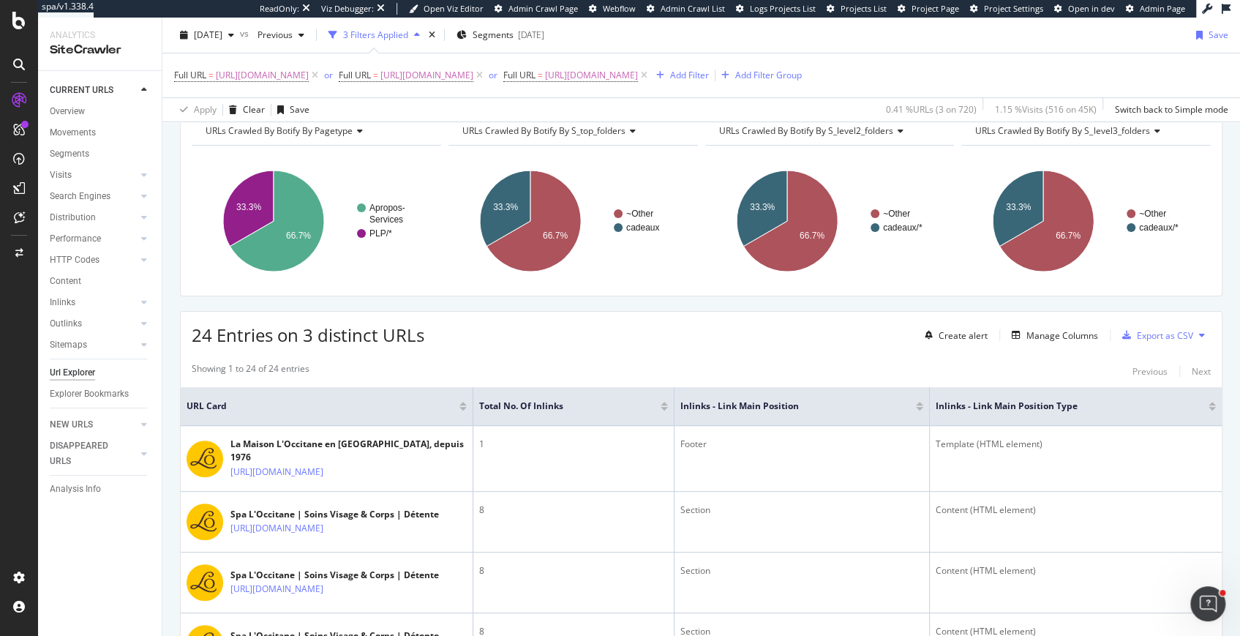
drag, startPoint x: 394, startPoint y: 77, endPoint x: 407, endPoint y: 100, distance: 26.5
click at [407, 100] on div "Full URL = [URL][DOMAIN_NAME] or Full URL = [URL][DOMAIN_NAME] or Full URL = [U…" at bounding box center [701, 87] width 1054 height 68
click at [321, 78] on icon at bounding box center [315, 75] width 12 height 15
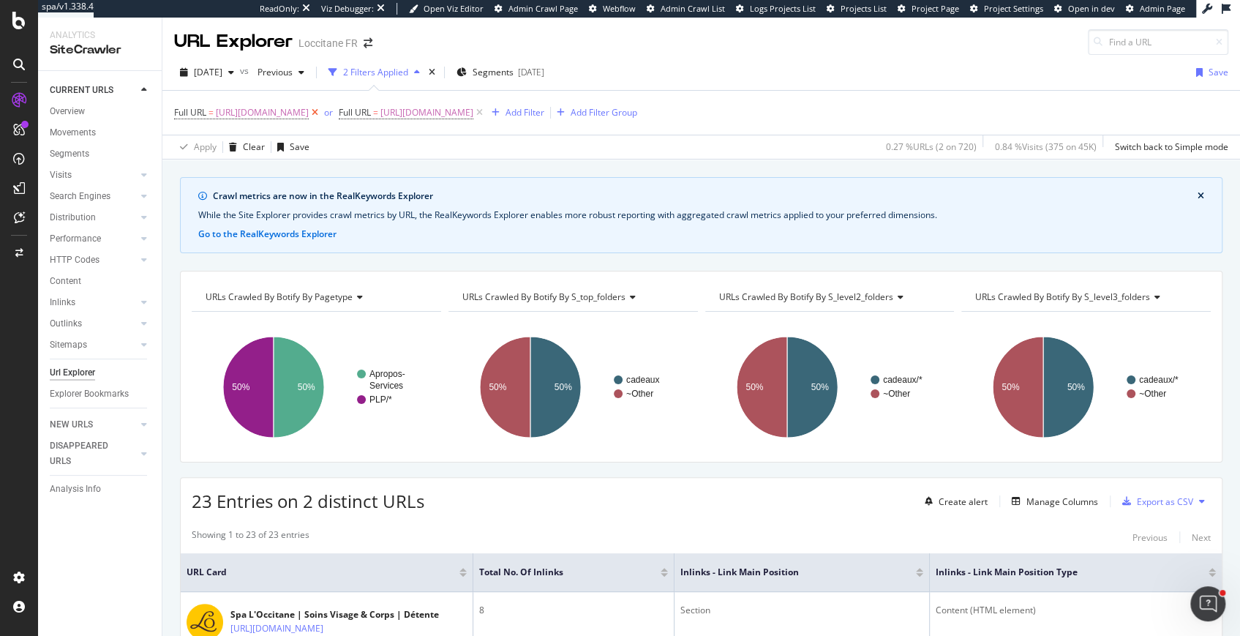
click at [321, 113] on icon at bounding box center [315, 112] width 12 height 15
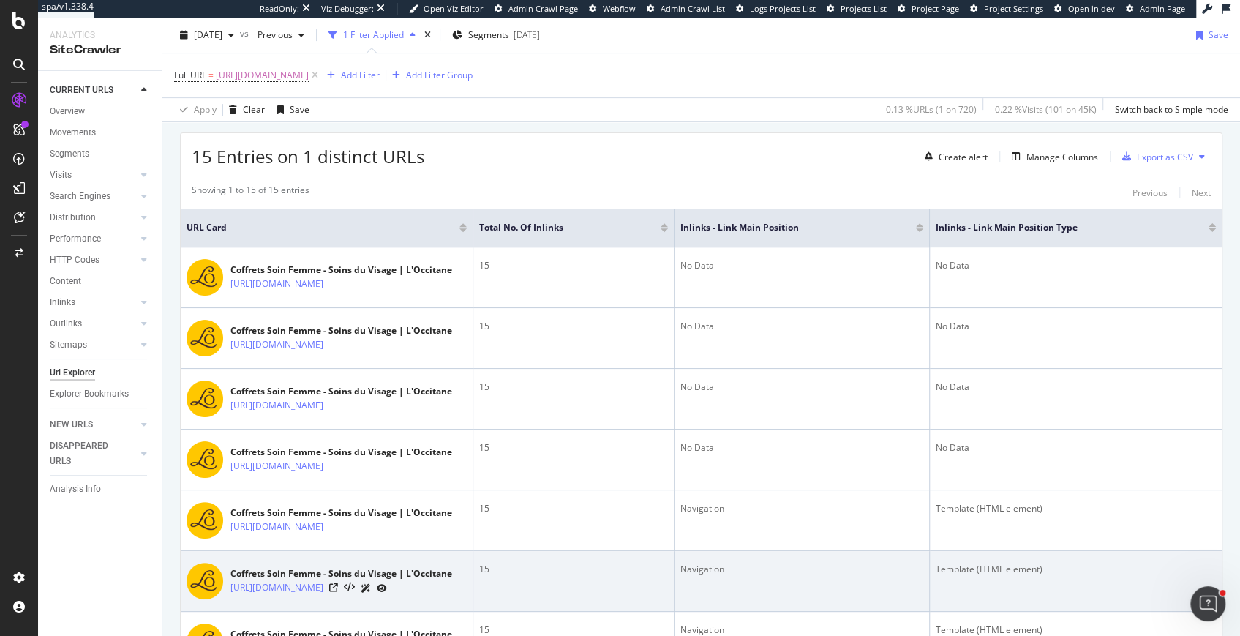
scroll to position [342, 0]
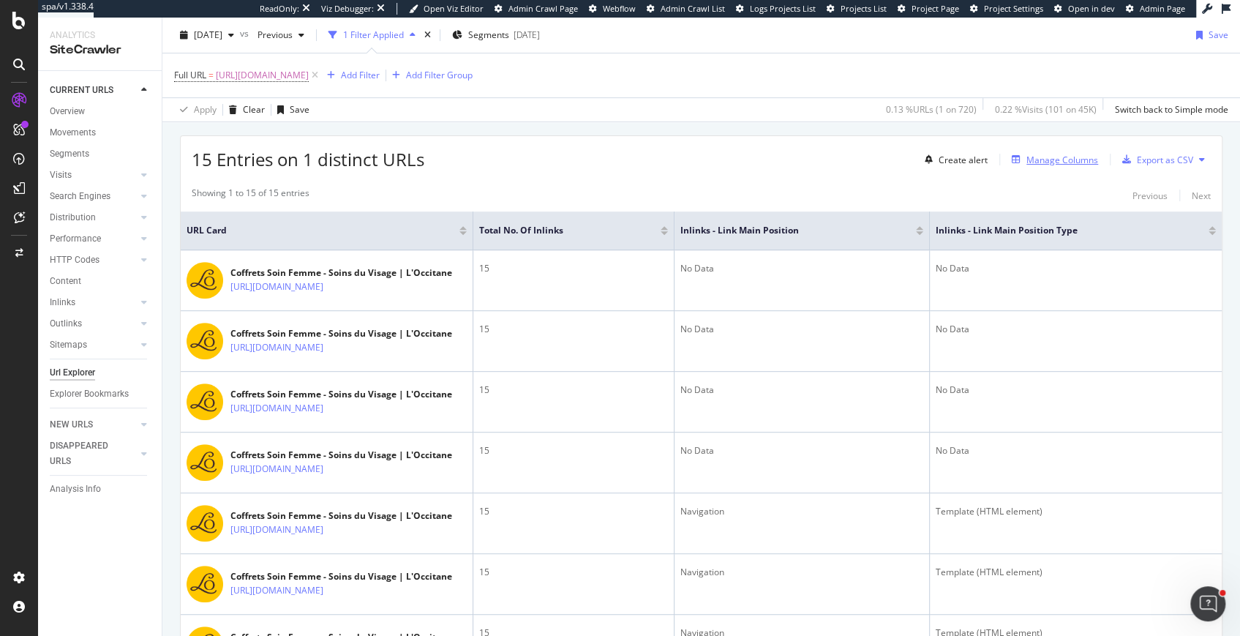
click at [1057, 159] on div "Manage Columns" at bounding box center [1062, 160] width 72 height 12
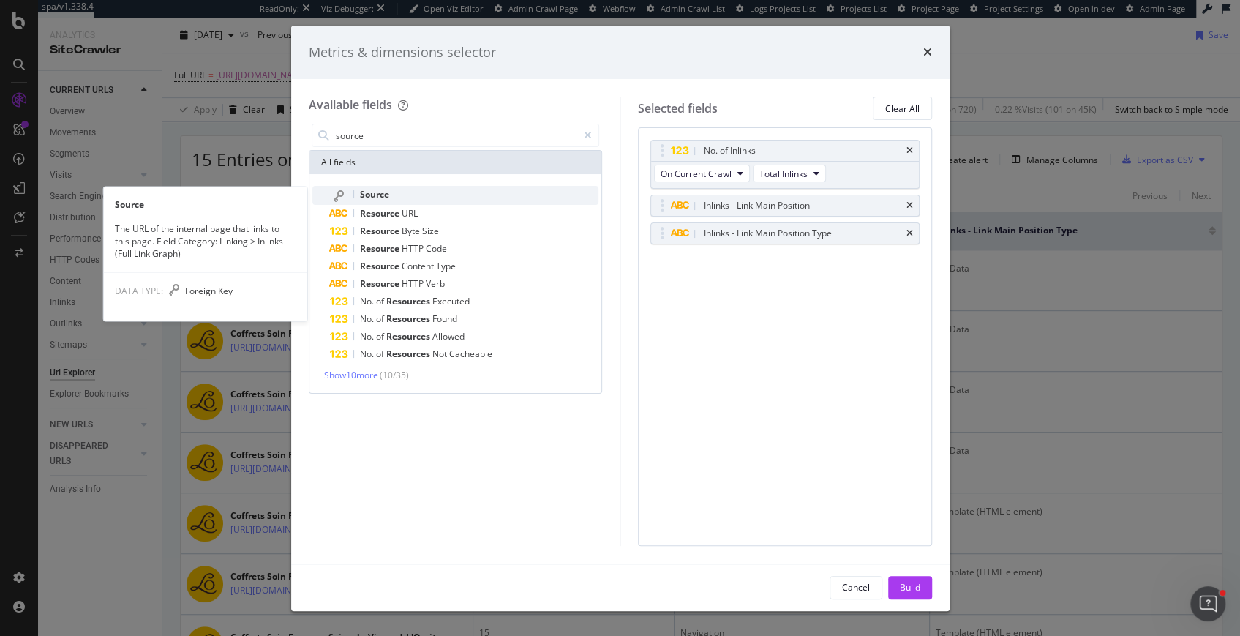
type input "source"
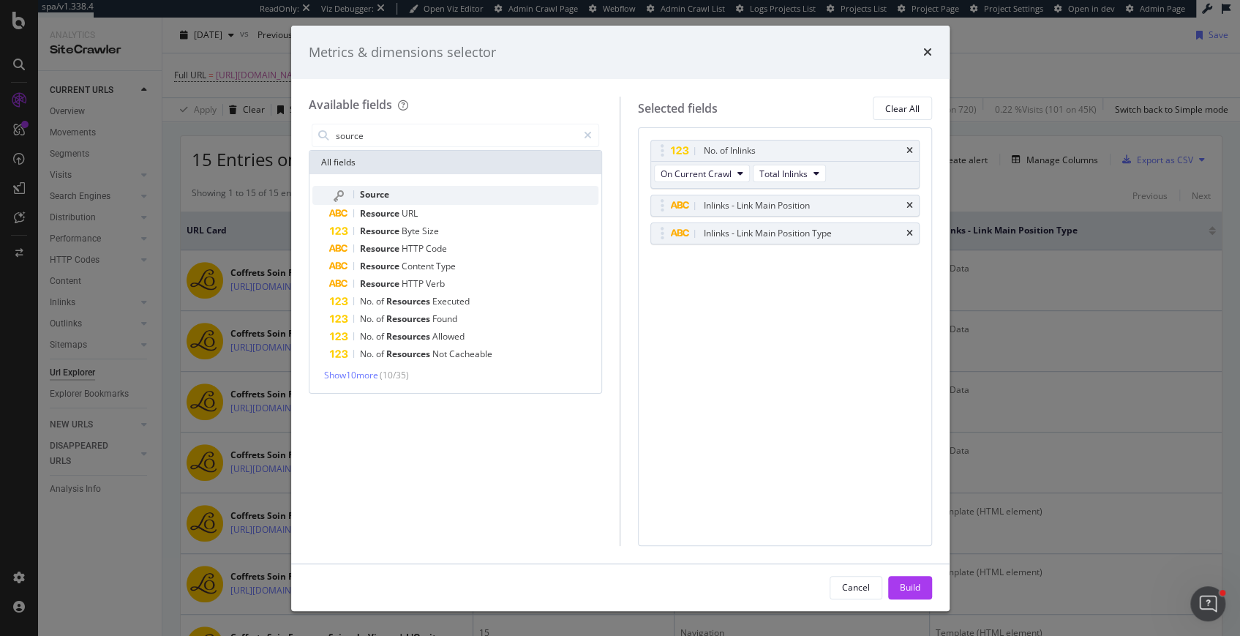
click at [479, 190] on div "Source" at bounding box center [464, 195] width 269 height 19
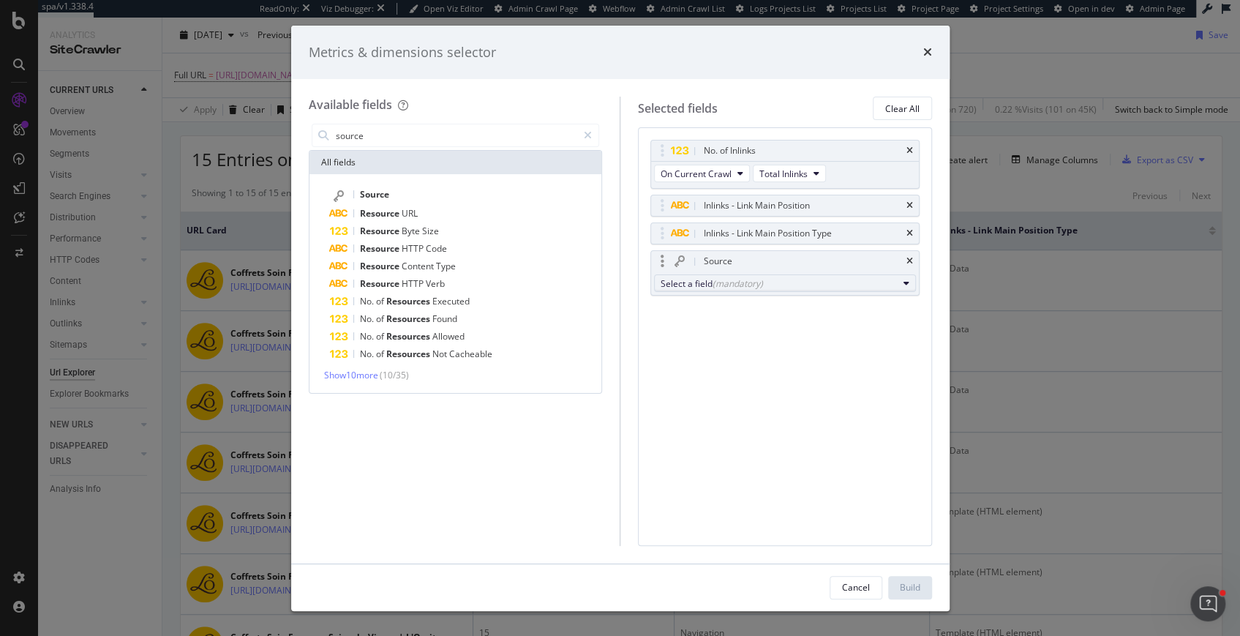
click at [744, 282] on div "(mandatory)" at bounding box center [738, 283] width 50 height 12
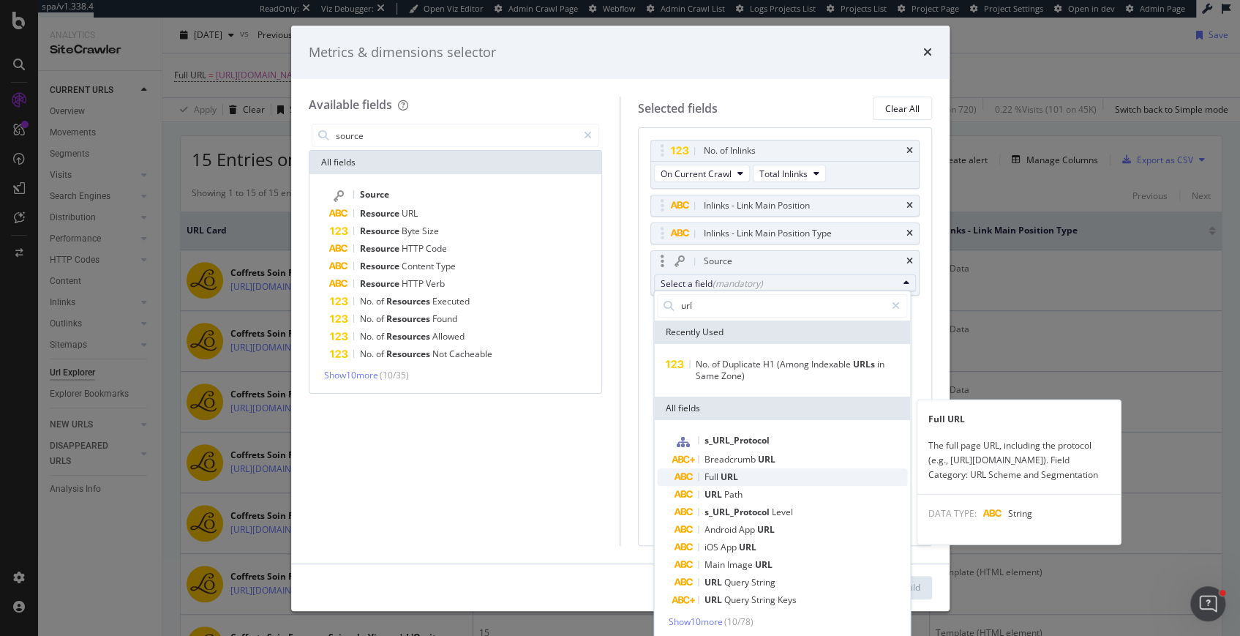
type input "url"
click at [724, 474] on span "URL" at bounding box center [730, 476] width 18 height 12
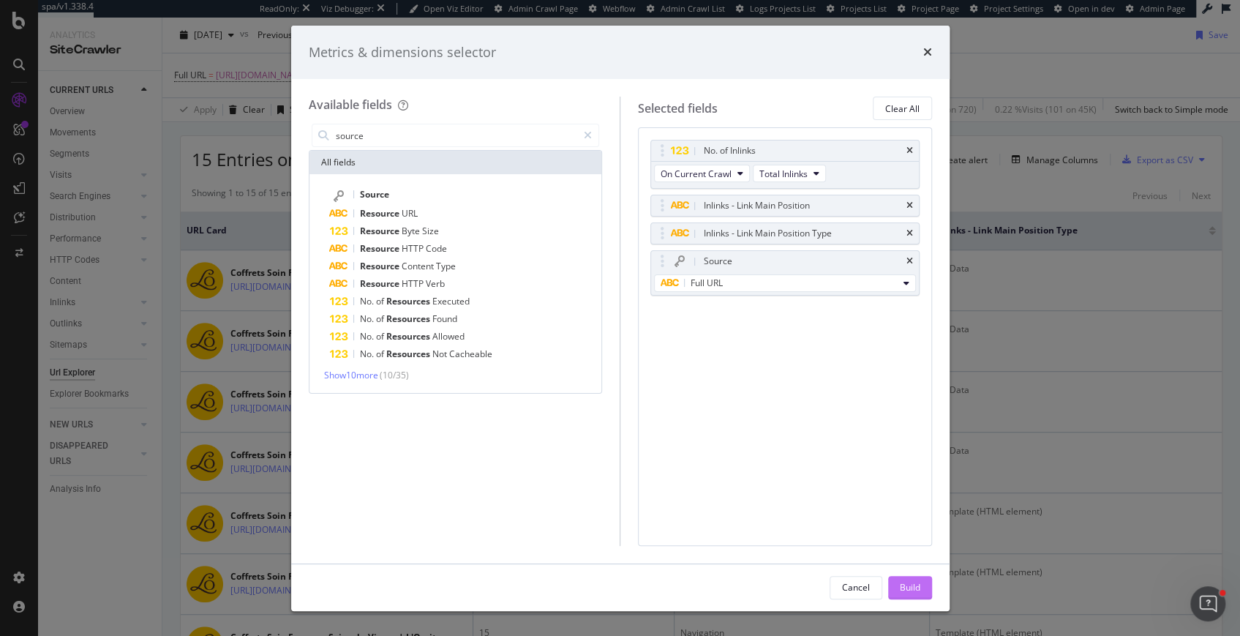
click at [909, 587] on div "Build" at bounding box center [910, 587] width 20 height 12
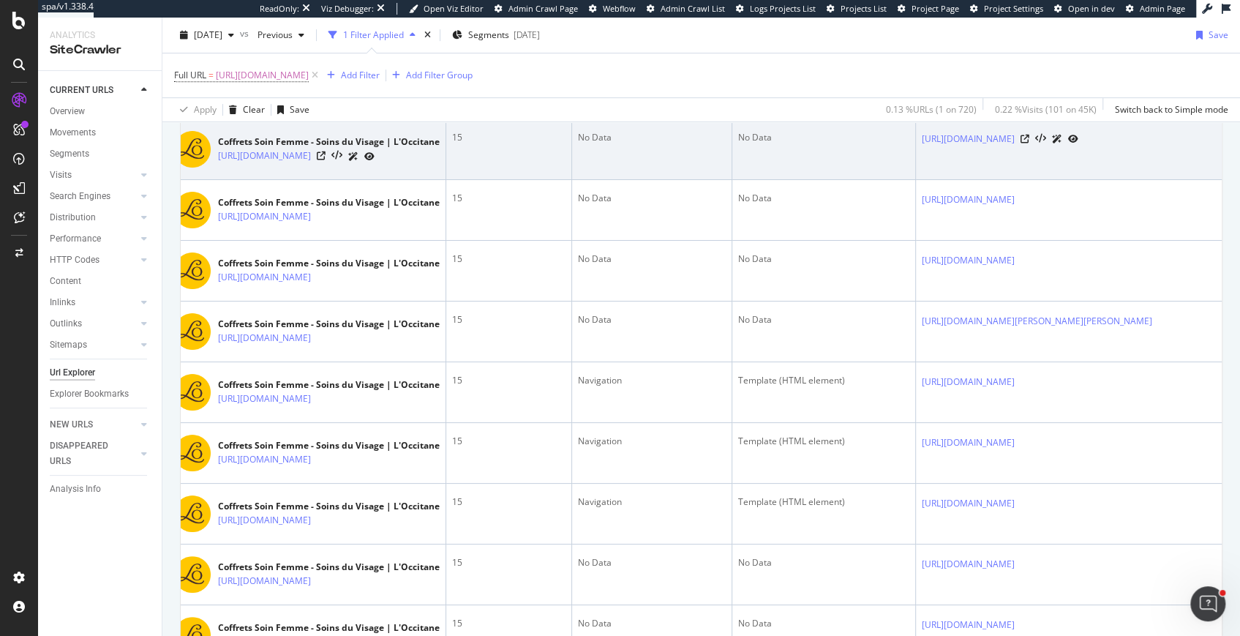
scroll to position [492, 0]
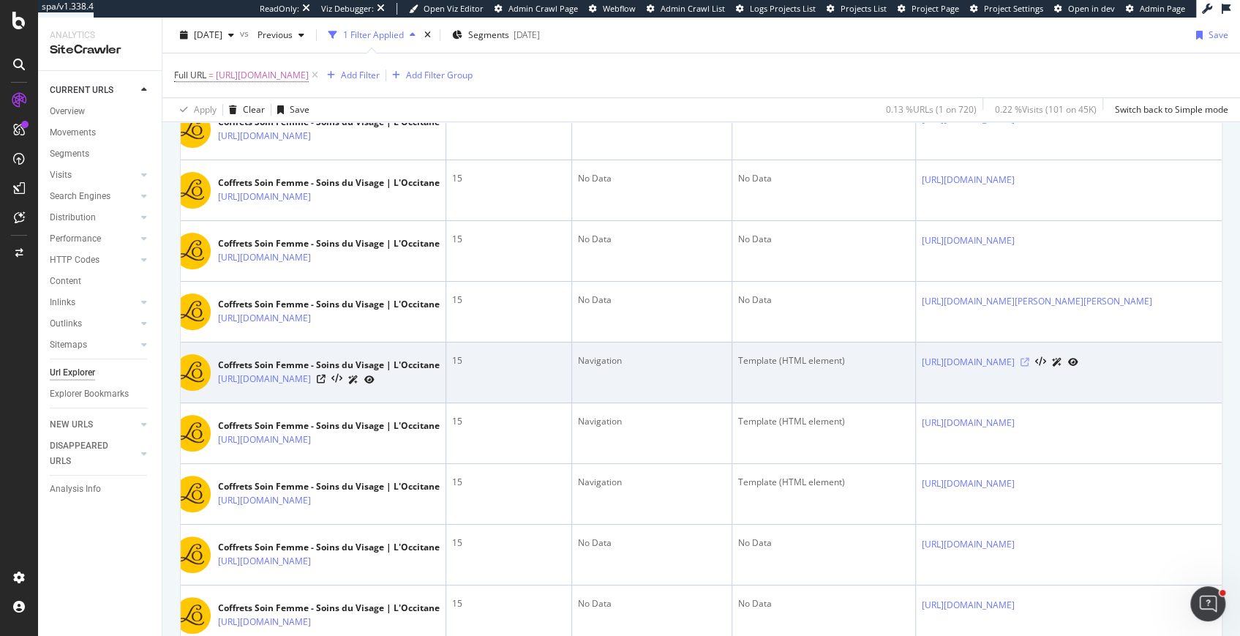
click at [1029, 367] on icon at bounding box center [1025, 362] width 9 height 9
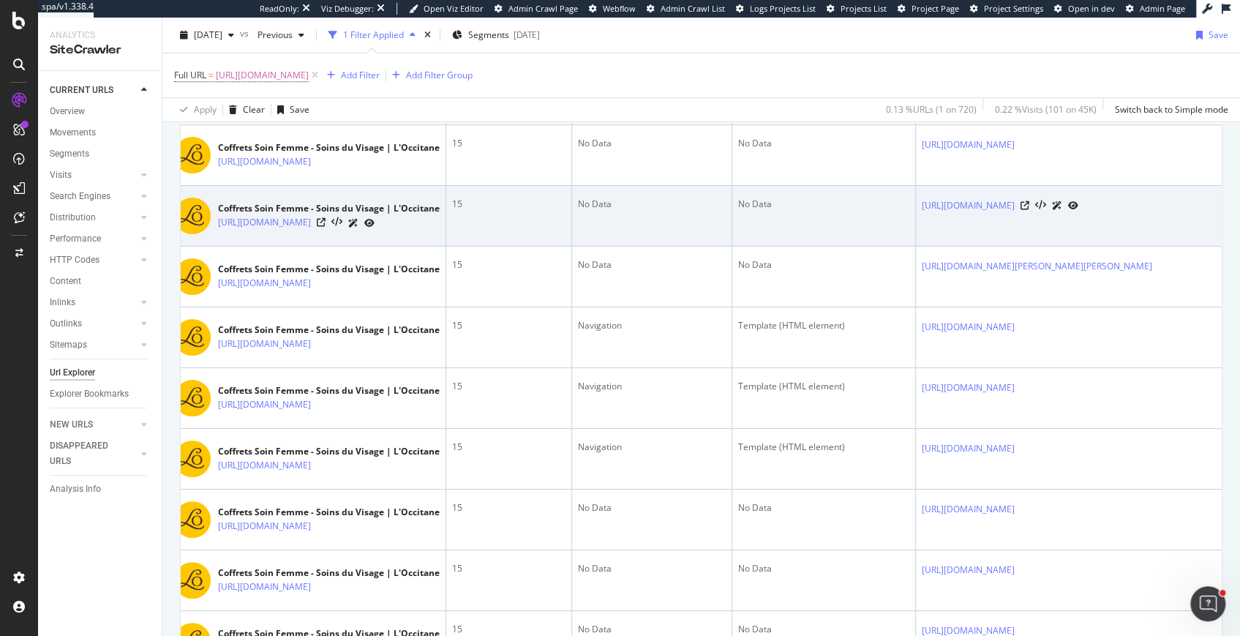
scroll to position [528, 0]
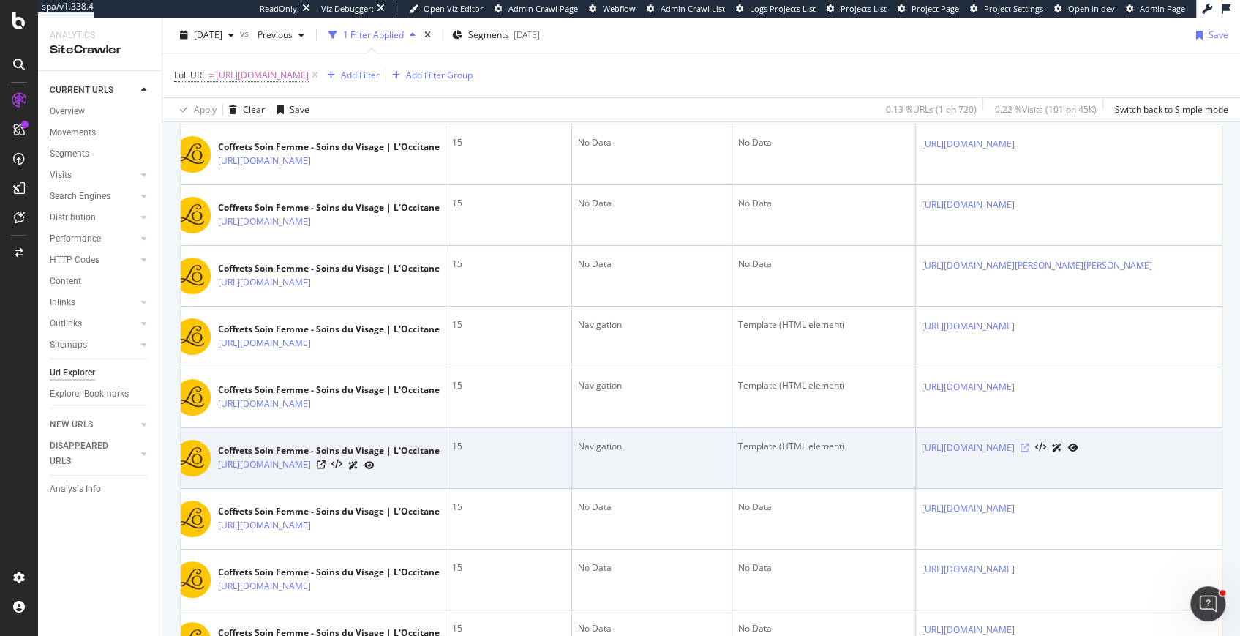
click at [1029, 452] on icon at bounding box center [1025, 447] width 9 height 9
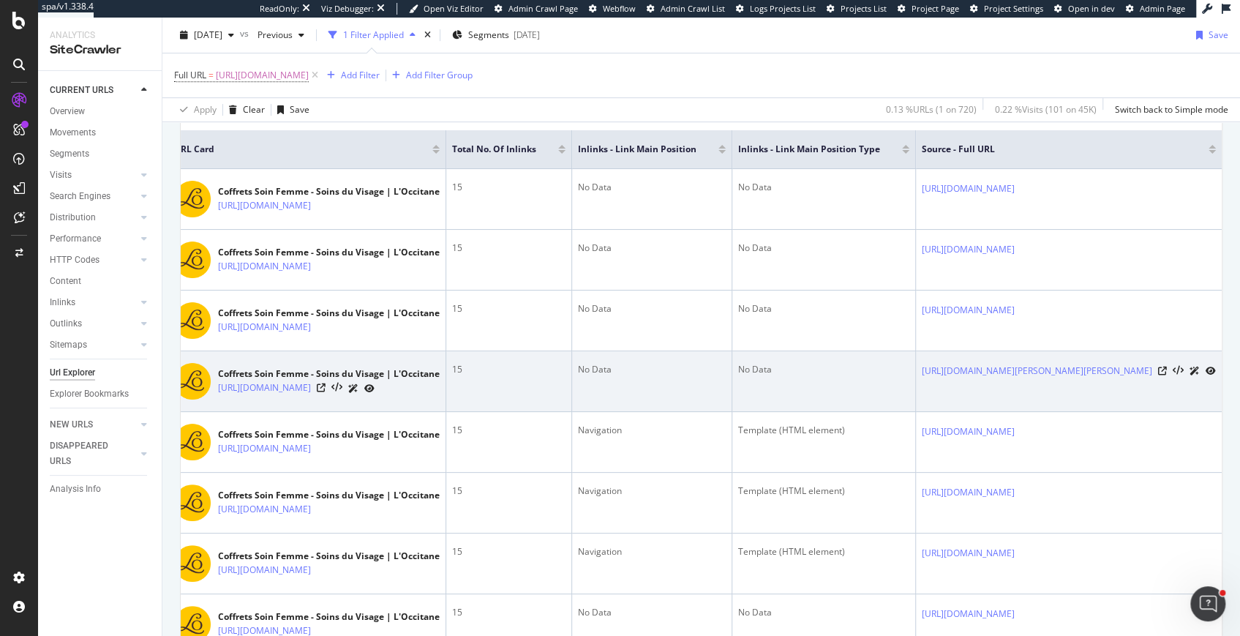
scroll to position [508, 0]
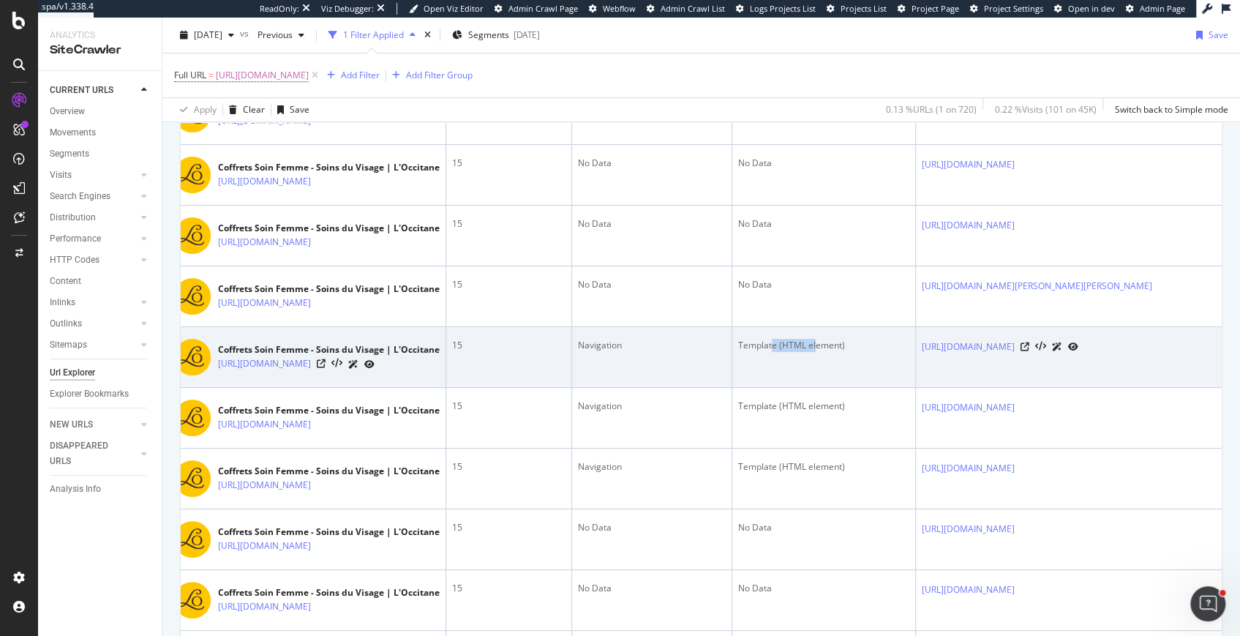
drag, startPoint x: 755, startPoint y: 367, endPoint x: 713, endPoint y: 360, distance: 42.3
click at [738, 352] on div "Template (HTML element)" at bounding box center [823, 345] width 171 height 13
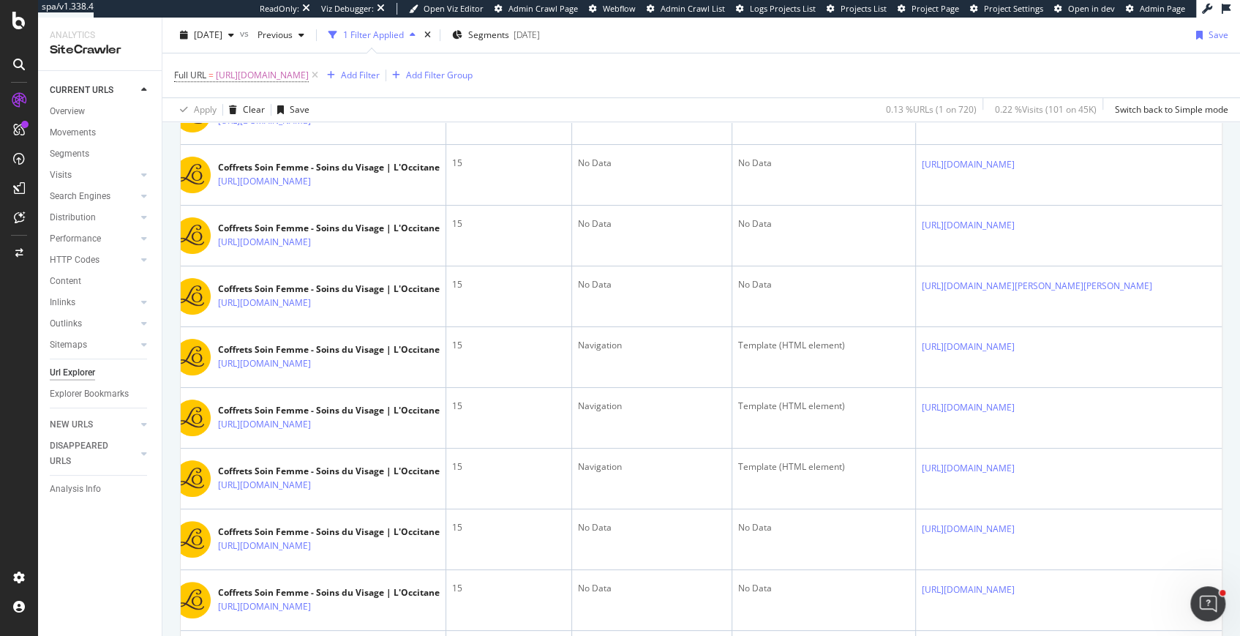
click at [166, 502] on div "Crawl metrics are now in the RealKeywords Explorer While the Site Explorer prov…" at bounding box center [701, 374] width 1078 height 1410
click at [321, 78] on icon at bounding box center [315, 75] width 12 height 15
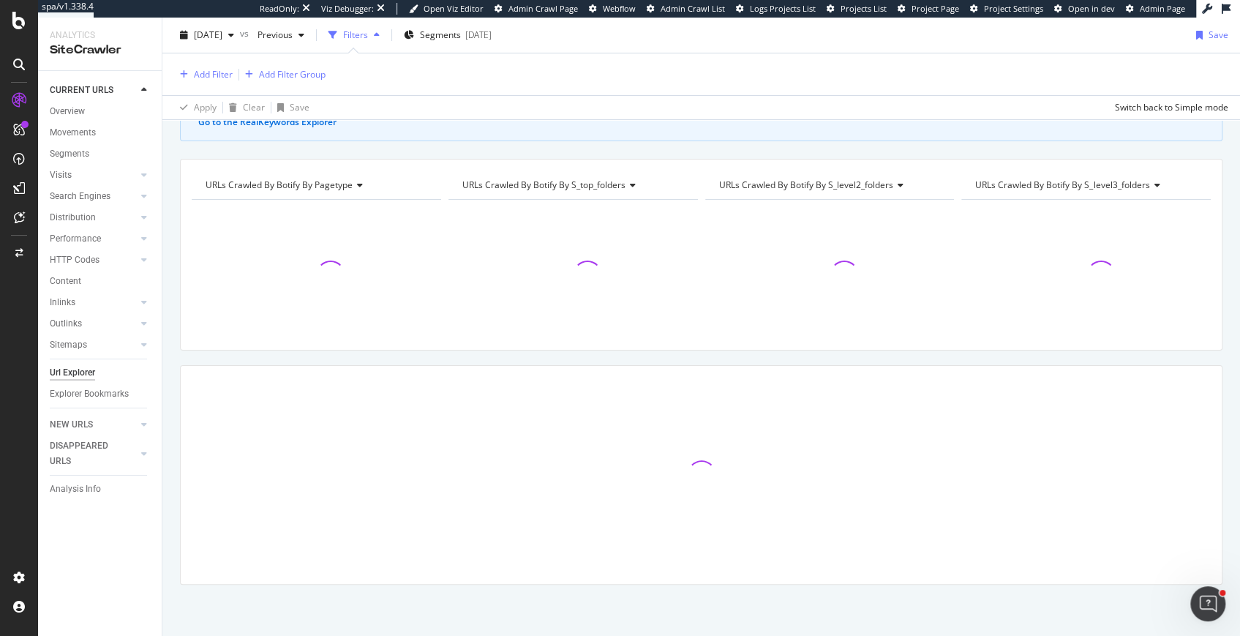
scroll to position [107, 0]
click at [461, 36] on span "Segments" at bounding box center [440, 35] width 41 height 12
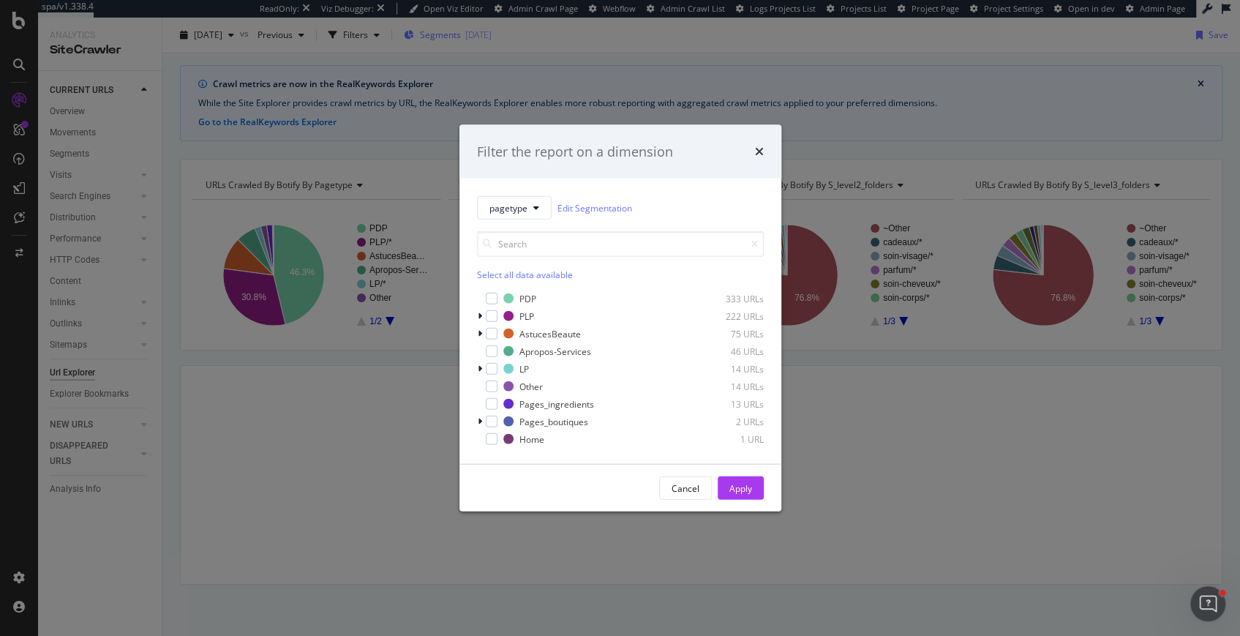
scroll to position [41, 0]
click at [478, 319] on icon "modal" at bounding box center [480, 316] width 4 height 9
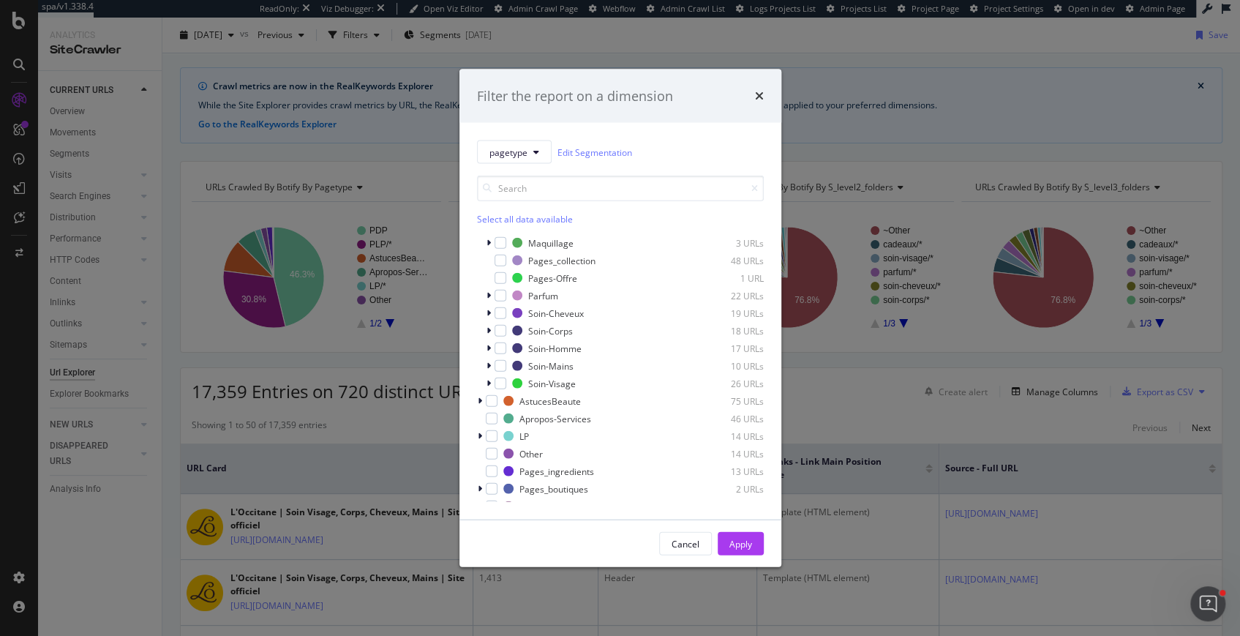
scroll to position [135, 0]
click at [484, 421] on div "modal" at bounding box center [481, 424] width 9 height 15
click at [491, 462] on div "modal" at bounding box center [490, 459] width 9 height 15
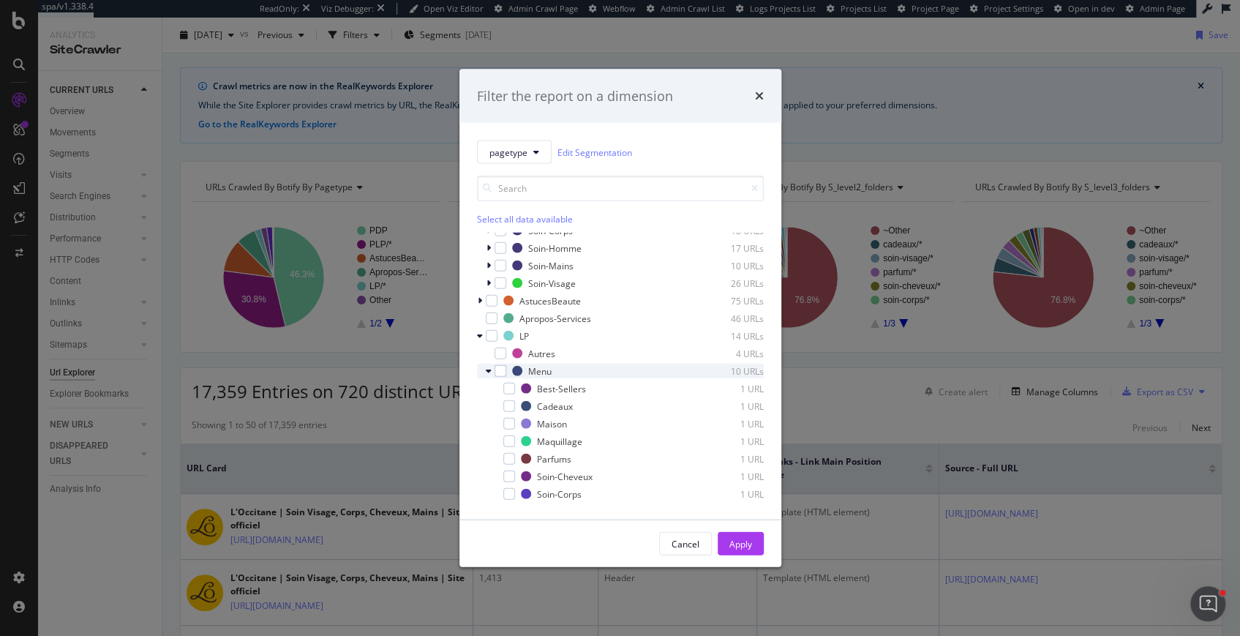
scroll to position [226, 0]
click at [504, 368] on div "modal" at bounding box center [501, 368] width 12 height 12
click at [729, 536] on div "Apply" at bounding box center [740, 544] width 23 height 22
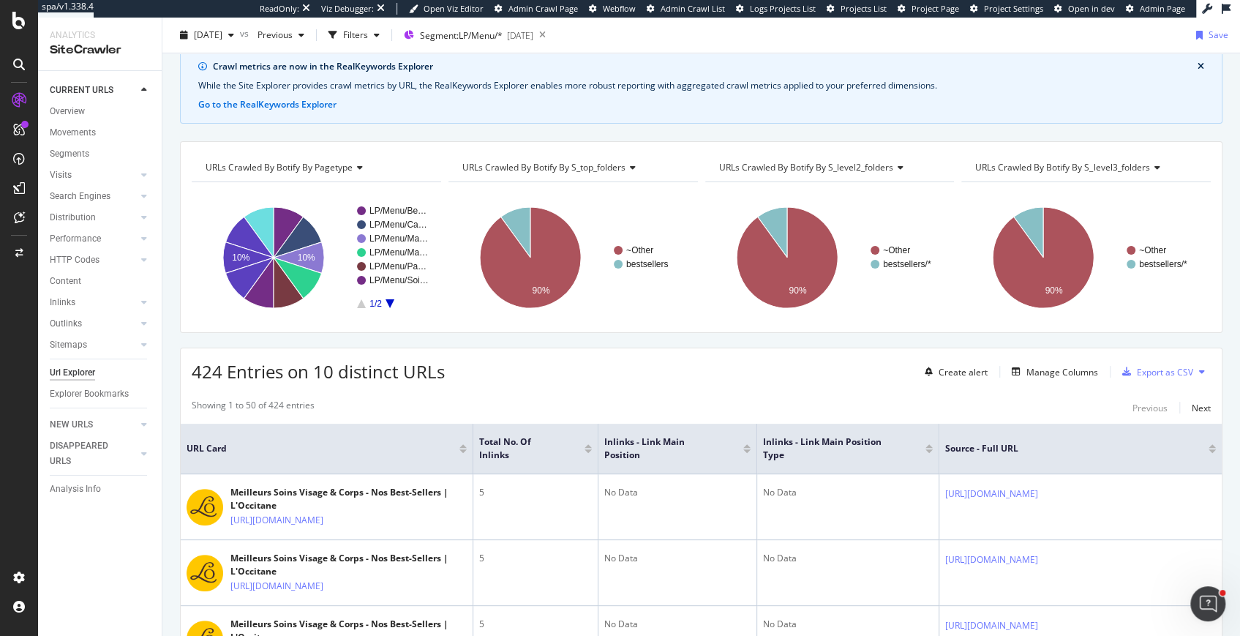
scroll to position [67, 0]
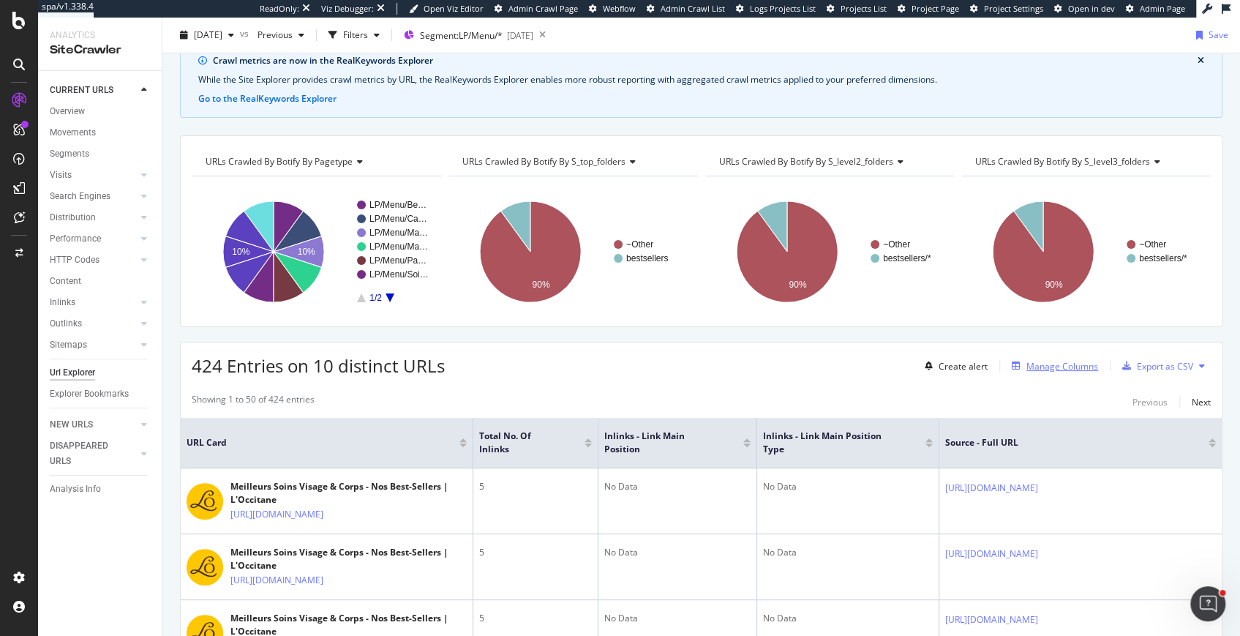
click at [1079, 364] on div "Manage Columns" at bounding box center [1062, 366] width 72 height 12
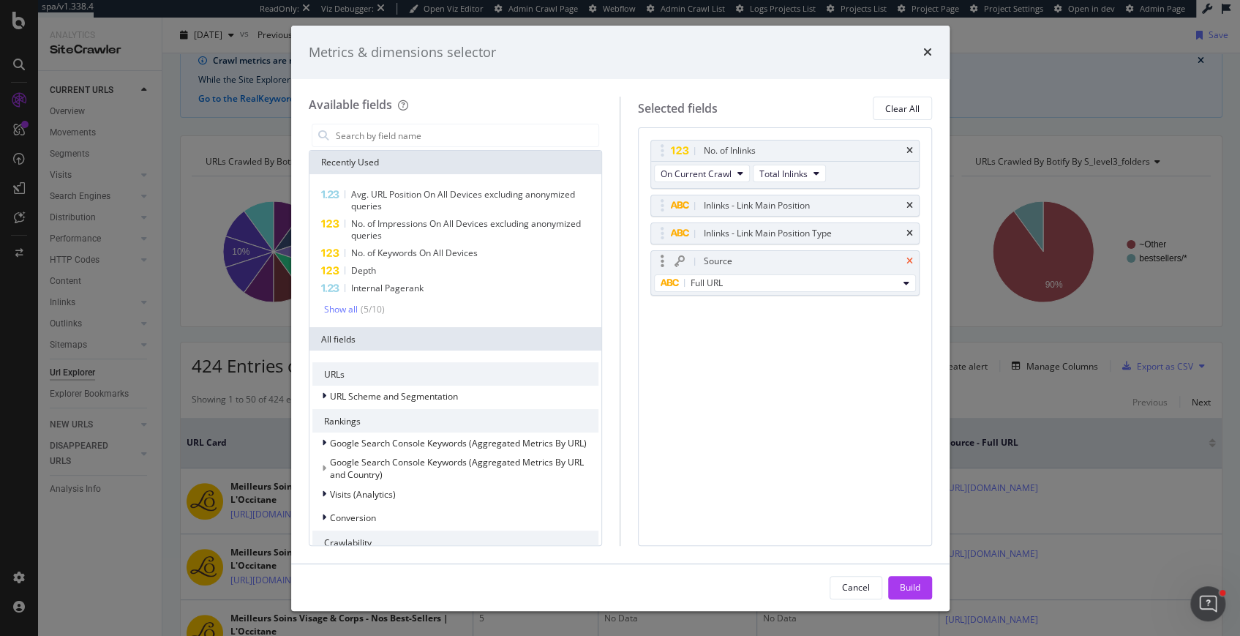
click at [909, 259] on icon "times" at bounding box center [909, 261] width 7 height 9
click at [901, 582] on div "Build" at bounding box center [910, 587] width 20 height 12
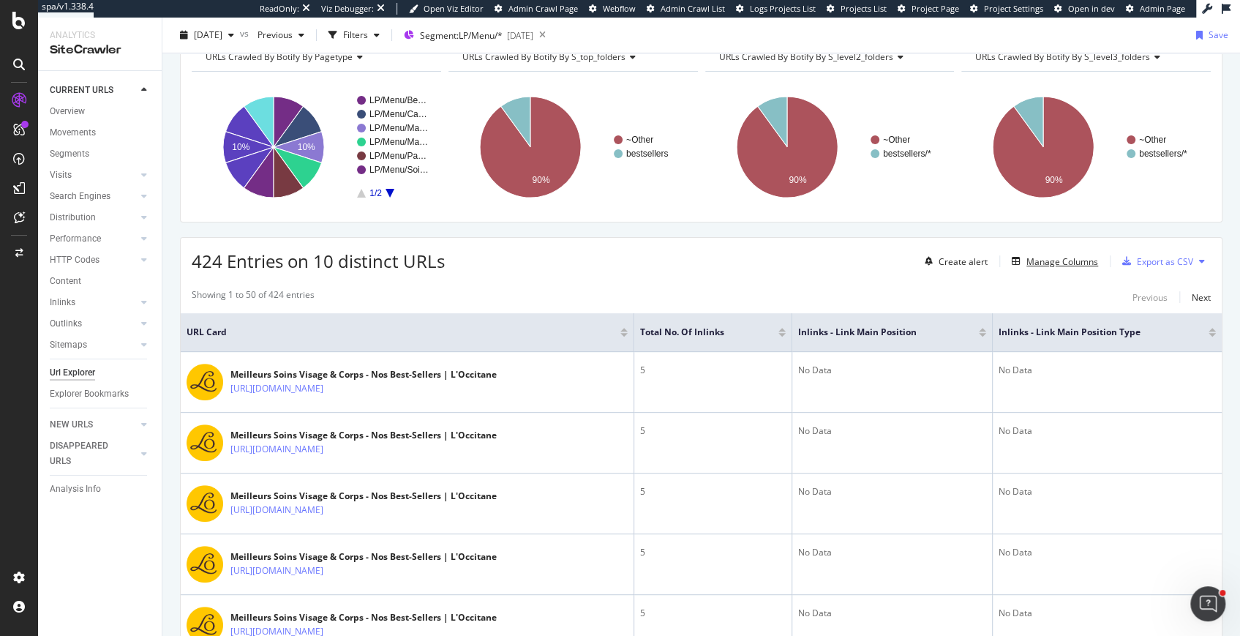
scroll to position [172, 0]
click at [1089, 252] on div "Manage Columns" at bounding box center [1052, 260] width 92 height 16
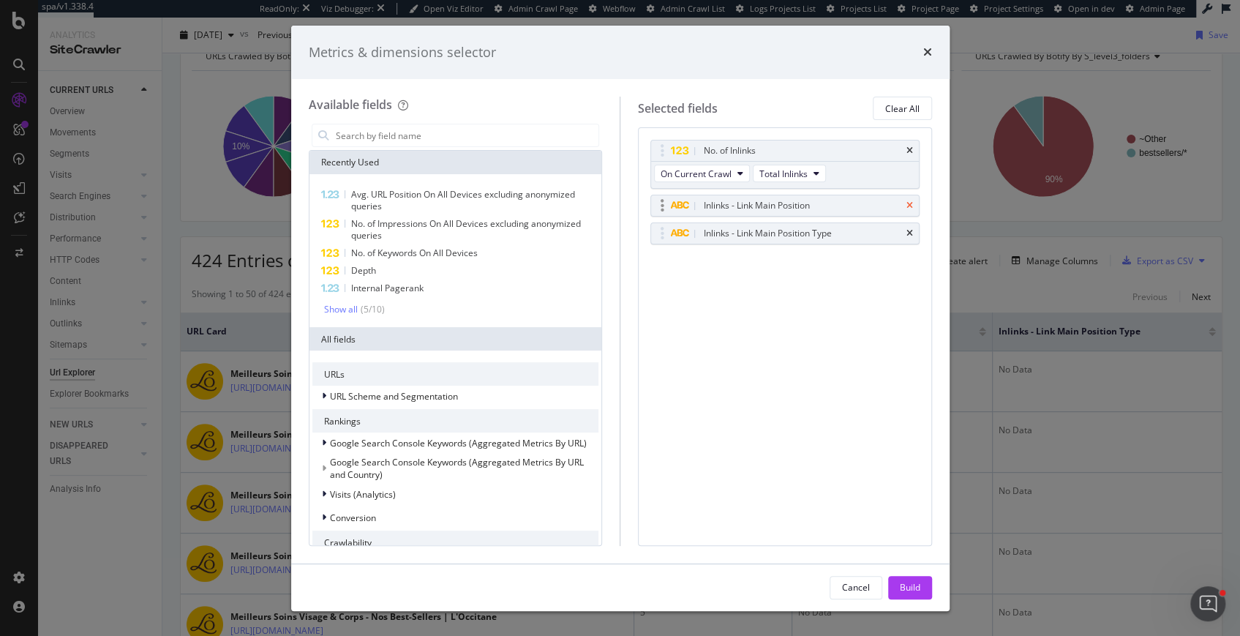
click at [910, 206] on icon "times" at bounding box center [909, 205] width 7 height 9
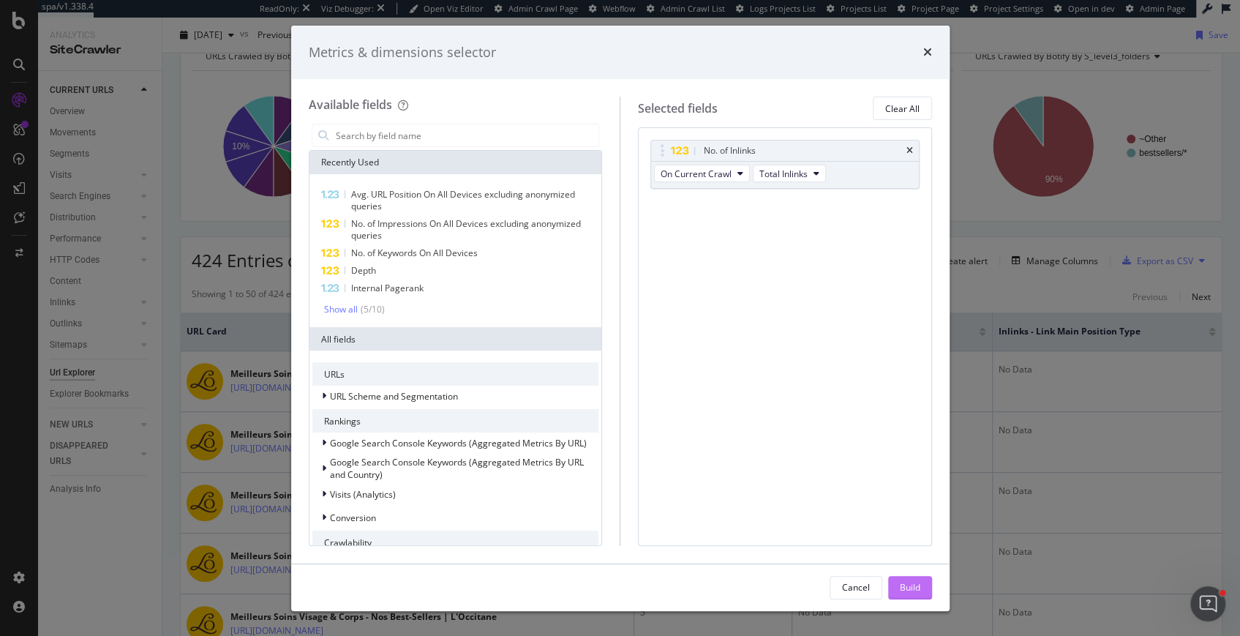
click at [912, 594] on div "Build" at bounding box center [910, 588] width 20 height 22
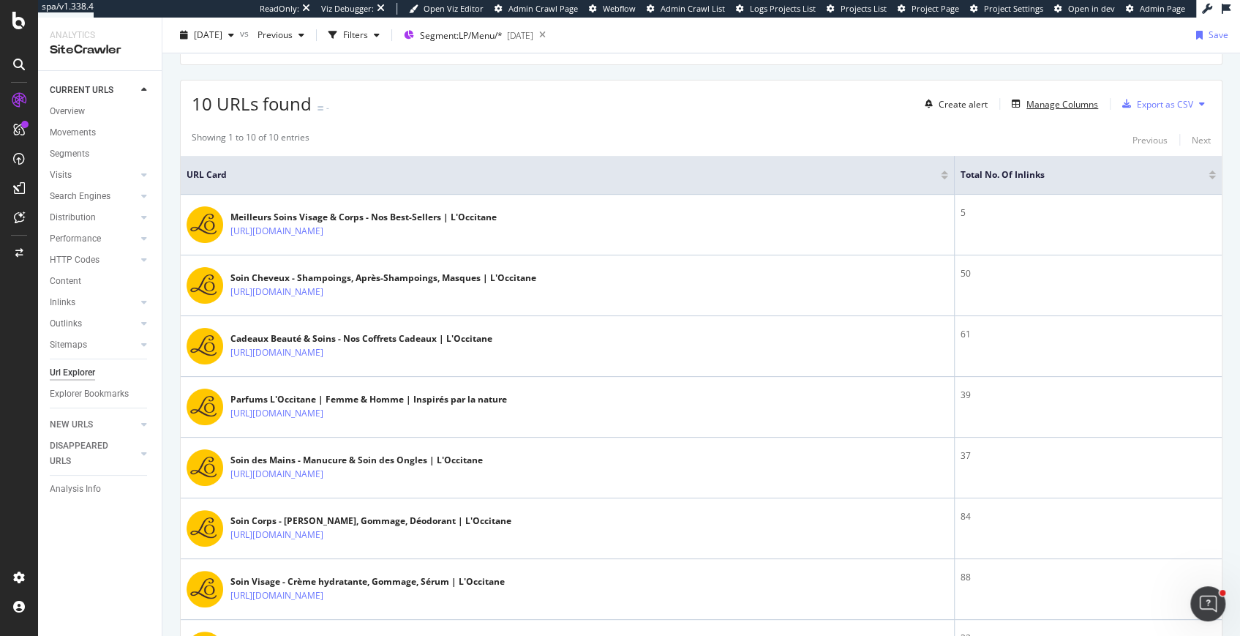
scroll to position [318, 0]
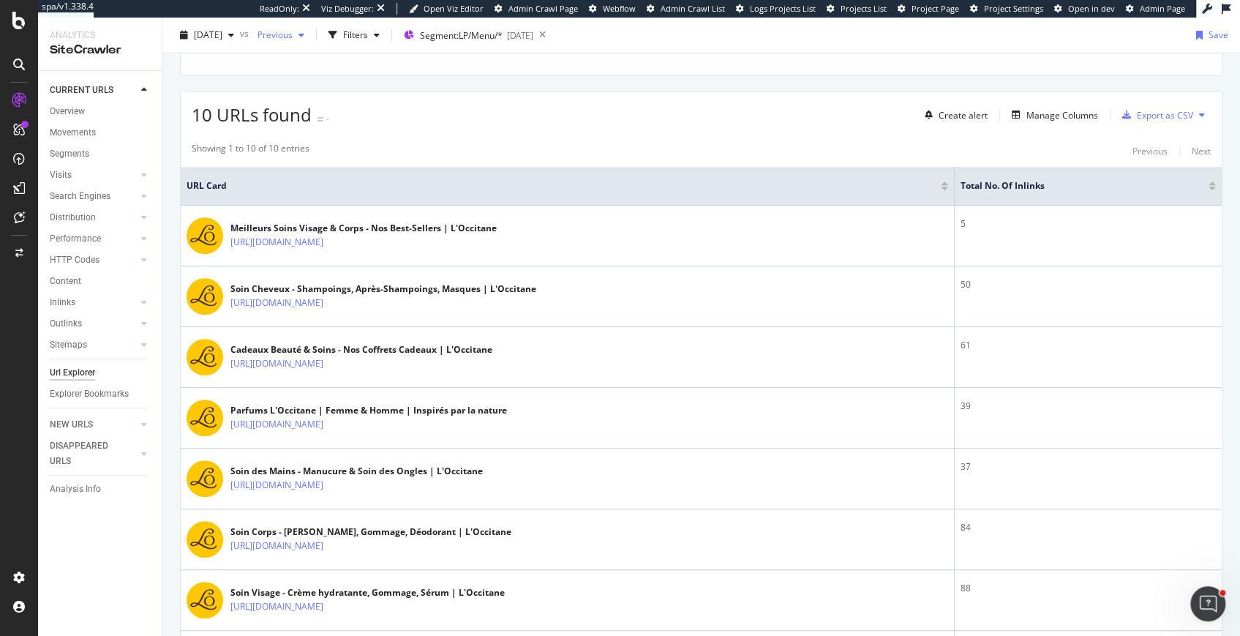
click at [310, 36] on div "button" at bounding box center [302, 35] width 18 height 9
click at [327, 148] on div "[DATE]" at bounding box center [320, 151] width 83 height 13
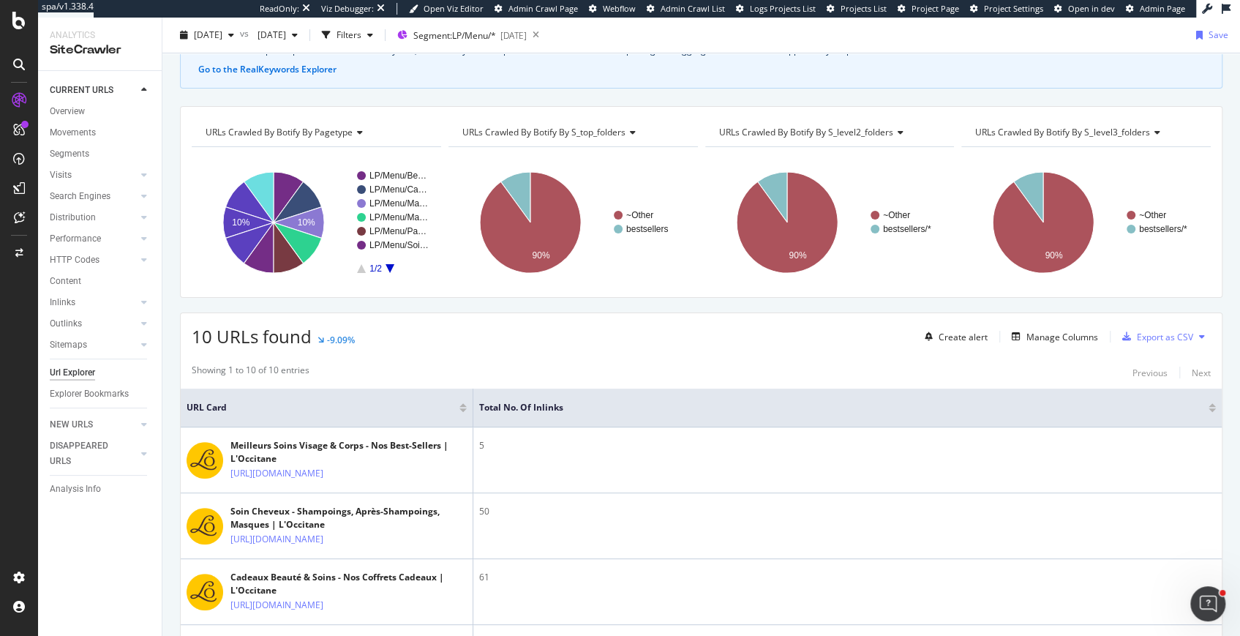
scroll to position [120, 0]
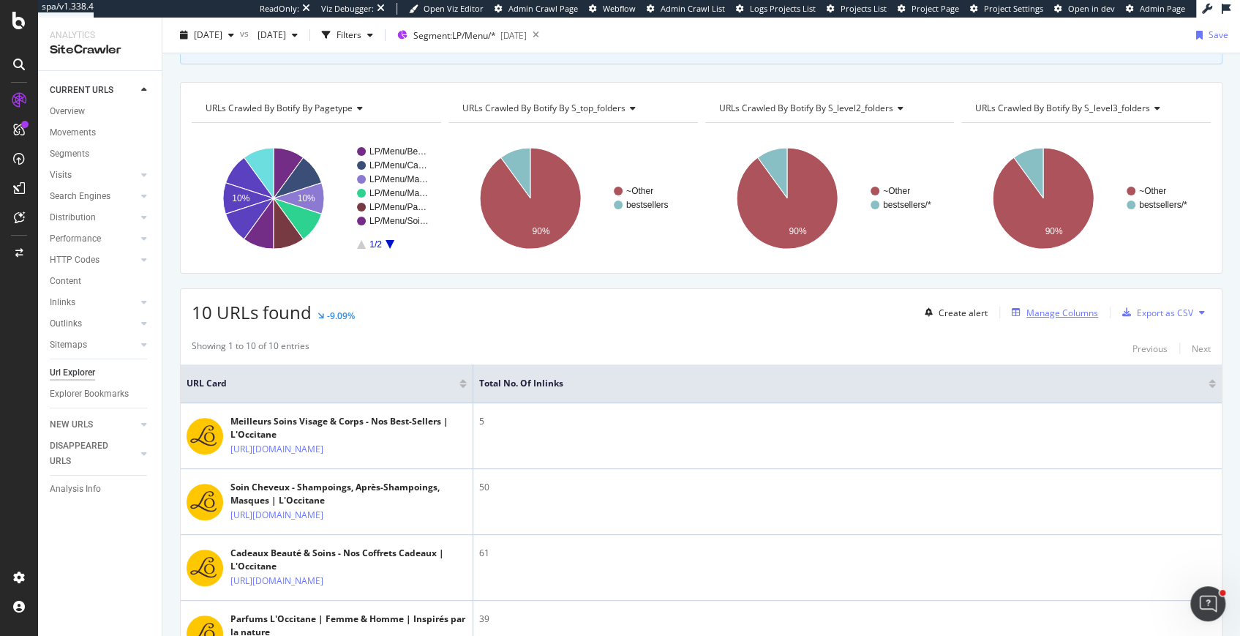
click at [1053, 316] on div "Manage Columns" at bounding box center [1052, 312] width 92 height 16
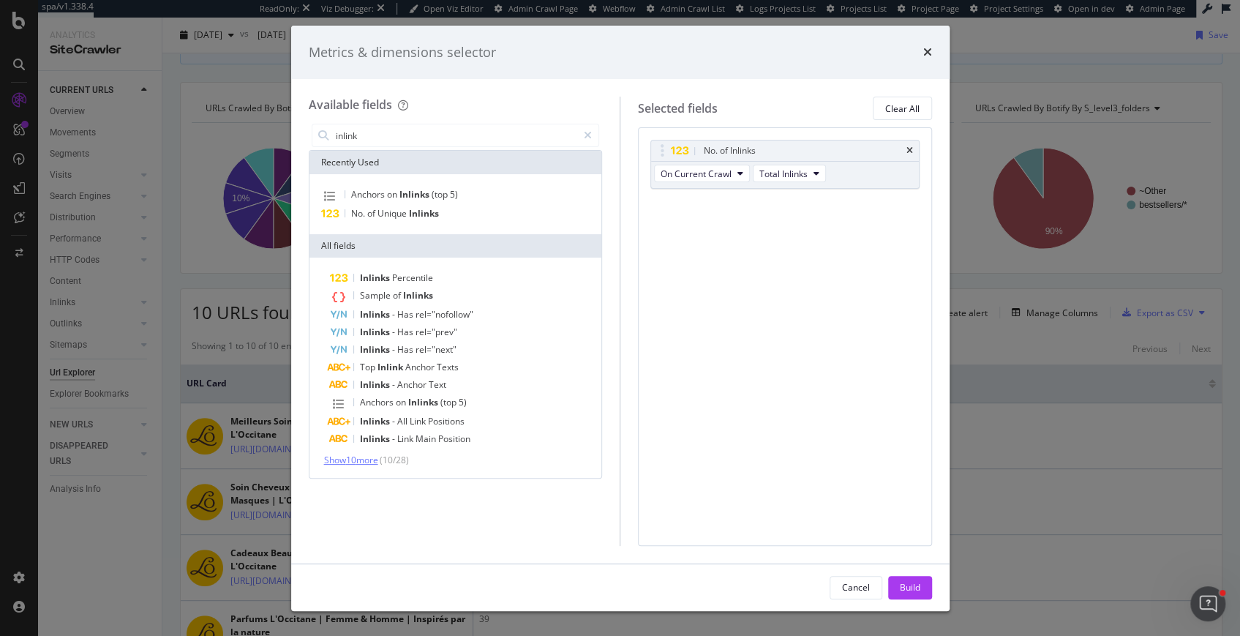
type input "inlink"
click at [372, 463] on span "Show 10 more" at bounding box center [351, 460] width 54 height 12
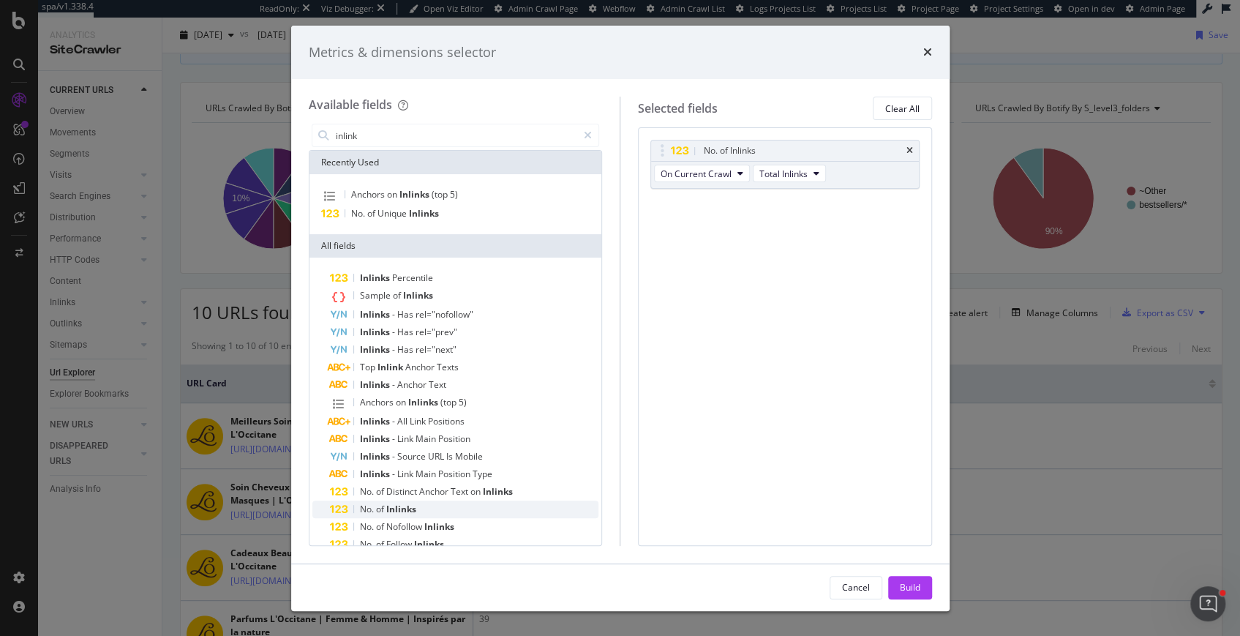
click at [391, 512] on span "Inlinks" at bounding box center [401, 509] width 30 height 12
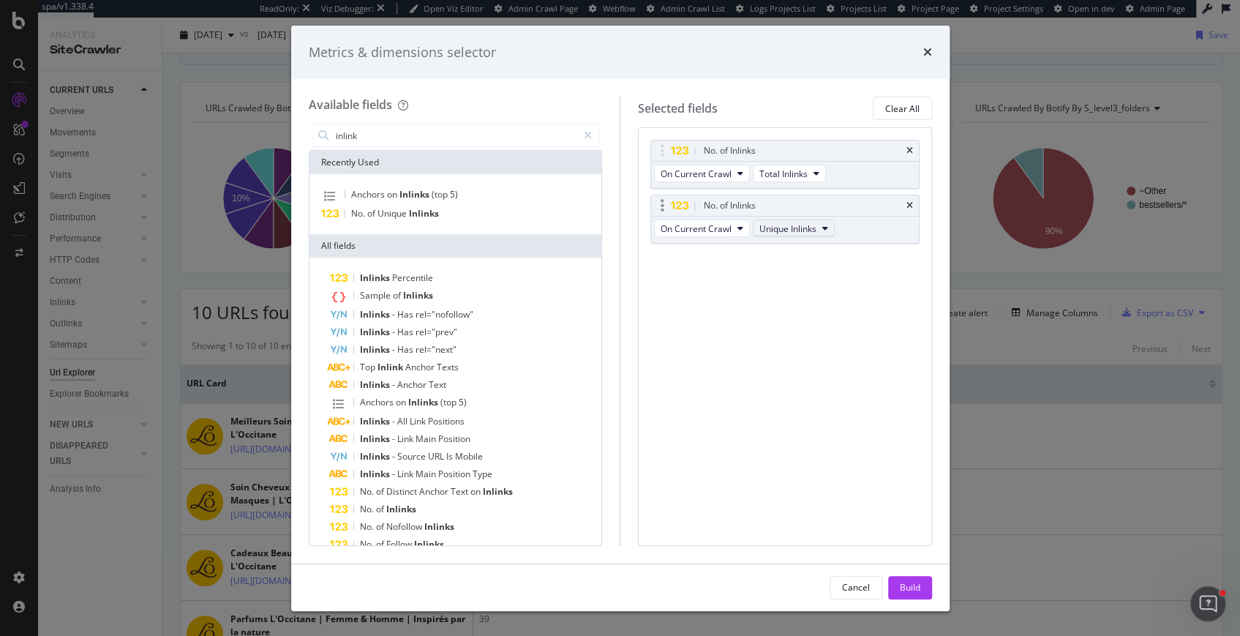
click at [802, 226] on span "Unique Inlinks" at bounding box center [787, 228] width 57 height 12
drag, startPoint x: 796, startPoint y: 254, endPoint x: 790, endPoint y: 277, distance: 24.1
click at [790, 277] on div "Unique Inlinks Total Inlinks" at bounding box center [794, 264] width 85 height 54
click at [720, 228] on span "On Current Crawl" at bounding box center [696, 228] width 71 height 12
click at [705, 309] on span "Diff Between Crawls" at bounding box center [707, 307] width 83 height 13
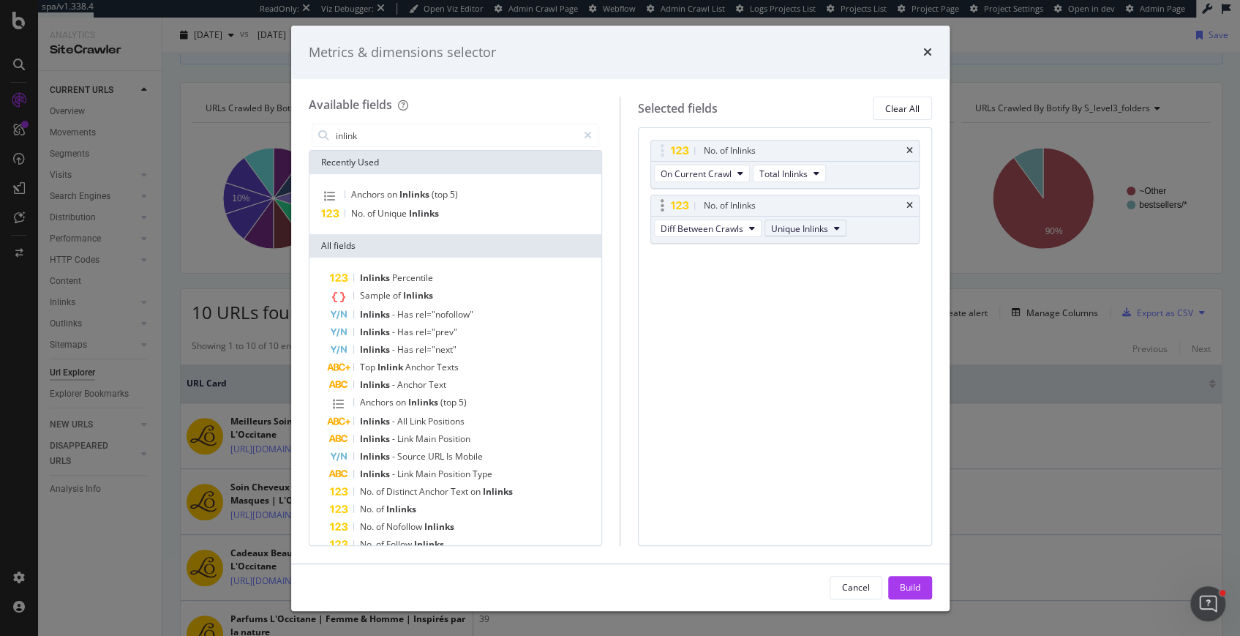
click at [806, 228] on span "Unique Inlinks" at bounding box center [799, 228] width 57 height 12
click at [803, 281] on span "Total Inlinks" at bounding box center [805, 280] width 61 height 13
click at [909, 585] on div "Build" at bounding box center [910, 587] width 20 height 12
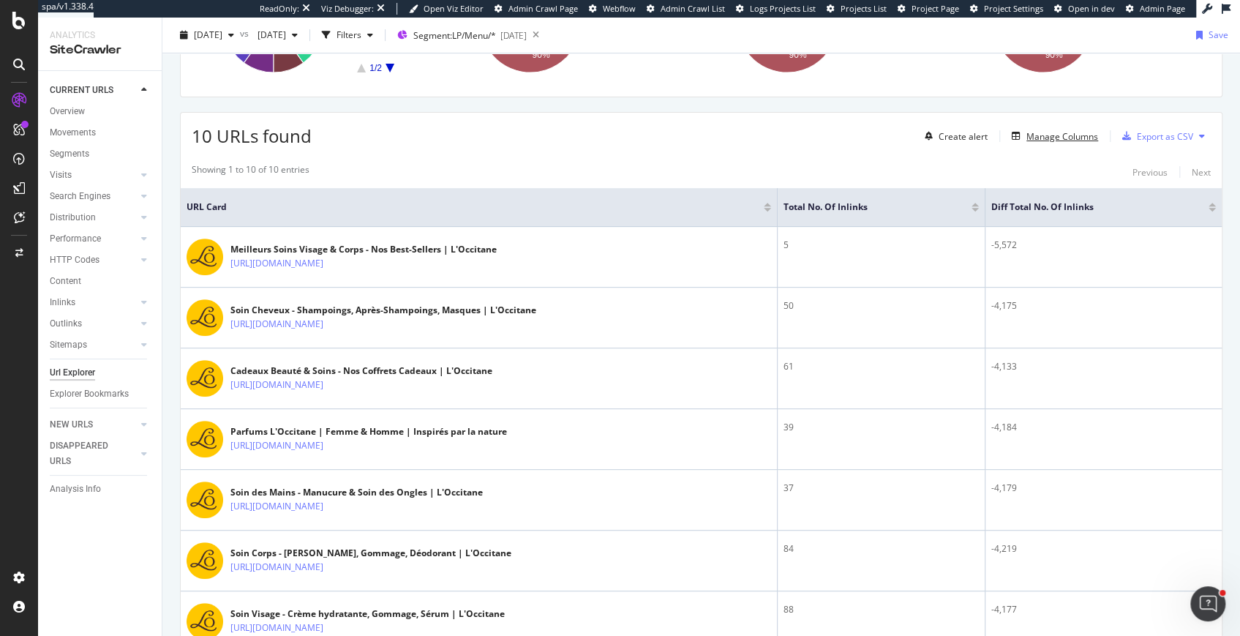
scroll to position [275, 0]
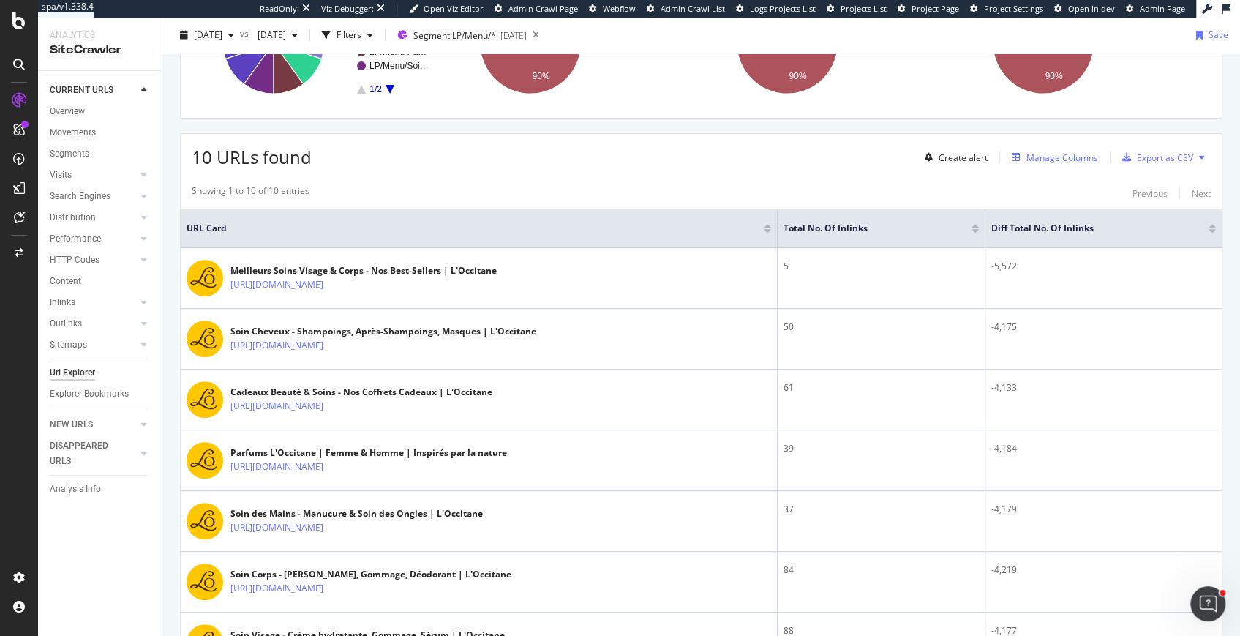
click at [1068, 151] on div "Manage Columns" at bounding box center [1062, 157] width 72 height 12
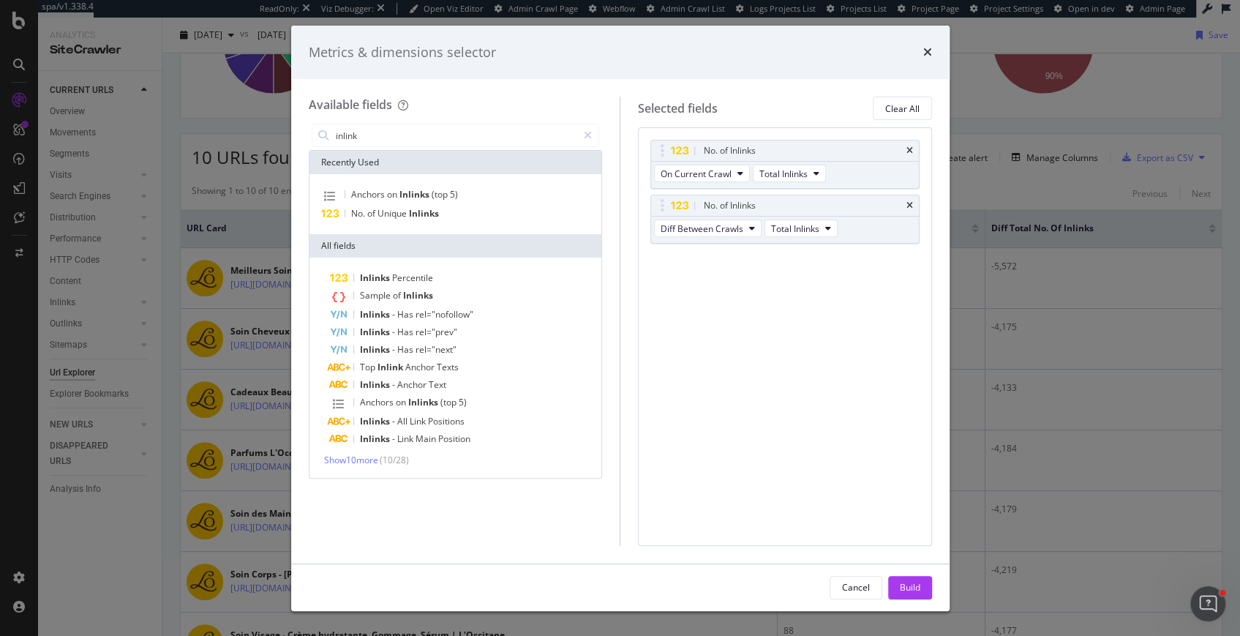
type input "inlink"
click at [371, 452] on div "Inlinks Percentile Sample of Inlinks Inlinks - Has rel="nofollow" Inlinks - Has…" at bounding box center [455, 367] width 287 height 197
click at [367, 455] on span "Show 10 more" at bounding box center [351, 460] width 54 height 12
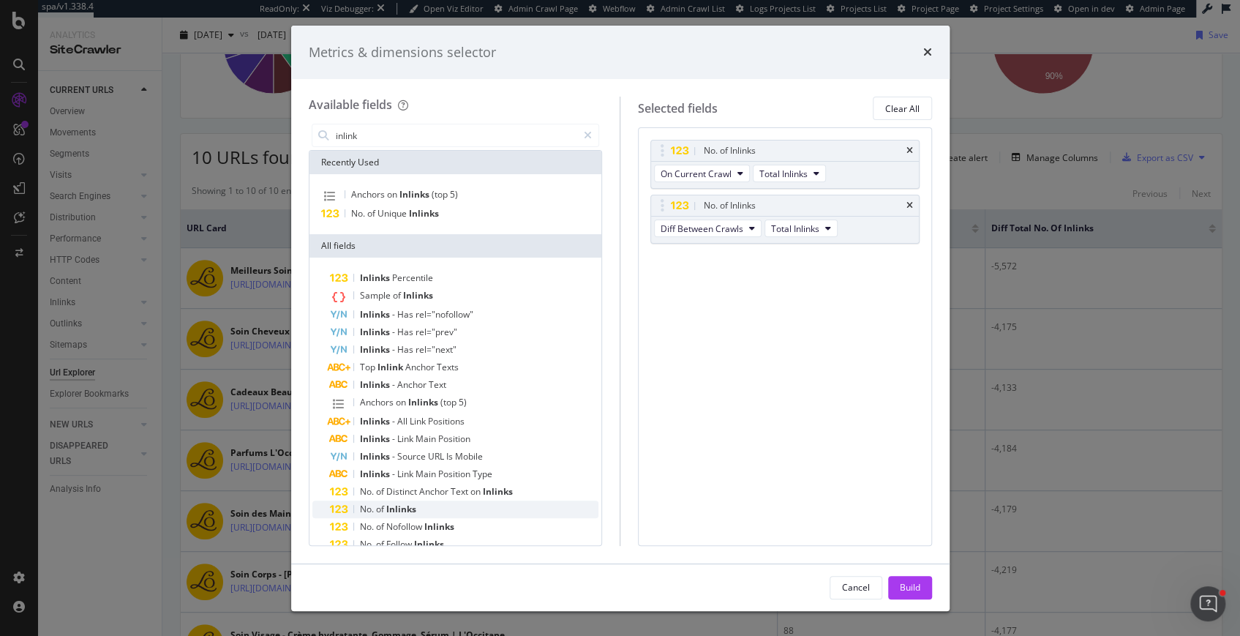
click at [378, 506] on span "of" at bounding box center [381, 509] width 10 height 12
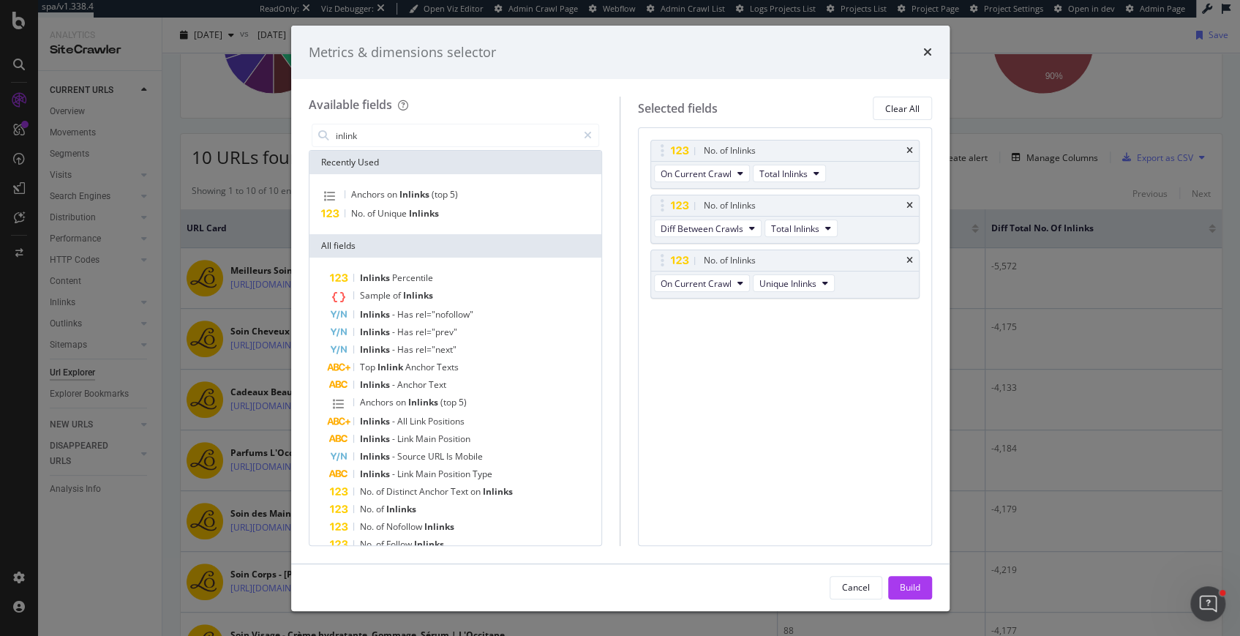
click at [378, 506] on span "of" at bounding box center [381, 509] width 10 height 12
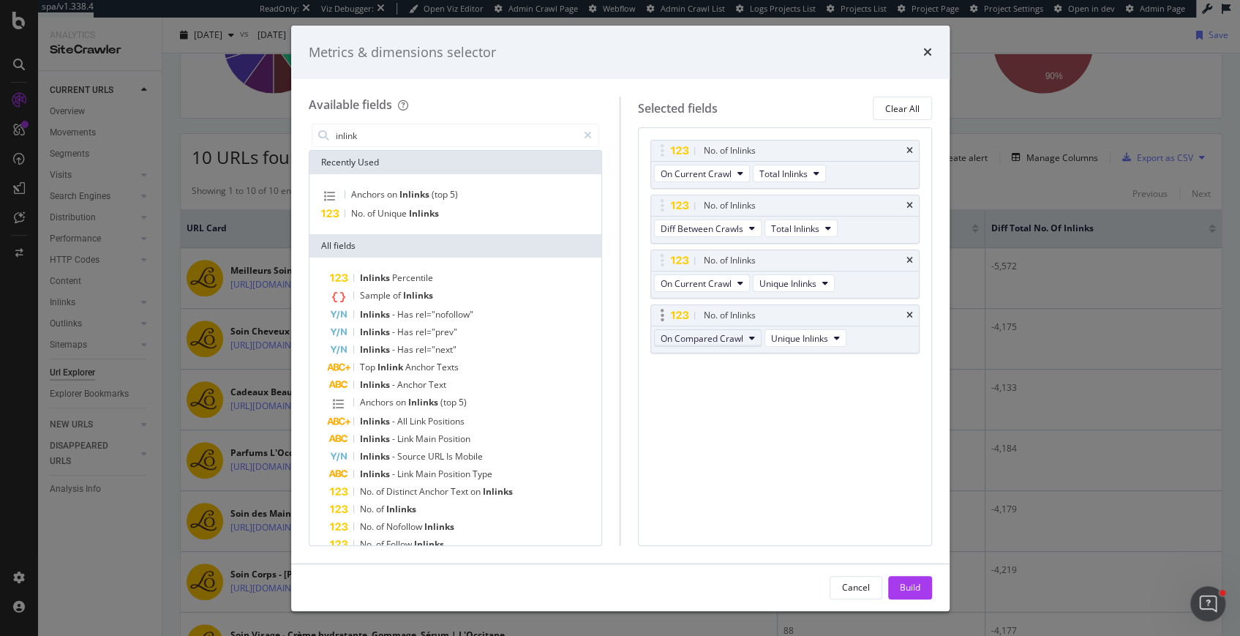
click at [726, 341] on span "On Compared Crawl" at bounding box center [702, 338] width 83 height 12
click at [721, 418] on span "Diff Between Crawls" at bounding box center [708, 416] width 84 height 13
click at [904, 593] on div "Build" at bounding box center [910, 587] width 20 height 12
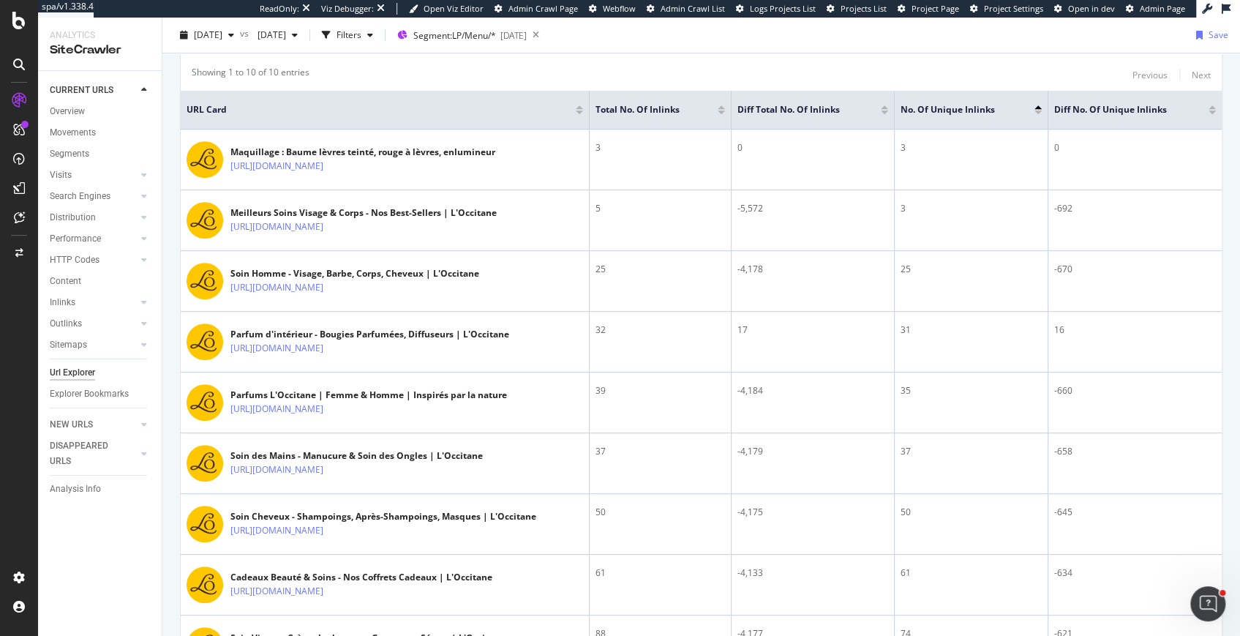
scroll to position [349, 0]
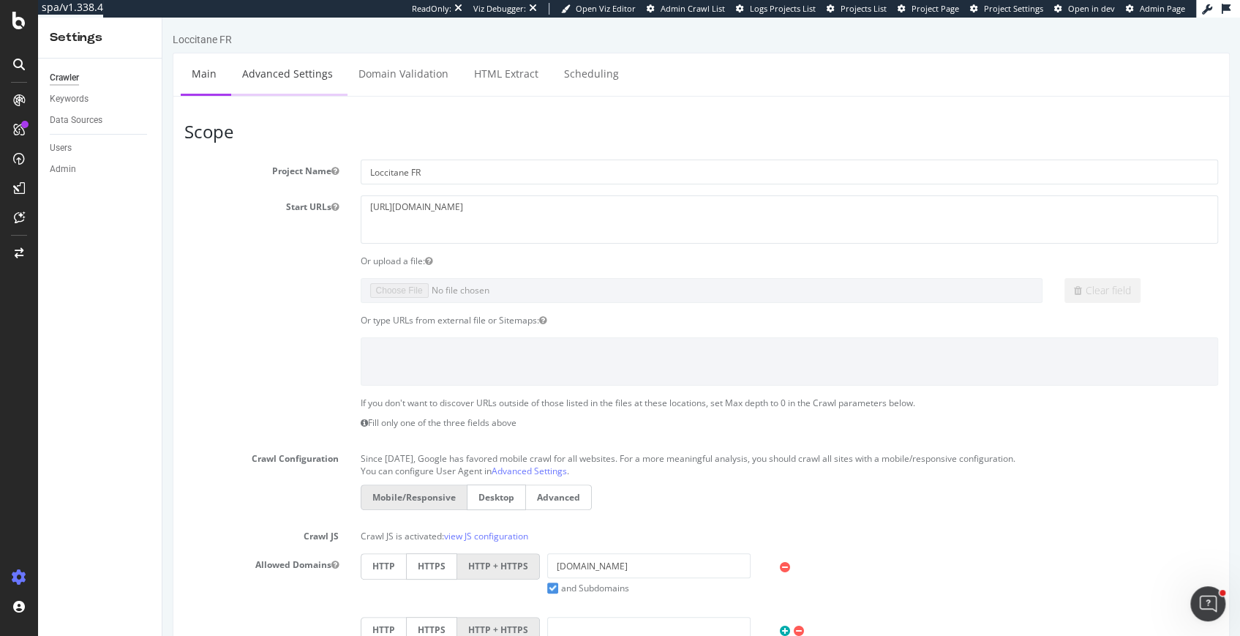
click at [287, 74] on link "Advanced Settings" at bounding box center [287, 73] width 113 height 40
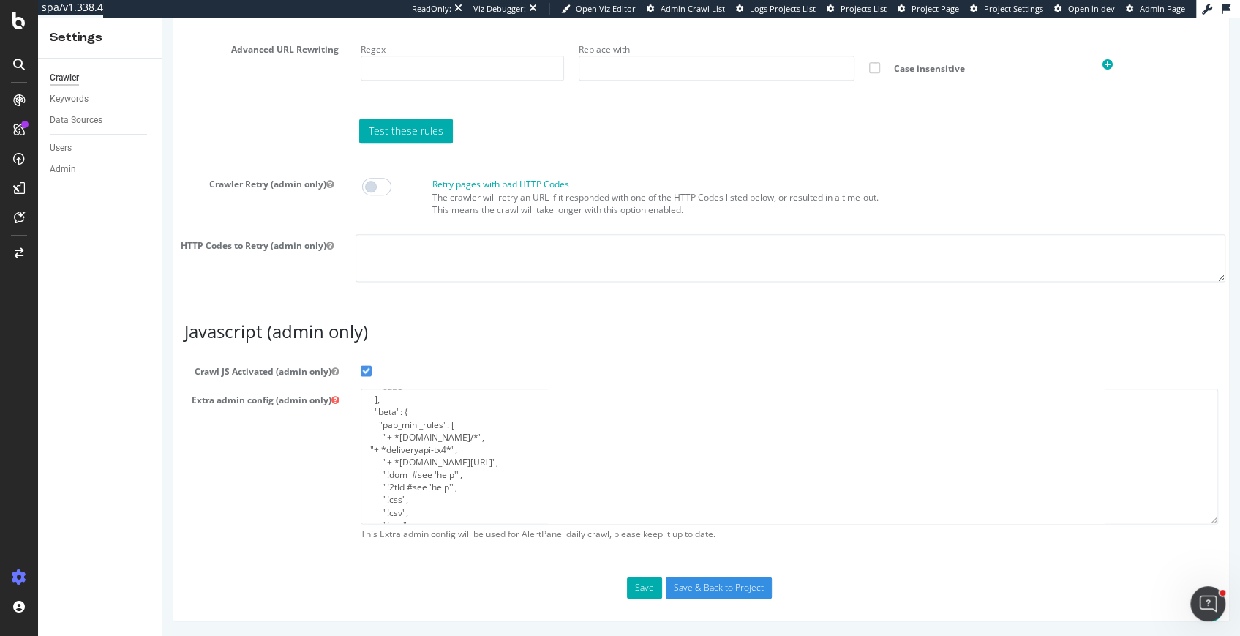
scroll to position [37, 0]
click at [455, 464] on textarea "{ "flags": [ "cube" ], "beta": { "pap_mini_rules": [ "+ *adn.cloud/*", "+ *deli…" at bounding box center [790, 455] width 858 height 135
type textarea "{ "flags": [ "cube" ], "beta": { "pap_mini_rules": [ "+ *adn.cloud/*", "+ *deli…"
click at [714, 585] on input "Save & Back to Project" at bounding box center [719, 588] width 106 height 22
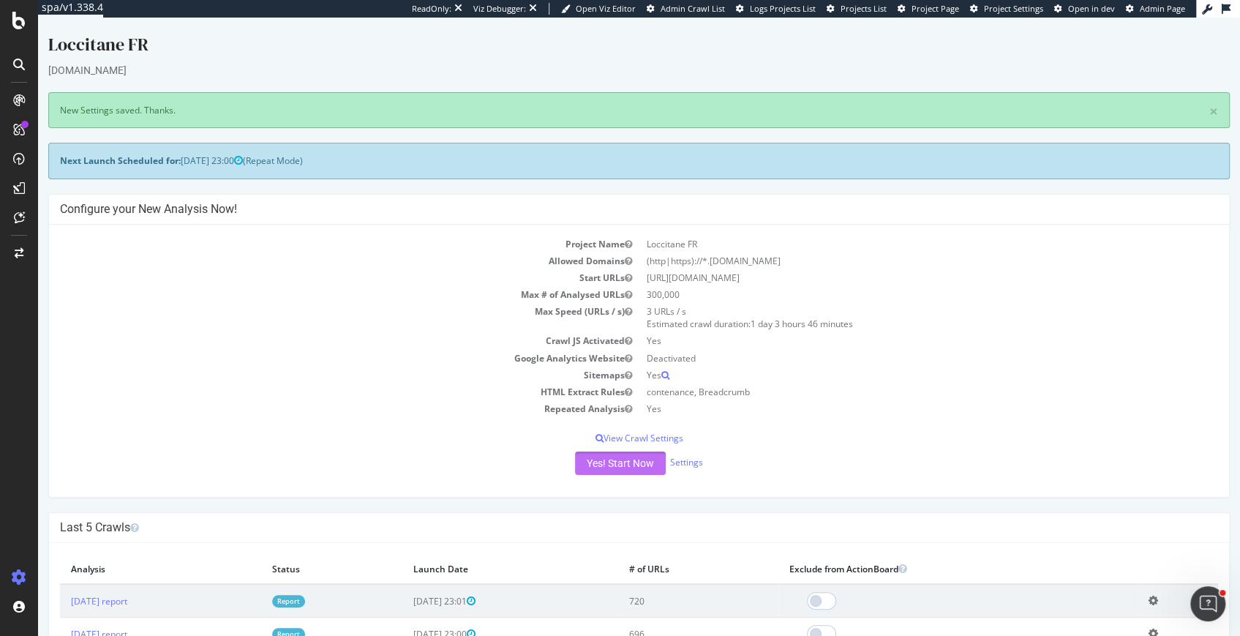
click at [626, 459] on button "Yes! Start Now" at bounding box center [620, 462] width 91 height 23
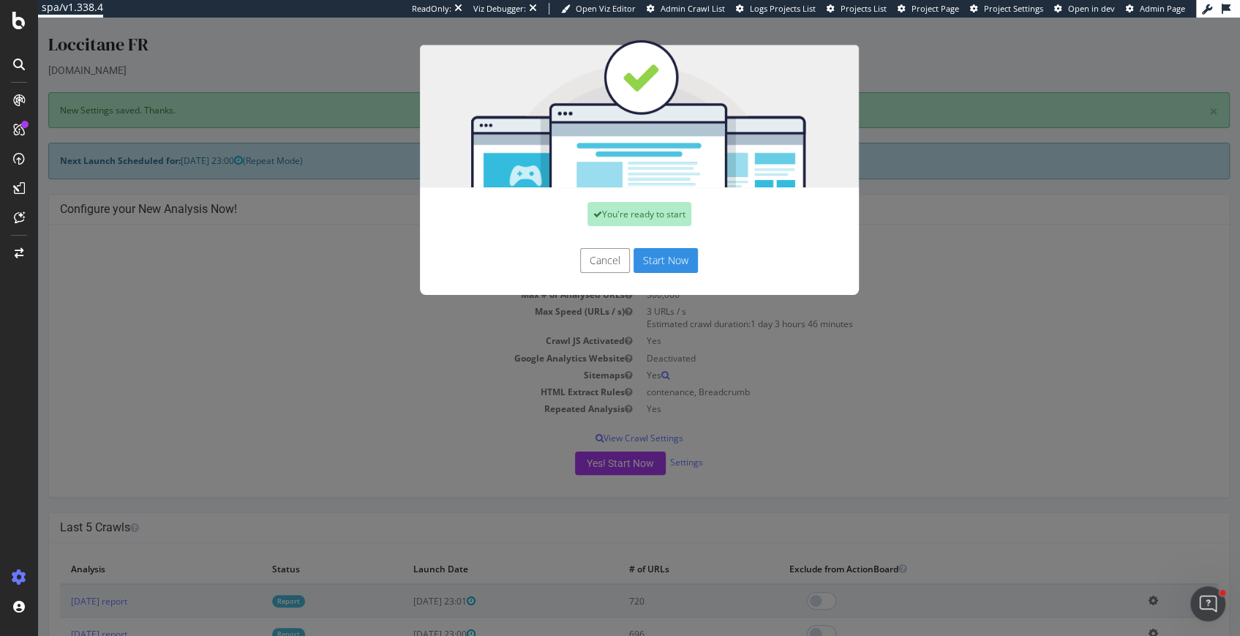
click at [669, 256] on button "Start Now" at bounding box center [666, 260] width 64 height 25
